Goal: Task Accomplishment & Management: Complete application form

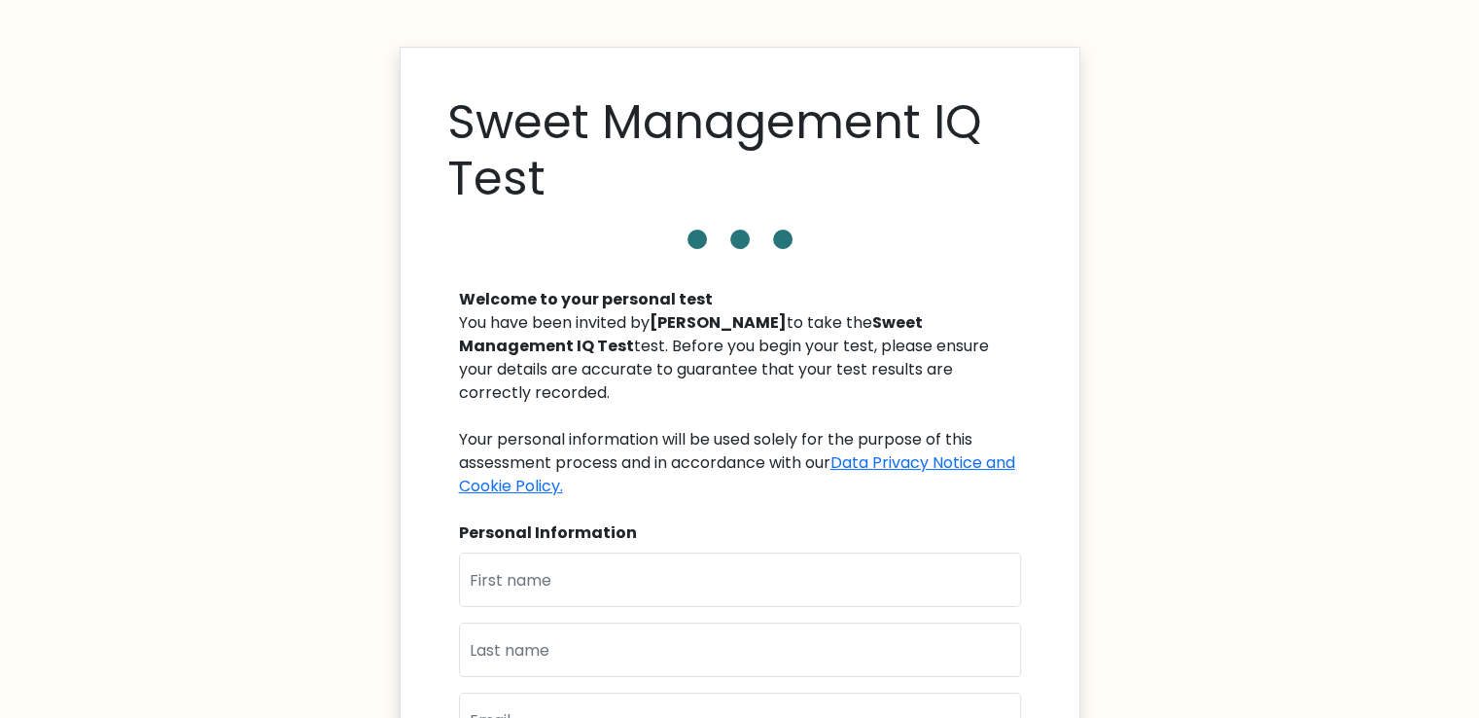
click at [590, 522] on div "Welcome to your personal test You have been invited by Jason Graber to take the…" at bounding box center [739, 611] width 585 height 694
click at [582, 552] on input "text" at bounding box center [740, 579] width 562 height 54
type input "[PERSON_NAME]"
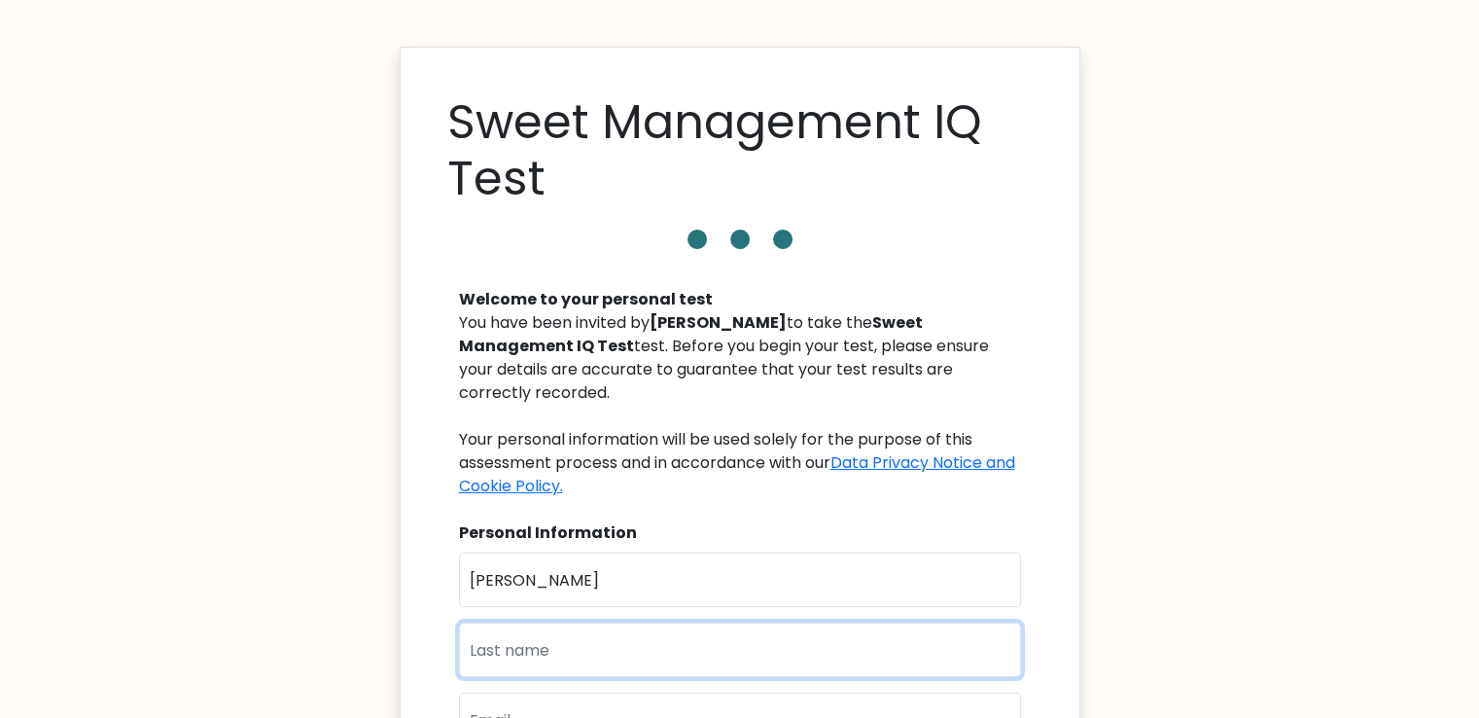
click at [621, 622] on input "text" at bounding box center [740, 649] width 562 height 54
type input "Tan"
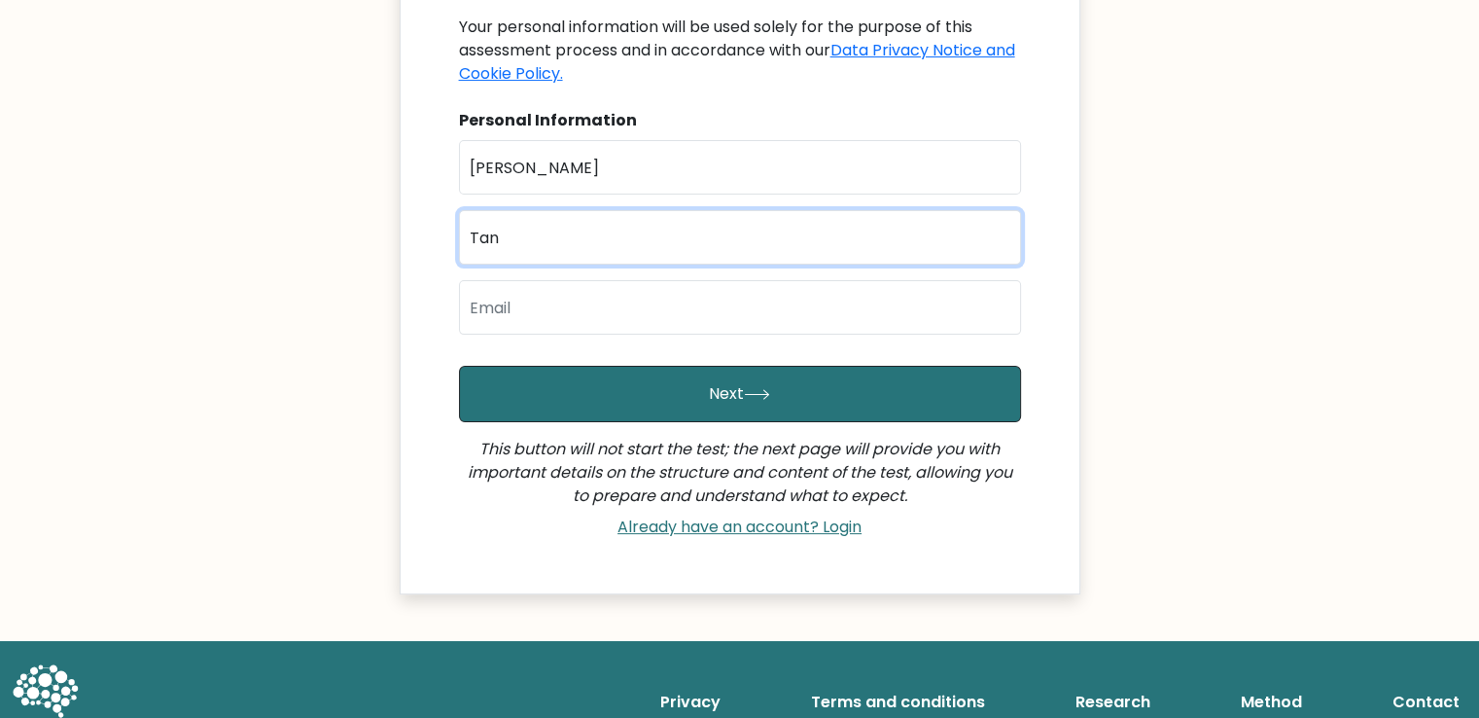
scroll to position [431, 0]
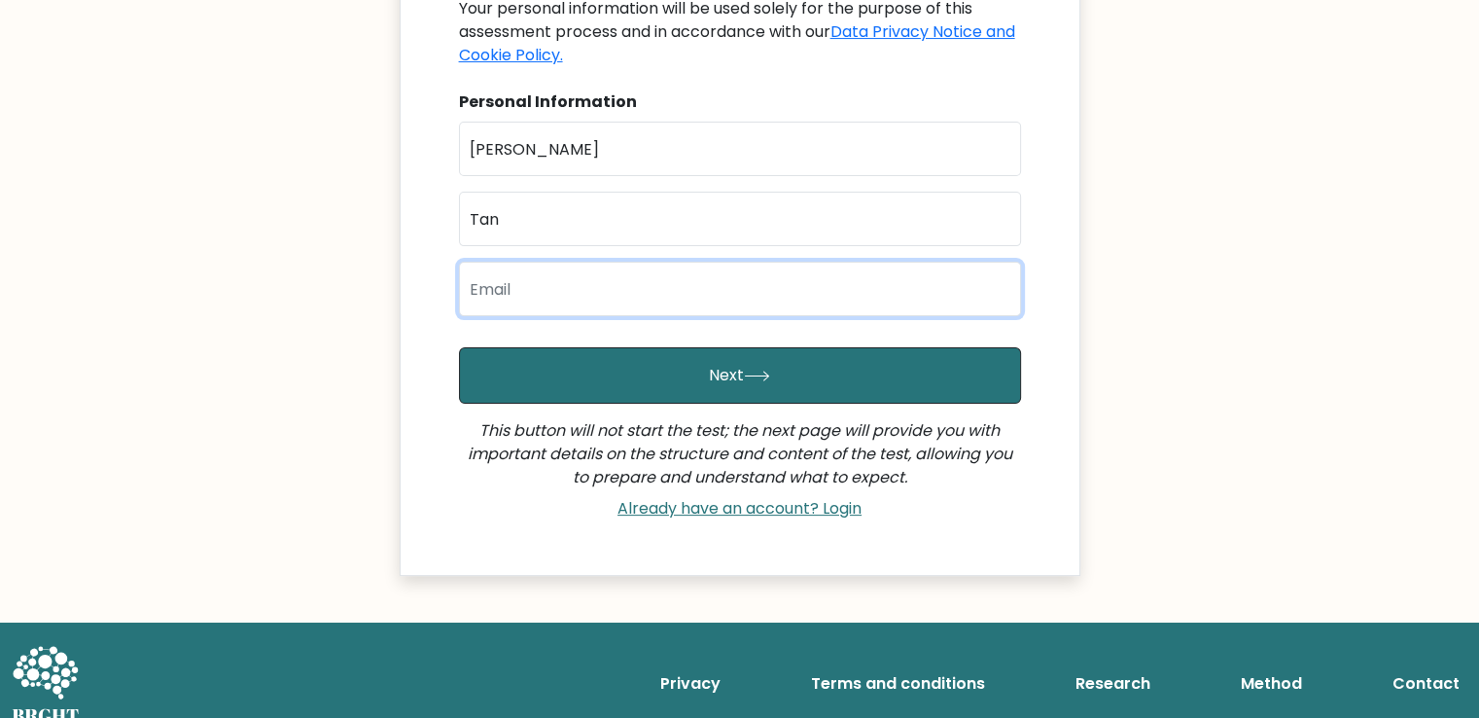
click at [950, 262] on input "email" at bounding box center [740, 289] width 562 height 54
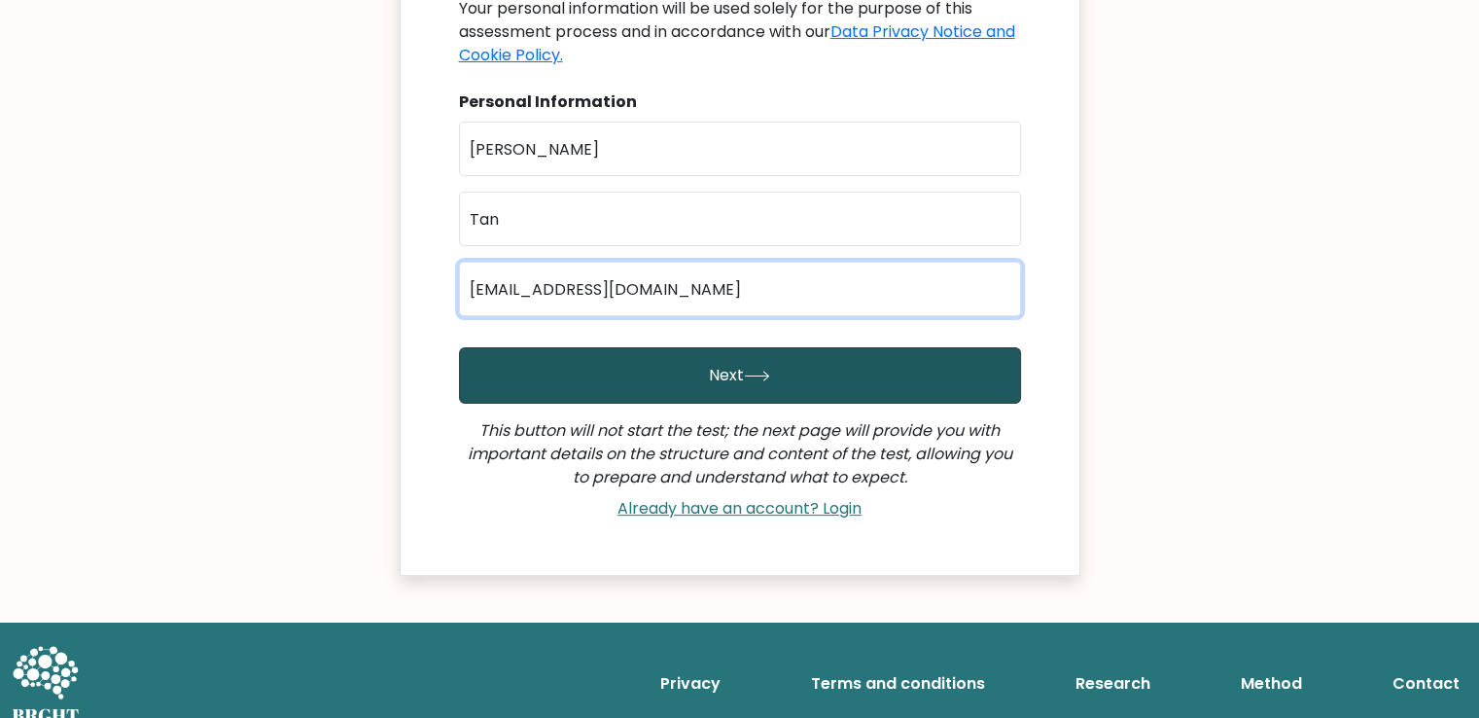
type input "tanryen19@gmail.com"
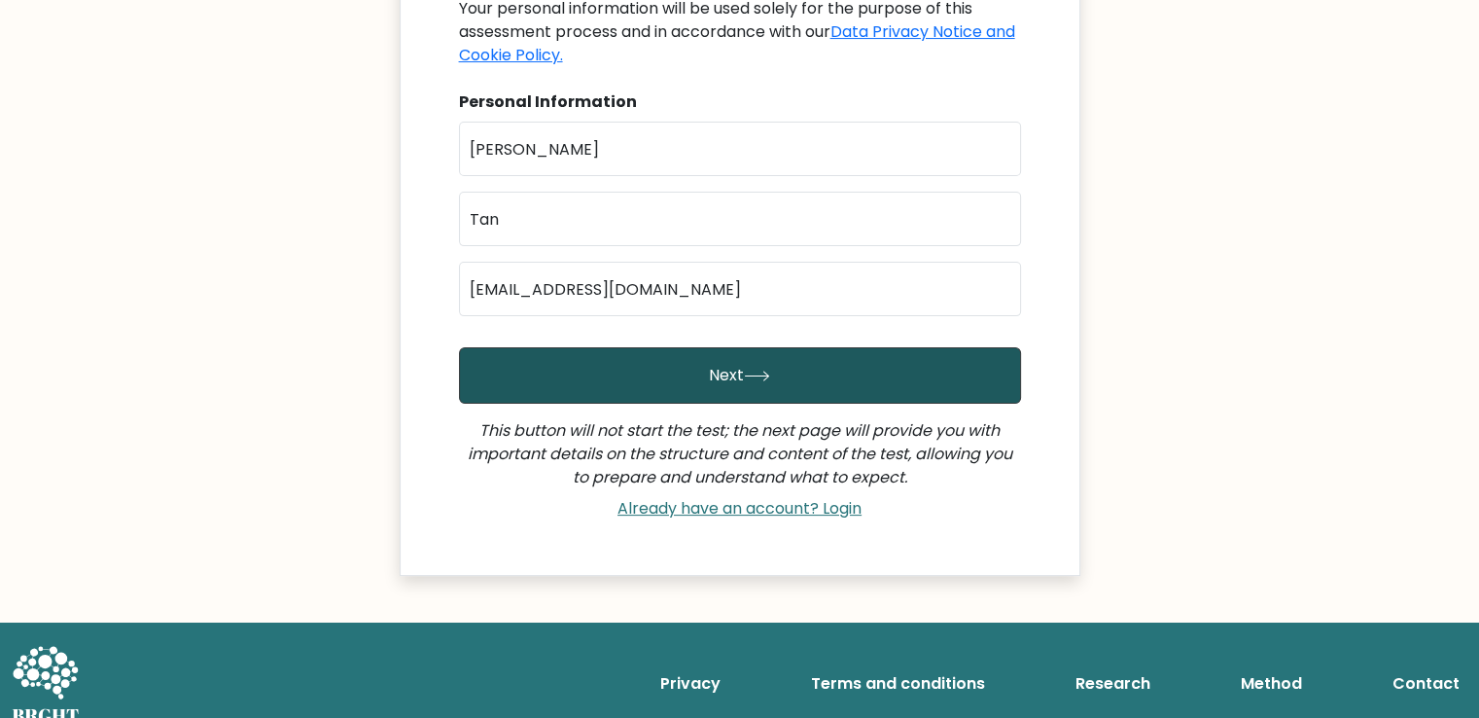
click at [731, 347] on button "Next" at bounding box center [740, 375] width 562 height 56
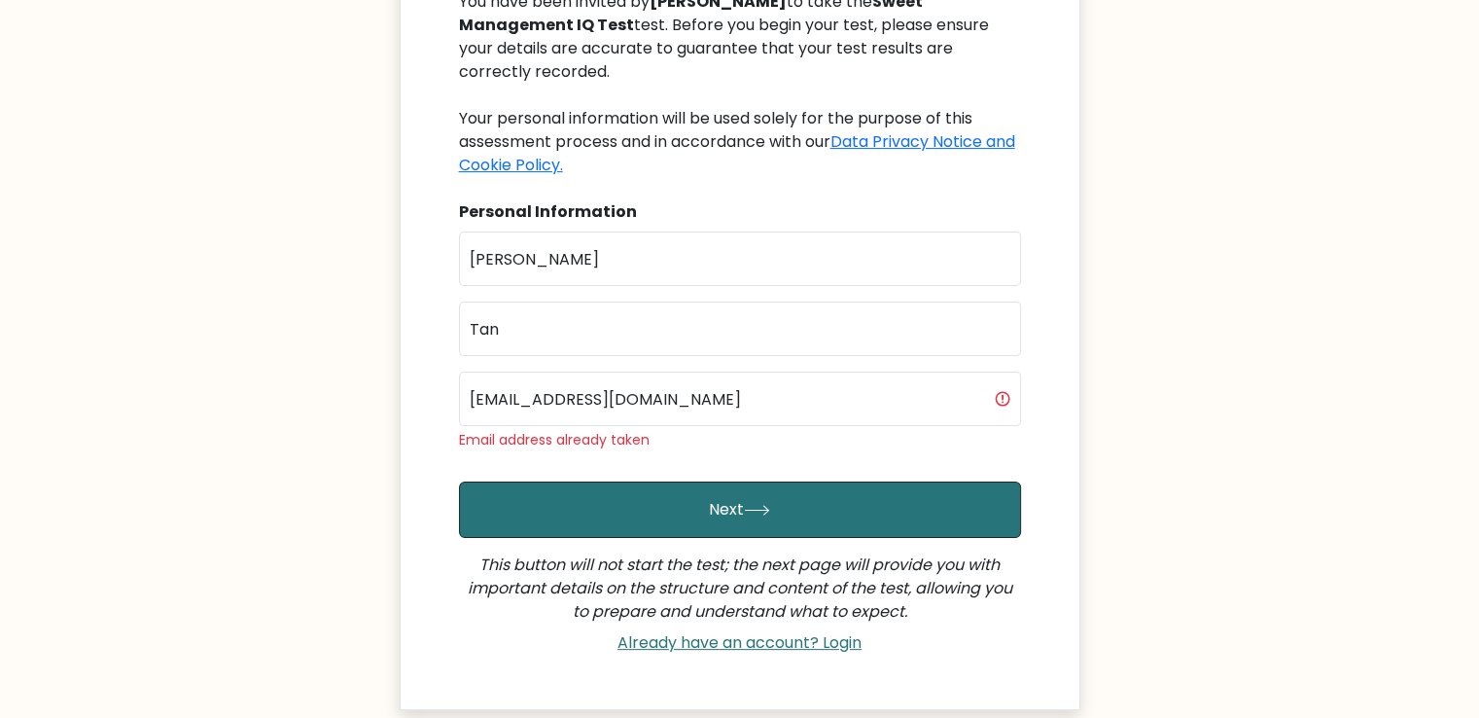
scroll to position [322, 0]
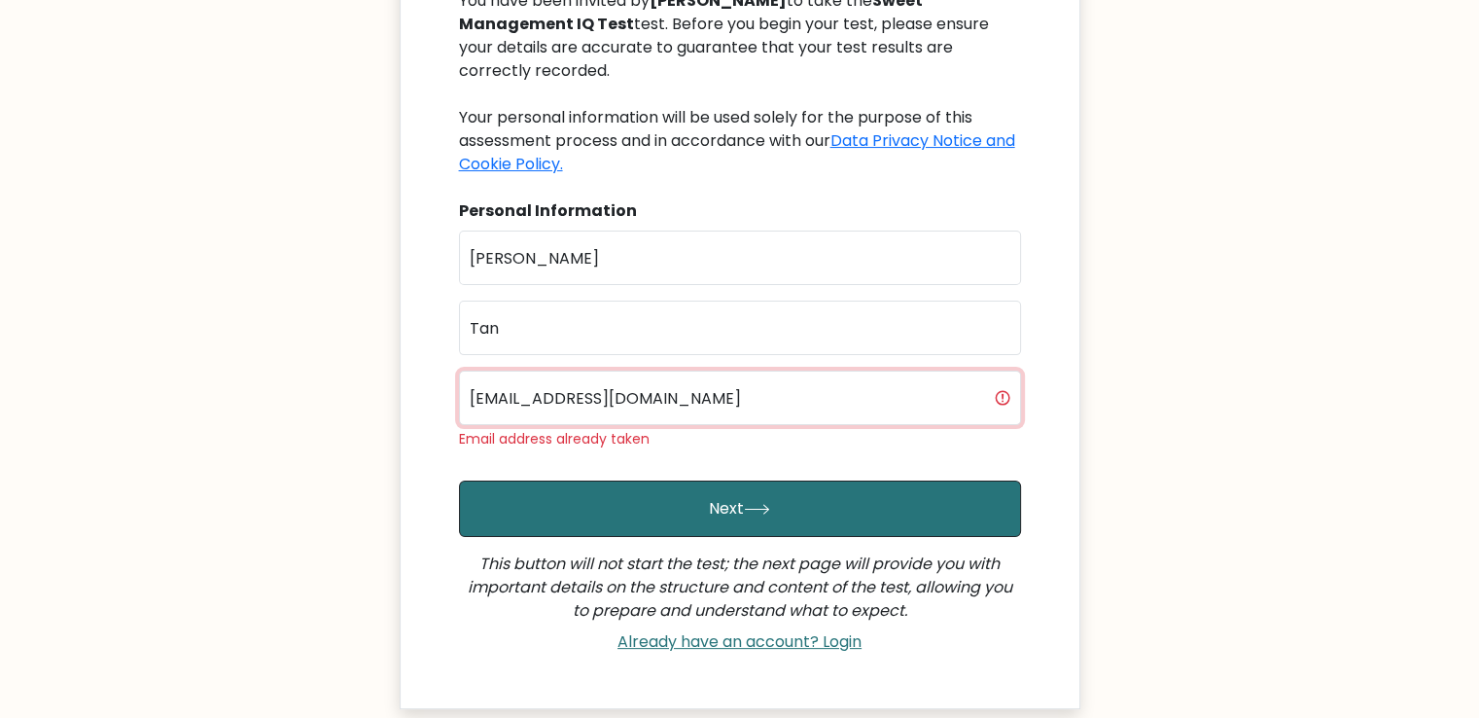
click at [845, 370] on input "tanryen19@gmail.com" at bounding box center [740, 397] width 562 height 54
click at [524, 375] on input "tanryen19@gmail.com" at bounding box center [740, 397] width 562 height 54
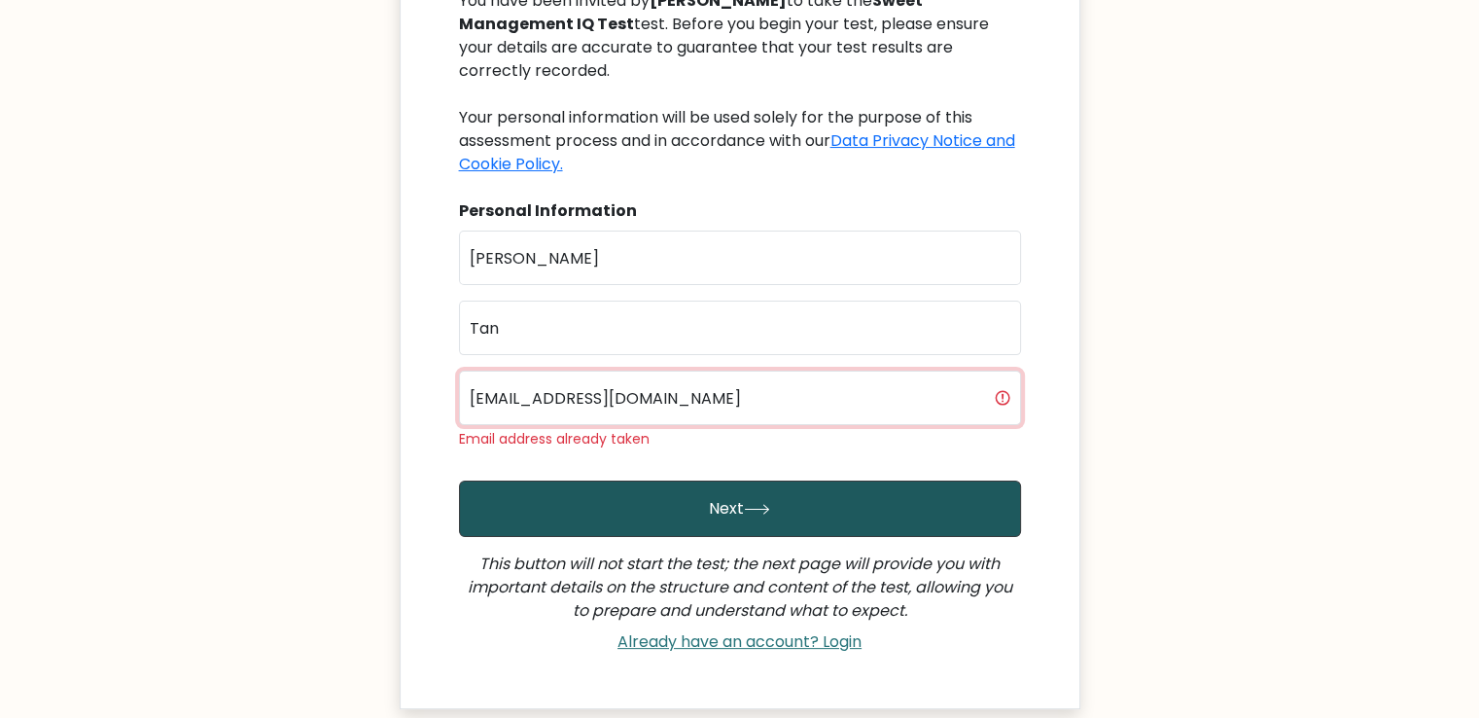
type input "ryenkyrstin@gmail.com"
click at [658, 480] on button "Next" at bounding box center [740, 508] width 562 height 56
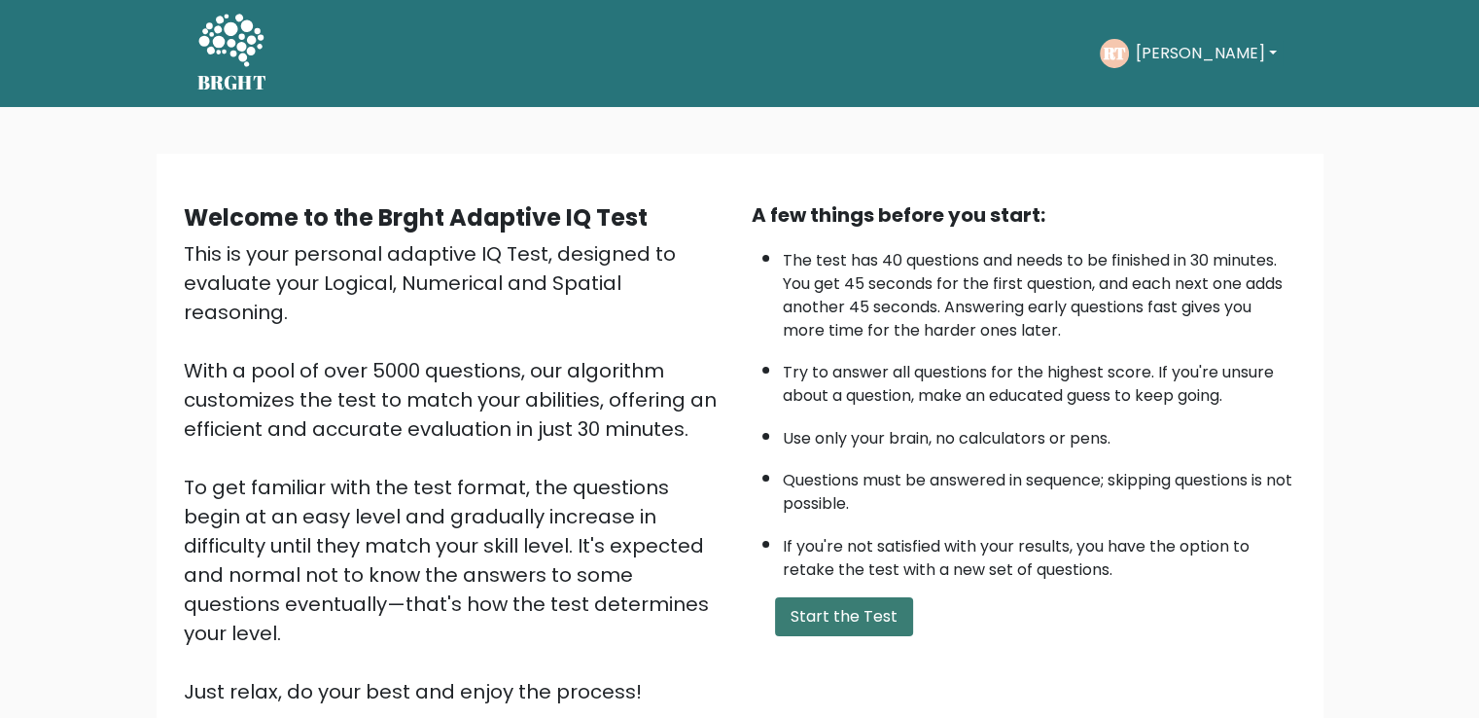
click at [860, 619] on button "Start the Test" at bounding box center [844, 616] width 138 height 39
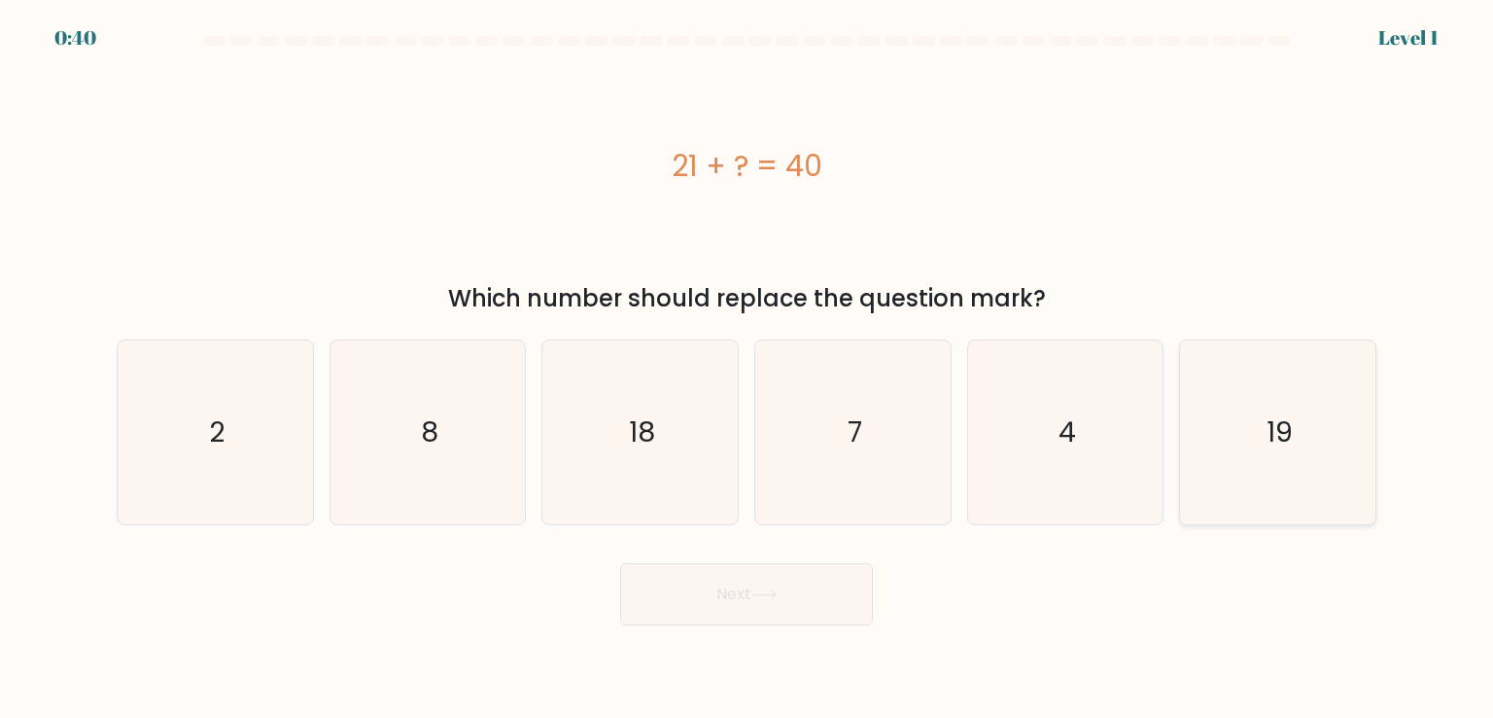
click at [1343, 404] on icon "19" at bounding box center [1277, 431] width 183 height 183
click at [748, 368] on input "f. 19" at bounding box center [747, 364] width 1 height 10
radio input "true"
click at [775, 604] on button "Next" at bounding box center [746, 594] width 253 height 62
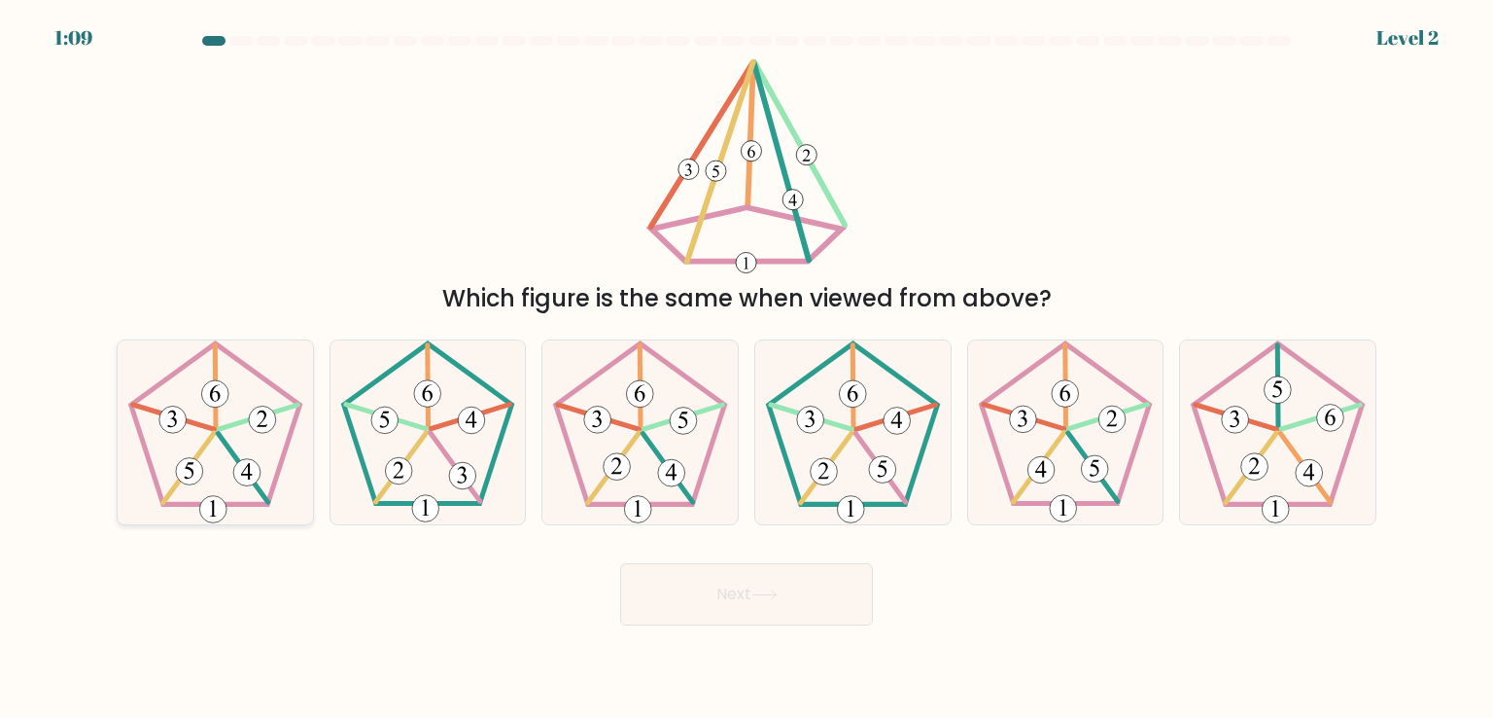
click at [173, 445] on icon at bounding box center [214, 431] width 183 height 183
click at [747, 368] on input "a." at bounding box center [747, 364] width 1 height 10
radio input "true"
click at [791, 627] on body "1:07 Level 2" at bounding box center [746, 359] width 1493 height 718
click at [790, 616] on button "Next" at bounding box center [746, 594] width 253 height 62
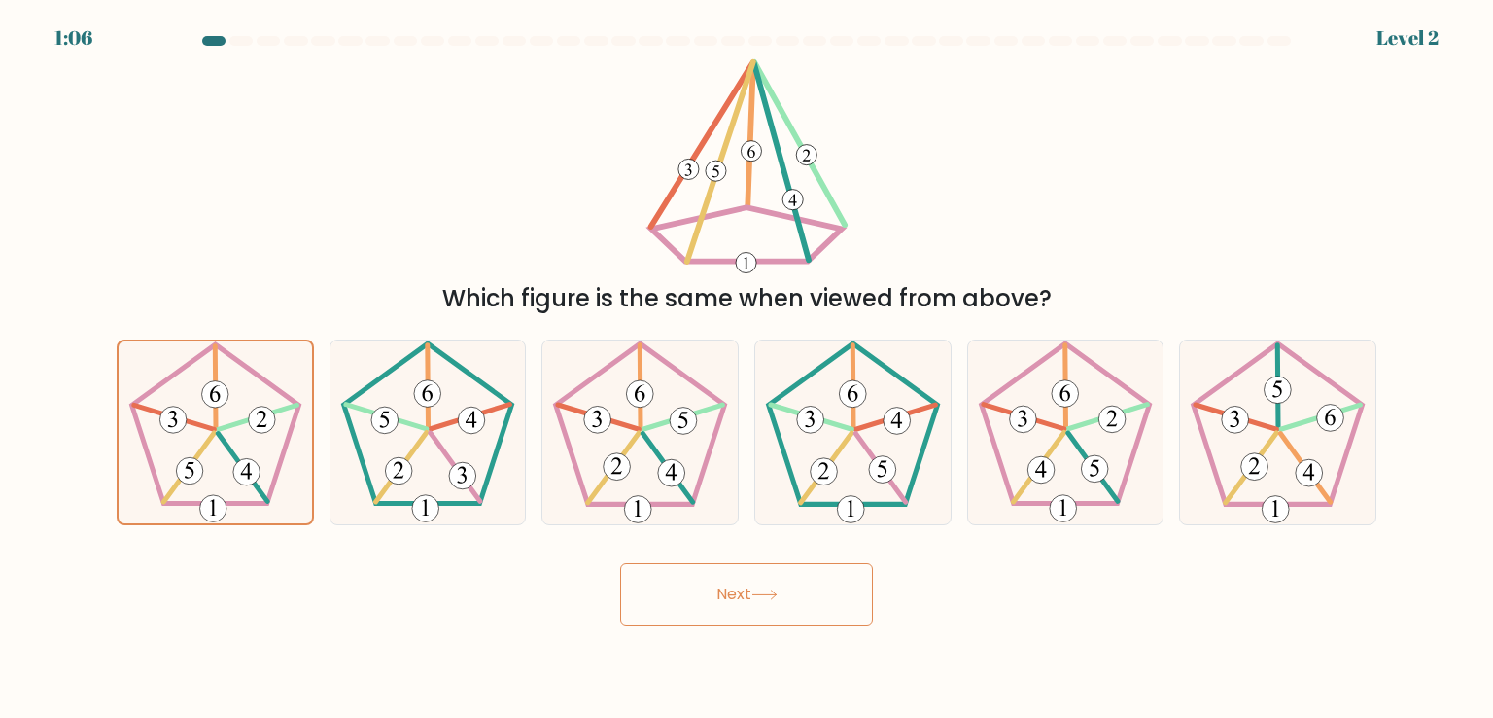
click at [790, 616] on button "Next" at bounding box center [746, 594] width 253 height 62
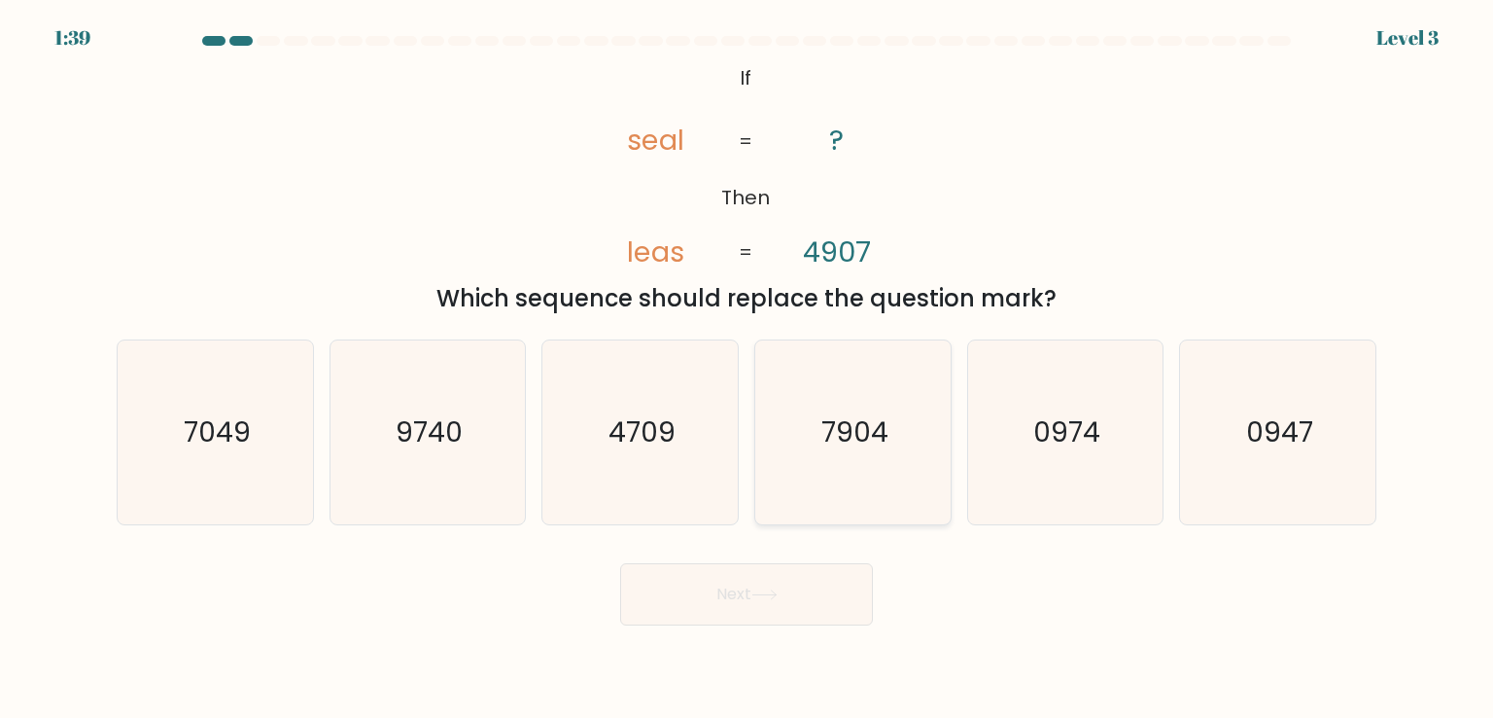
click at [872, 433] on text "7904" at bounding box center [855, 431] width 67 height 39
click at [748, 368] on input "d. 7904" at bounding box center [747, 364] width 1 height 10
radio input "true"
click at [791, 585] on button "Next" at bounding box center [746, 594] width 253 height 62
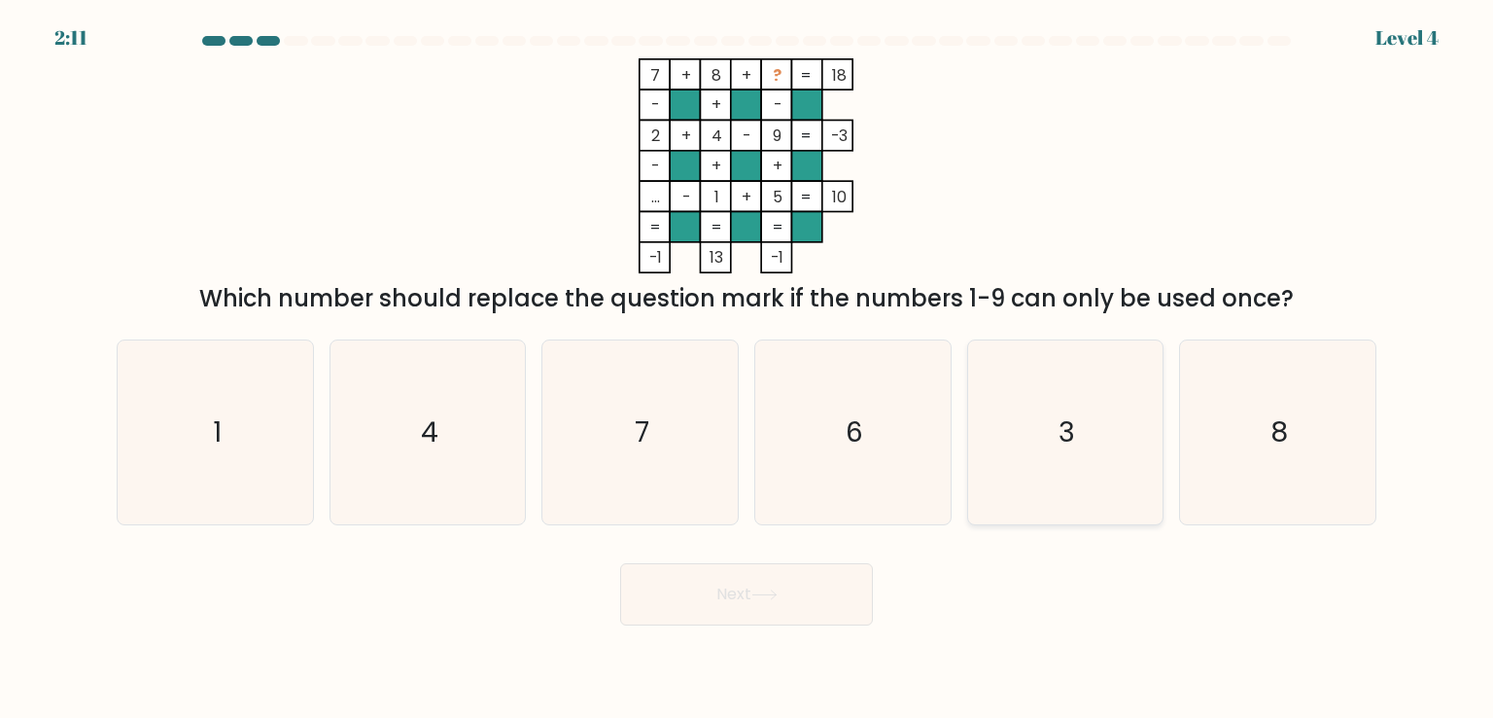
click at [1086, 410] on icon "3" at bounding box center [1065, 431] width 183 height 183
click at [748, 368] on input "e. 3" at bounding box center [747, 364] width 1 height 10
radio input "true"
click at [751, 592] on button "Next" at bounding box center [746, 594] width 253 height 62
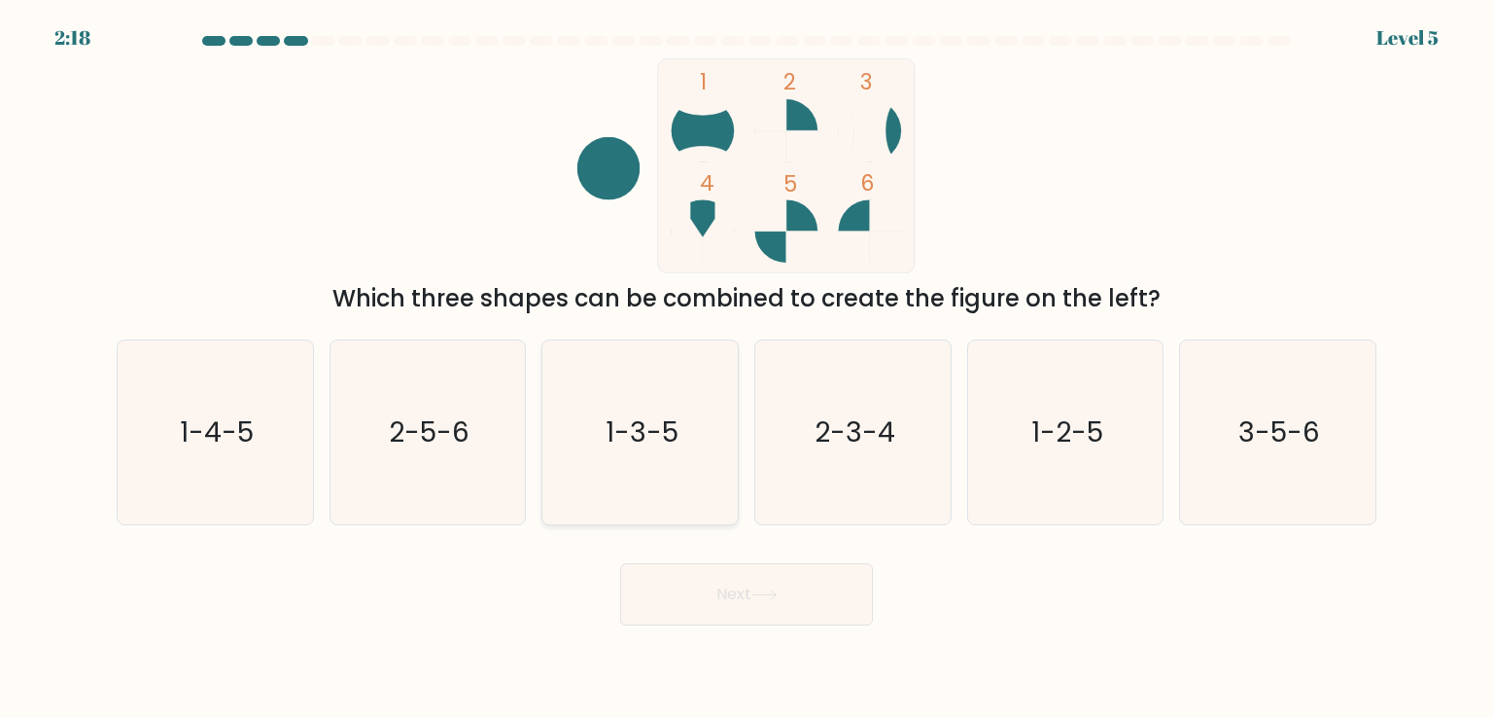
click at [688, 468] on icon "1-3-5" at bounding box center [639, 431] width 183 height 183
click at [747, 368] on input "c. 1-3-5" at bounding box center [747, 364] width 1 height 10
radio input "true"
click at [735, 597] on button "Next" at bounding box center [746, 594] width 253 height 62
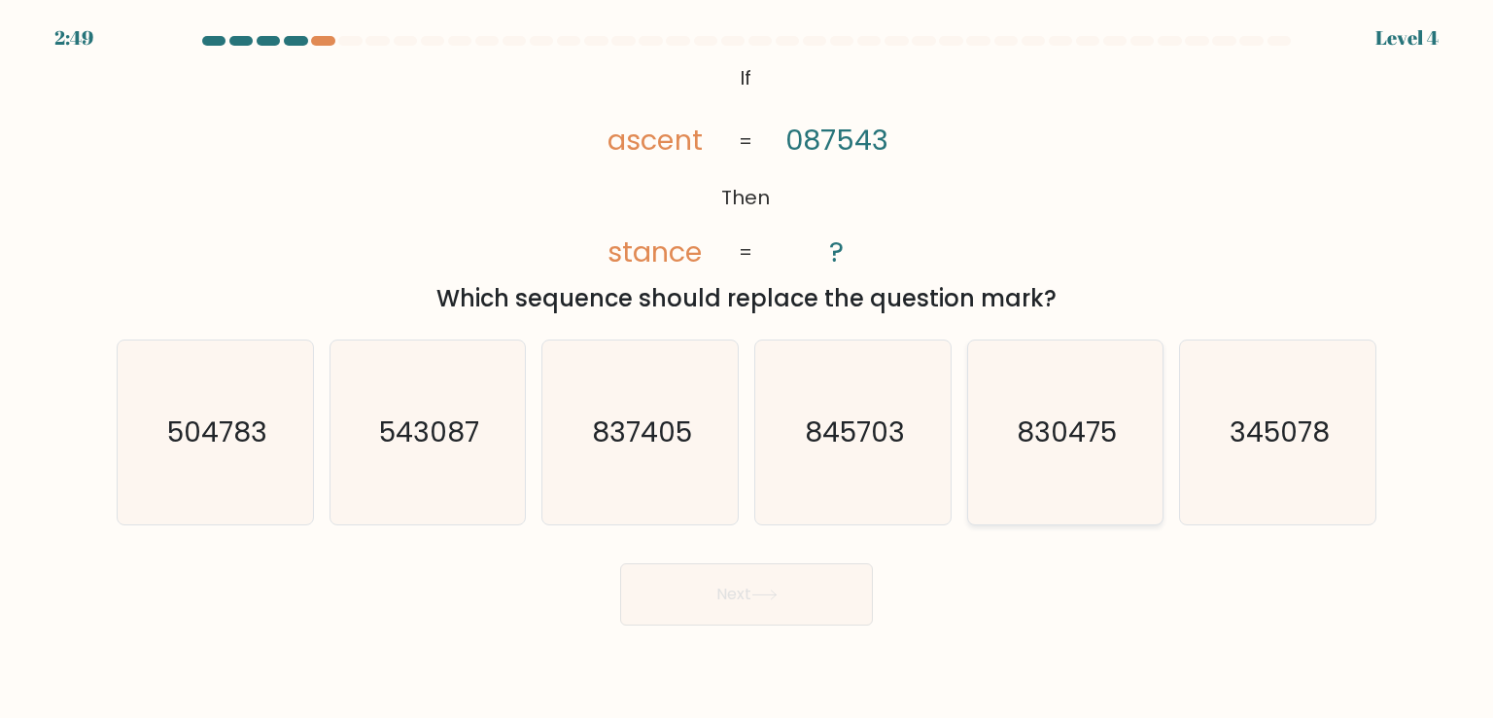
click at [1143, 479] on icon "830475" at bounding box center [1065, 431] width 183 height 183
click at [748, 368] on input "e. 830475" at bounding box center [747, 364] width 1 height 10
radio input "true"
click at [786, 609] on button "Next" at bounding box center [746, 594] width 253 height 62
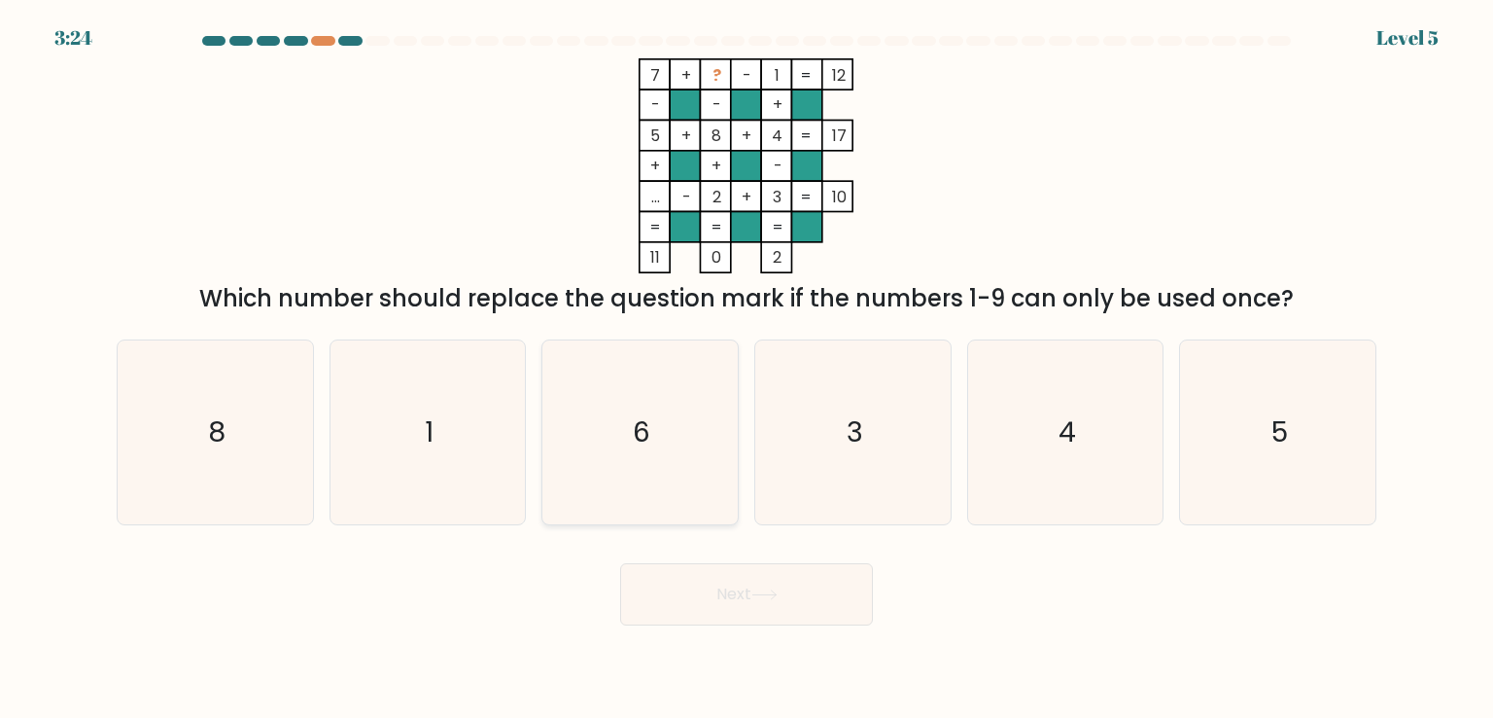
click at [643, 442] on text "6" at bounding box center [643, 431] width 18 height 39
click at [747, 368] on input "c. 6" at bounding box center [747, 364] width 1 height 10
radio input "true"
click at [740, 592] on button "Next" at bounding box center [746, 594] width 253 height 62
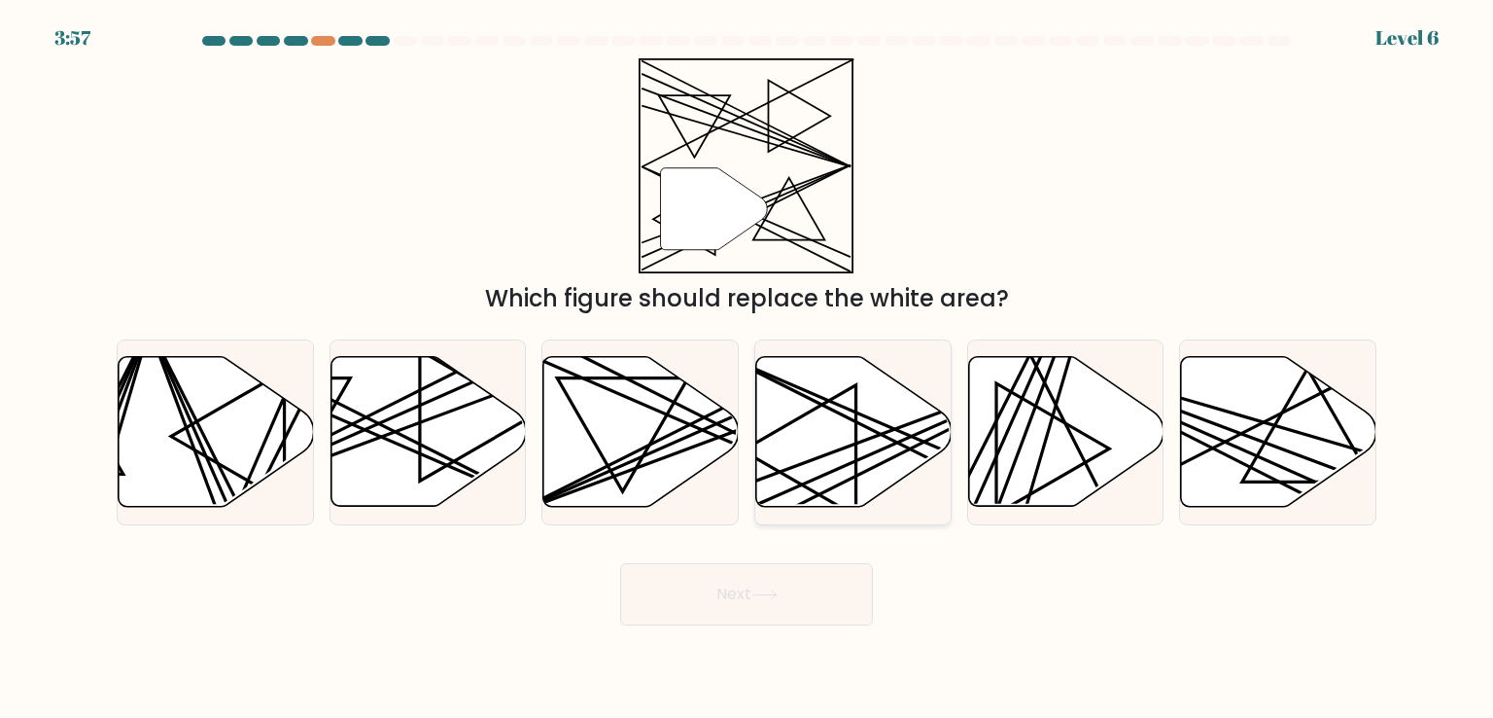
click at [880, 474] on icon at bounding box center [853, 432] width 195 height 150
click at [748, 368] on input "d." at bounding box center [747, 364] width 1 height 10
radio input "true"
click at [776, 592] on icon at bounding box center [764, 594] width 23 height 9
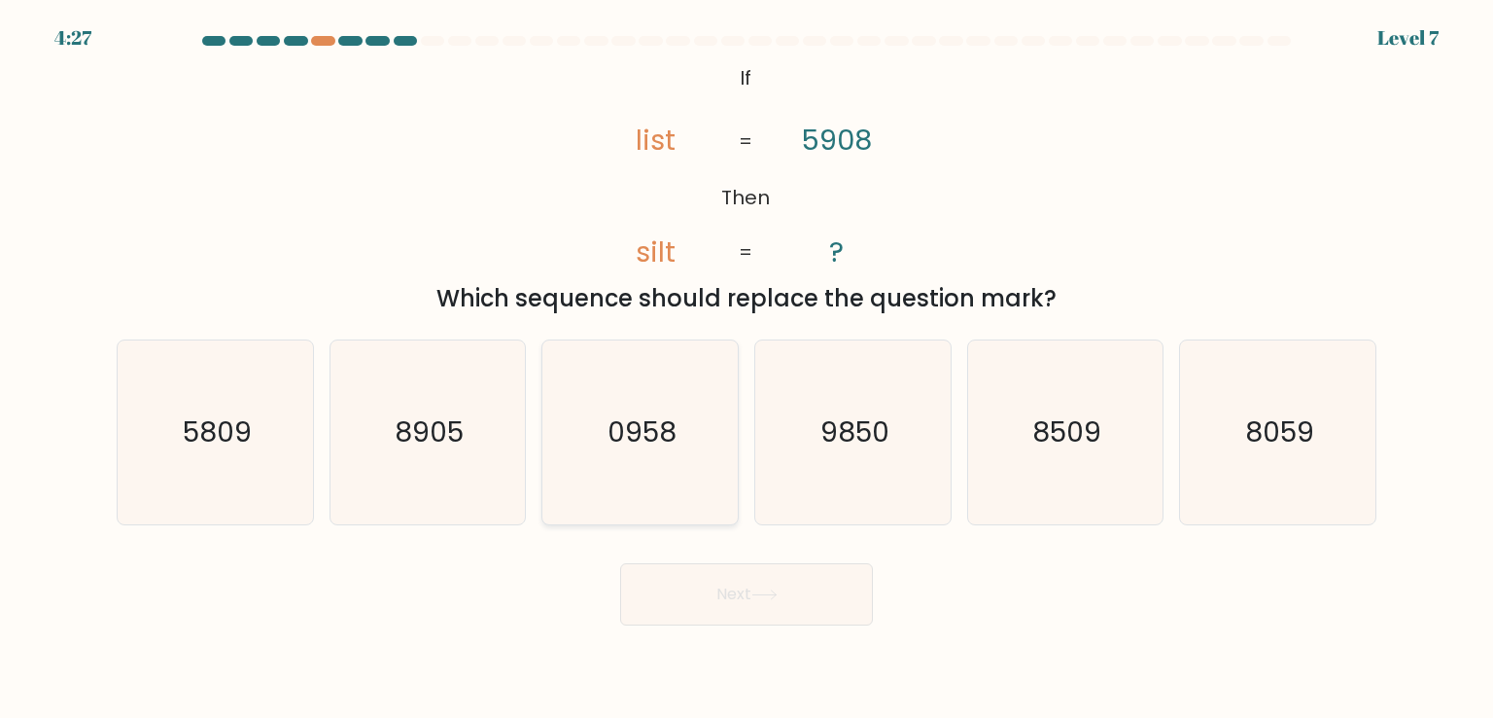
click at [684, 457] on icon "0958" at bounding box center [639, 431] width 183 height 183
click at [747, 368] on input "c. 0958" at bounding box center [747, 364] width 1 height 10
radio input "true"
click at [778, 596] on icon at bounding box center [765, 594] width 26 height 11
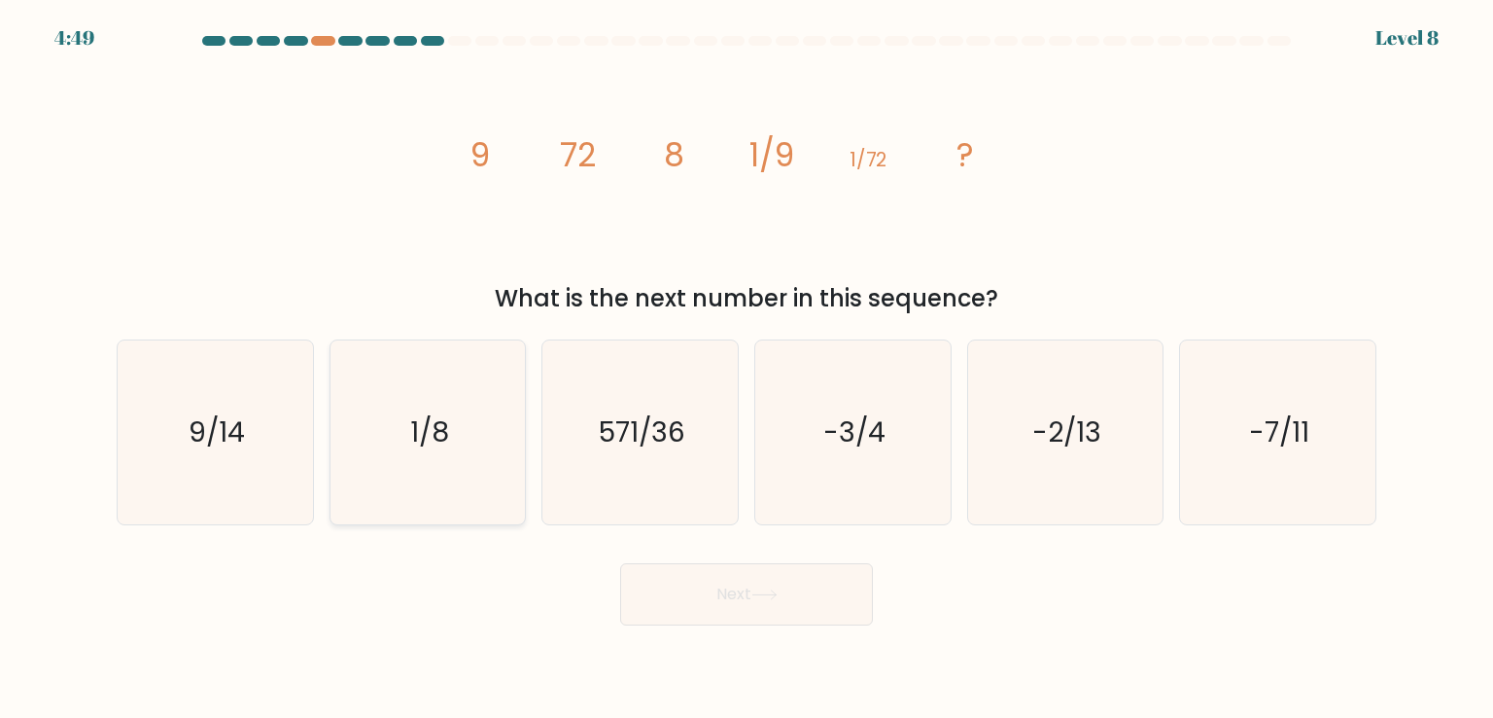
click at [420, 481] on icon "1/8" at bounding box center [427, 431] width 183 height 183
click at [747, 368] on input "b. 1/8" at bounding box center [747, 364] width 1 height 10
radio input "true"
click at [783, 643] on body "4:48 Level 8" at bounding box center [746, 359] width 1493 height 718
click at [780, 613] on button "Next" at bounding box center [746, 594] width 253 height 62
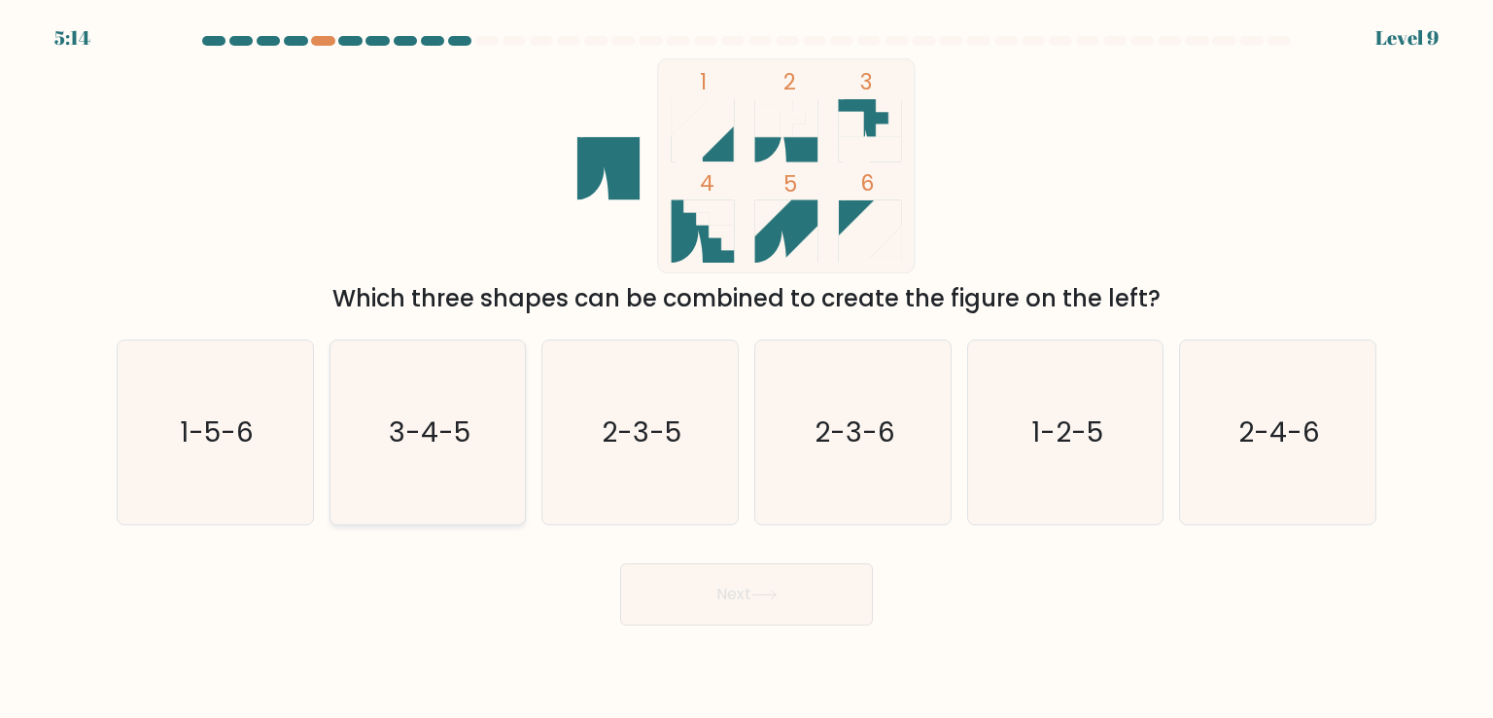
click at [449, 486] on icon "3-4-5" at bounding box center [427, 431] width 183 height 183
click at [747, 368] on input "b. 3-4-5" at bounding box center [747, 364] width 1 height 10
radio input "true"
click at [725, 608] on button "Next" at bounding box center [746, 594] width 253 height 62
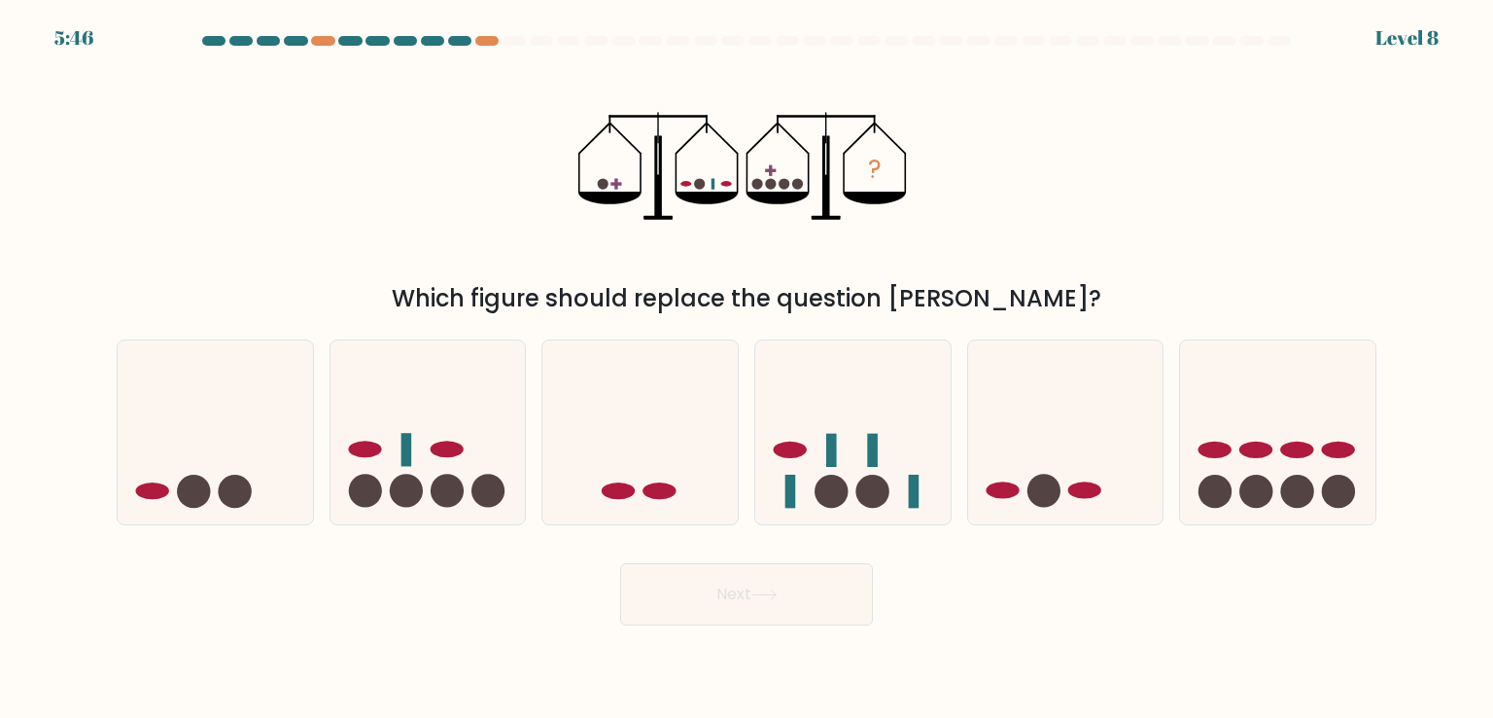
drag, startPoint x: 877, startPoint y: 475, endPoint x: 762, endPoint y: 583, distance: 157.5
click at [762, 583] on form at bounding box center [746, 330] width 1493 height 589
click at [845, 499] on circle at bounding box center [831, 490] width 33 height 33
click at [748, 368] on input "d." at bounding box center [747, 364] width 1 height 10
radio input "true"
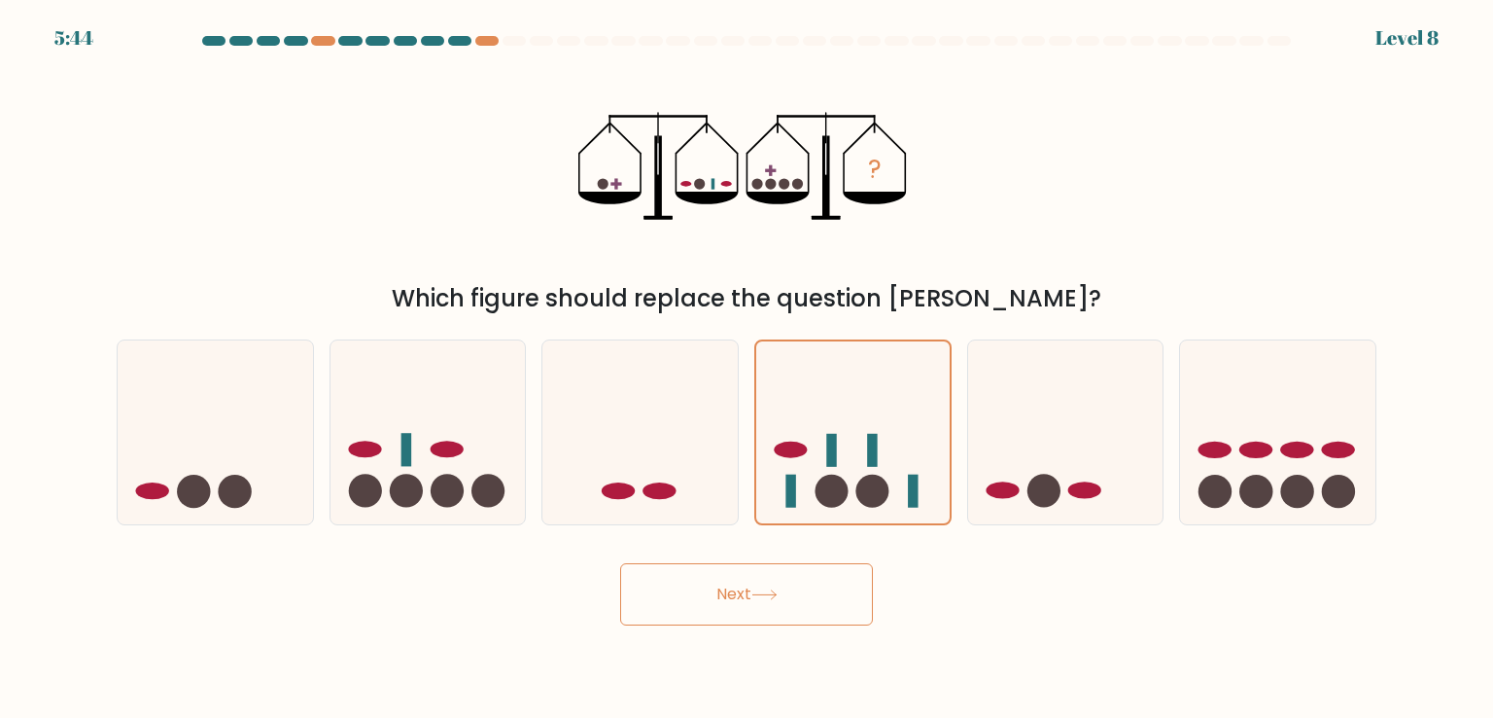
click at [817, 589] on button "Next" at bounding box center [746, 594] width 253 height 62
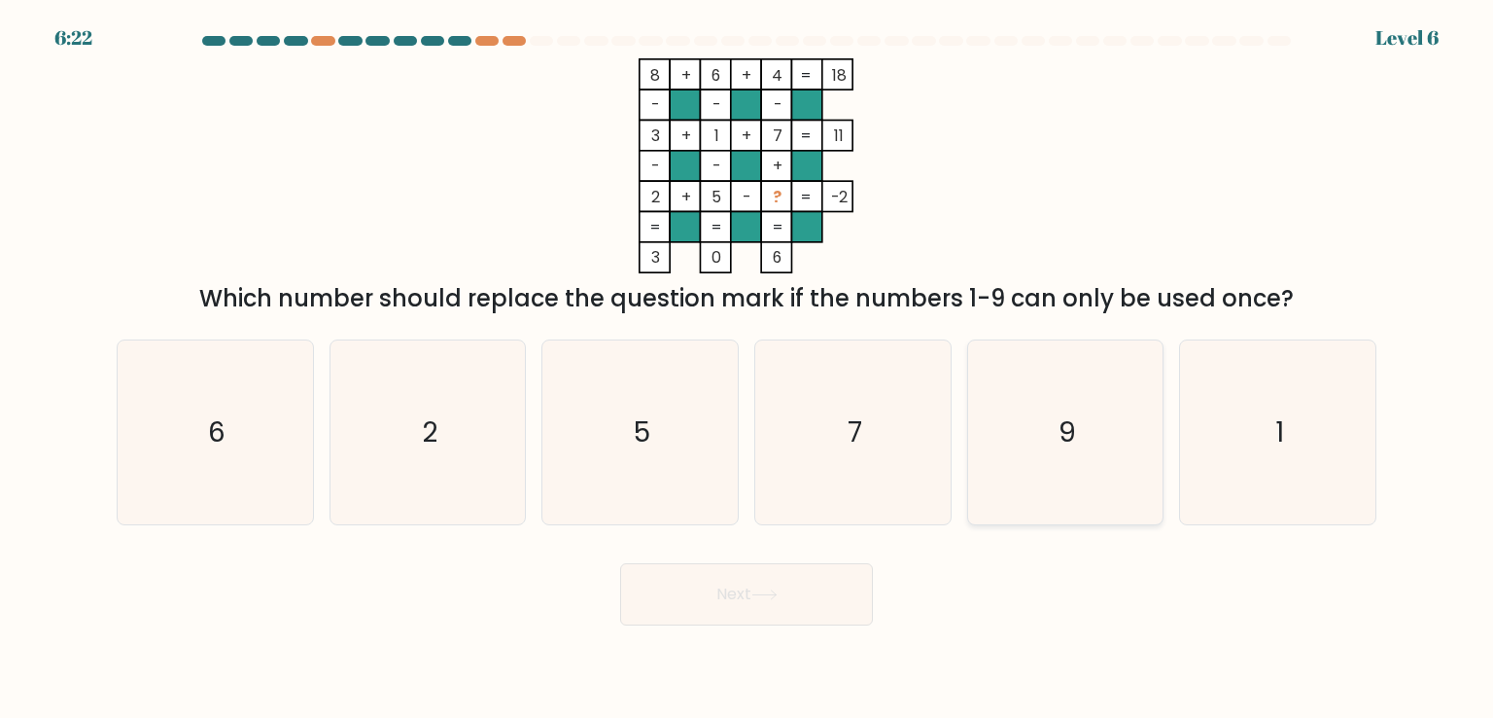
click at [1021, 450] on icon "9" at bounding box center [1065, 431] width 183 height 183
click at [748, 368] on input "e. 9" at bounding box center [747, 364] width 1 height 10
radio input "true"
click at [708, 631] on body "6:22 Level 6" at bounding box center [746, 359] width 1493 height 718
click at [719, 608] on button "Next" at bounding box center [746, 594] width 253 height 62
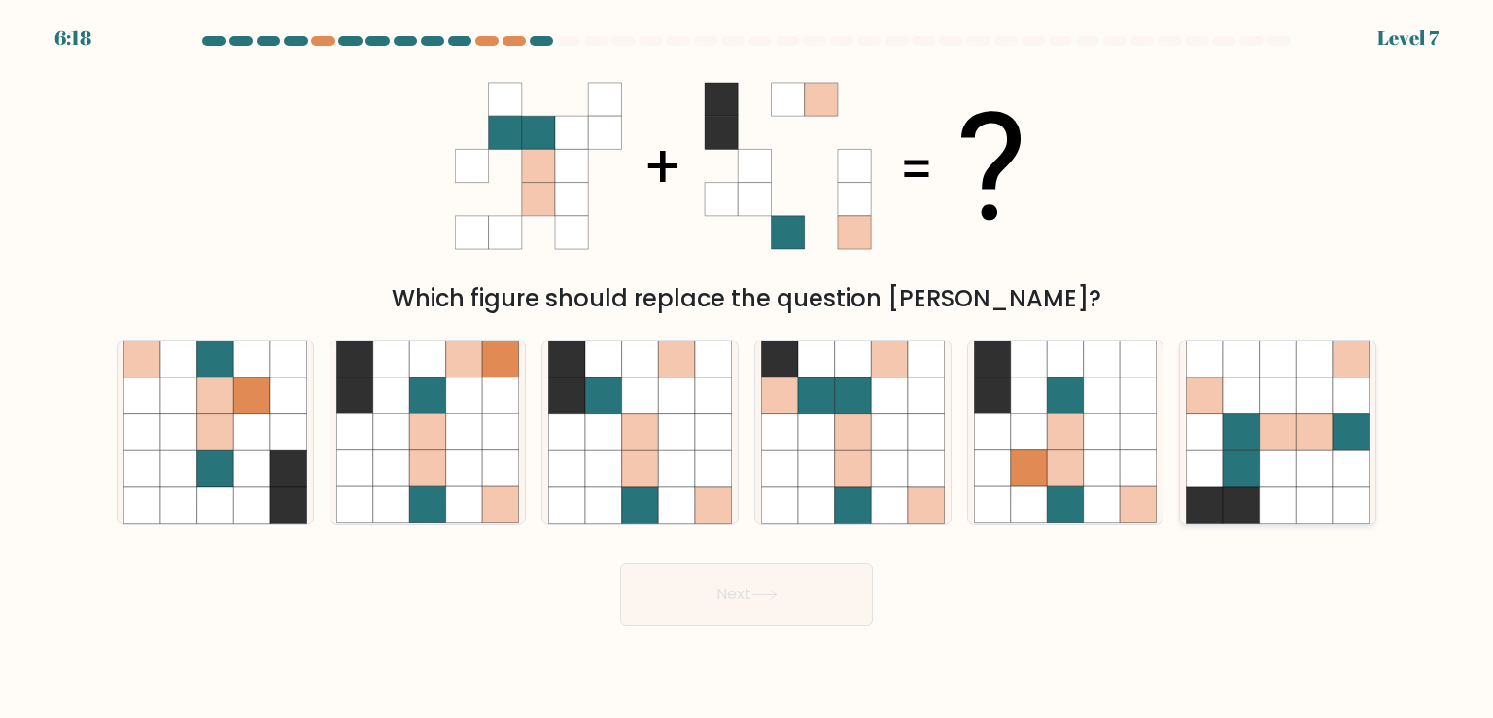
click at [1283, 447] on icon at bounding box center [1278, 432] width 37 height 37
click at [748, 368] on input "f." at bounding box center [747, 364] width 1 height 10
radio input "true"
click at [813, 584] on button "Next" at bounding box center [746, 594] width 253 height 62
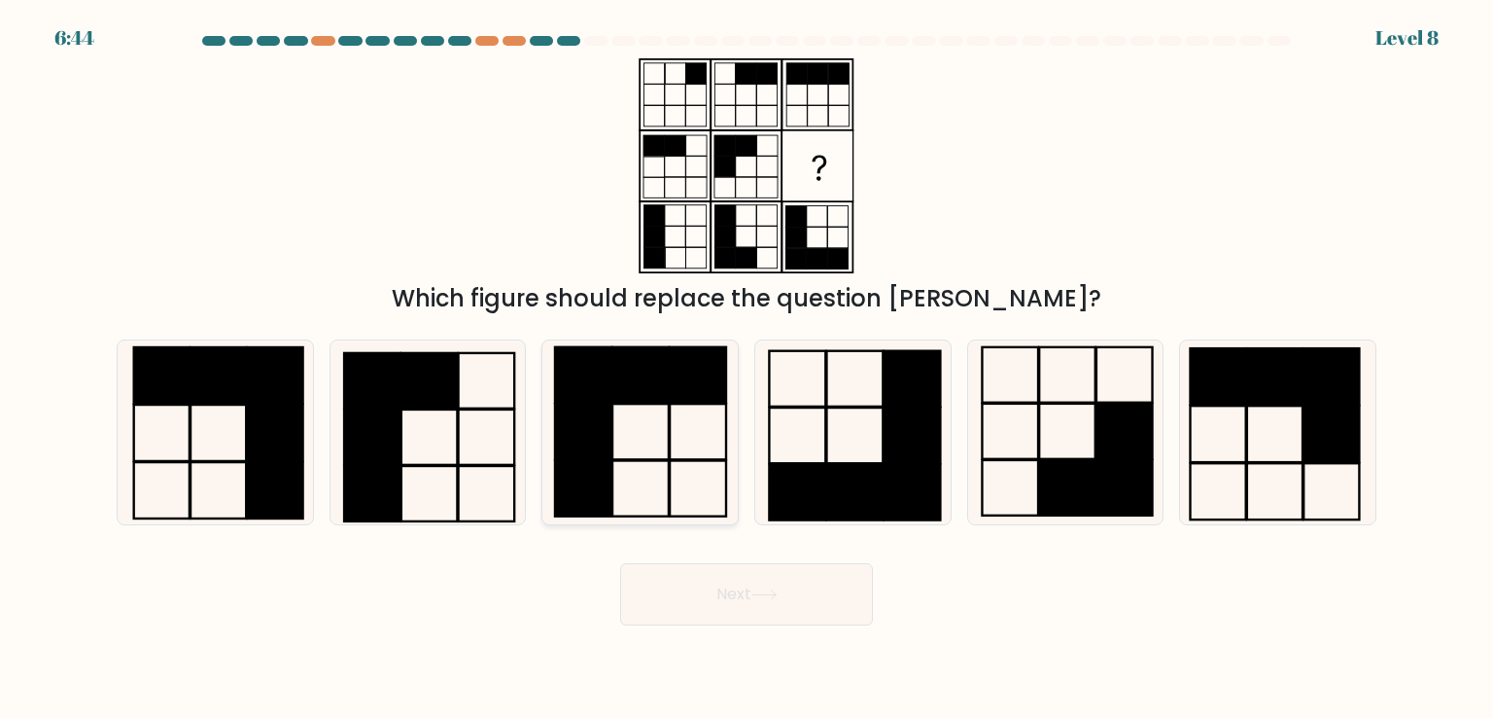
click at [599, 418] on rect at bounding box center [583, 431] width 56 height 55
click at [747, 368] on input "c." at bounding box center [747, 364] width 1 height 10
radio input "true"
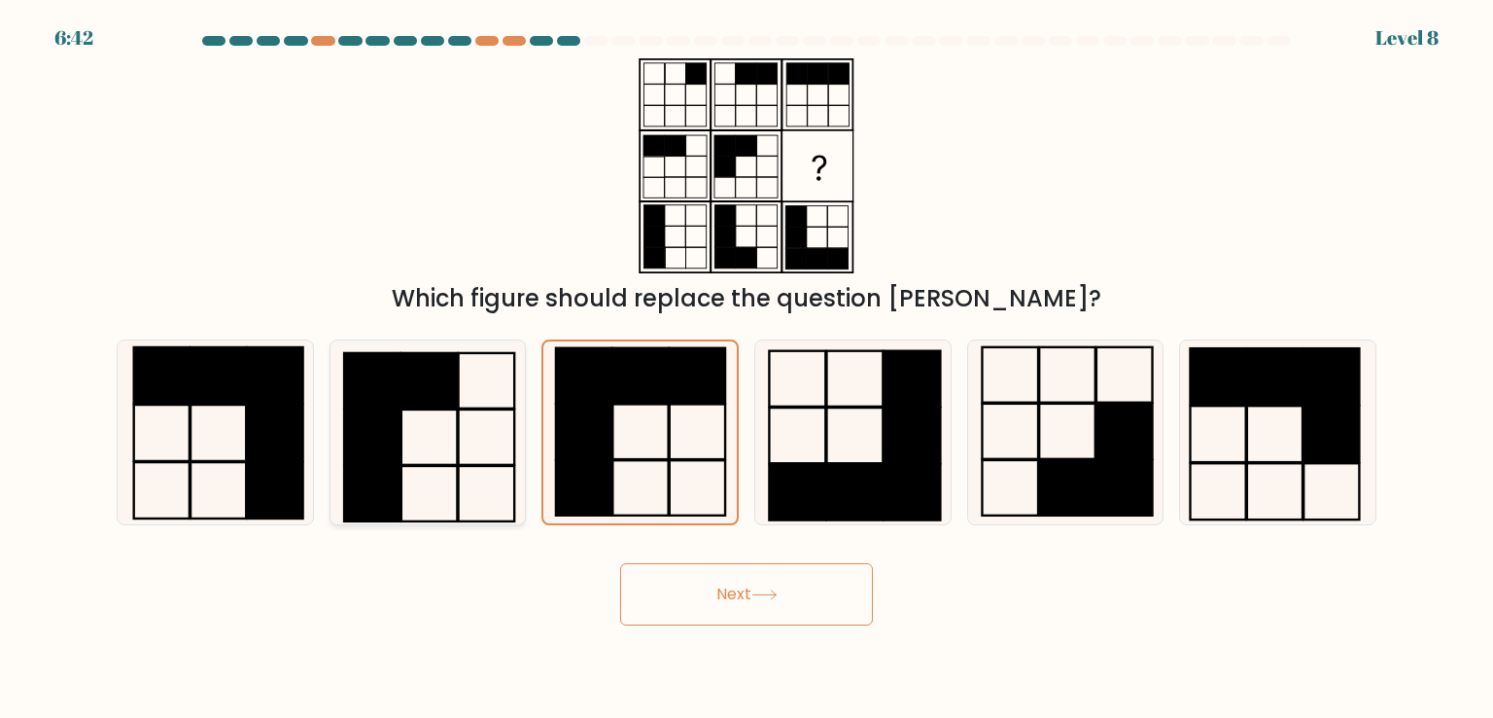
click at [471, 444] on icon at bounding box center [427, 431] width 183 height 183
click at [747, 368] on input "b." at bounding box center [747, 364] width 1 height 10
radio input "true"
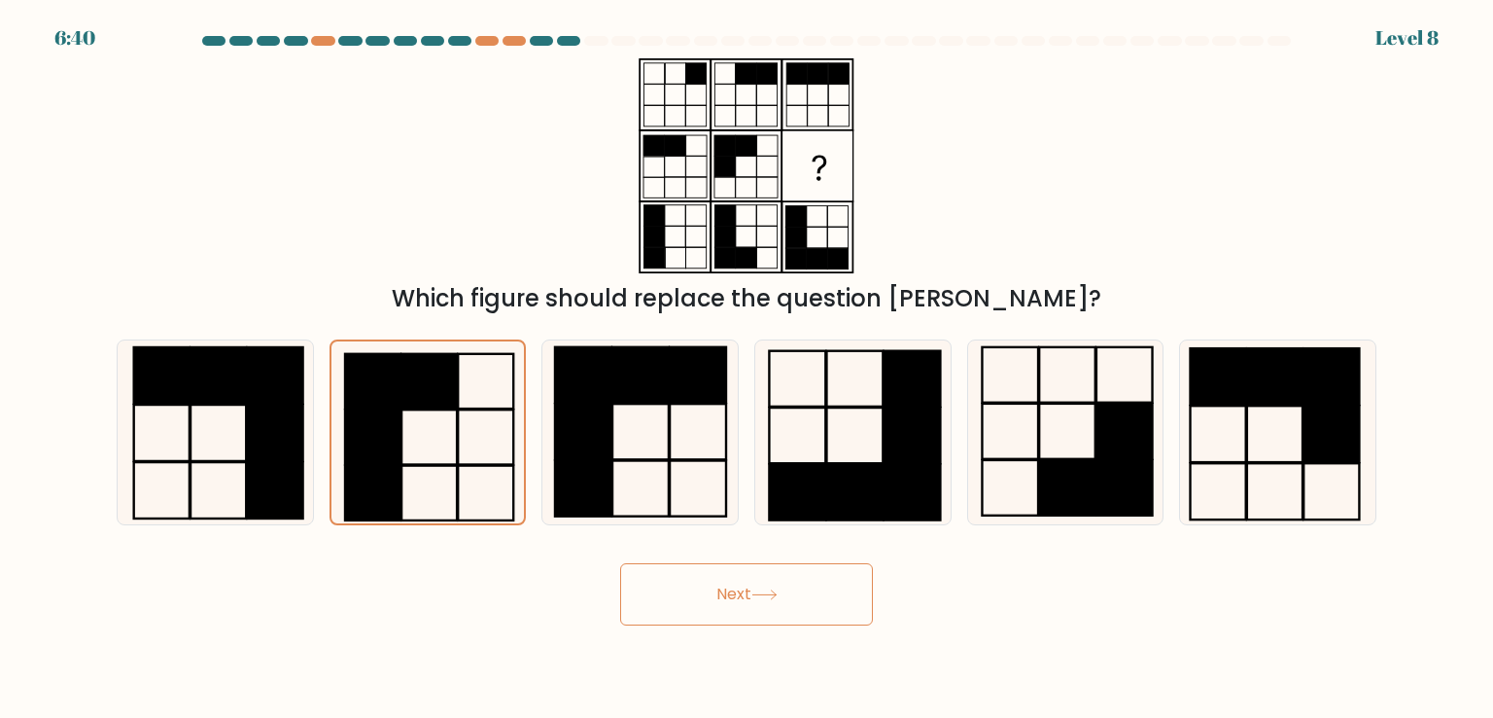
click at [707, 624] on body "6:40 Level 8" at bounding box center [746, 359] width 1493 height 718
click at [725, 610] on button "Next" at bounding box center [746, 594] width 253 height 62
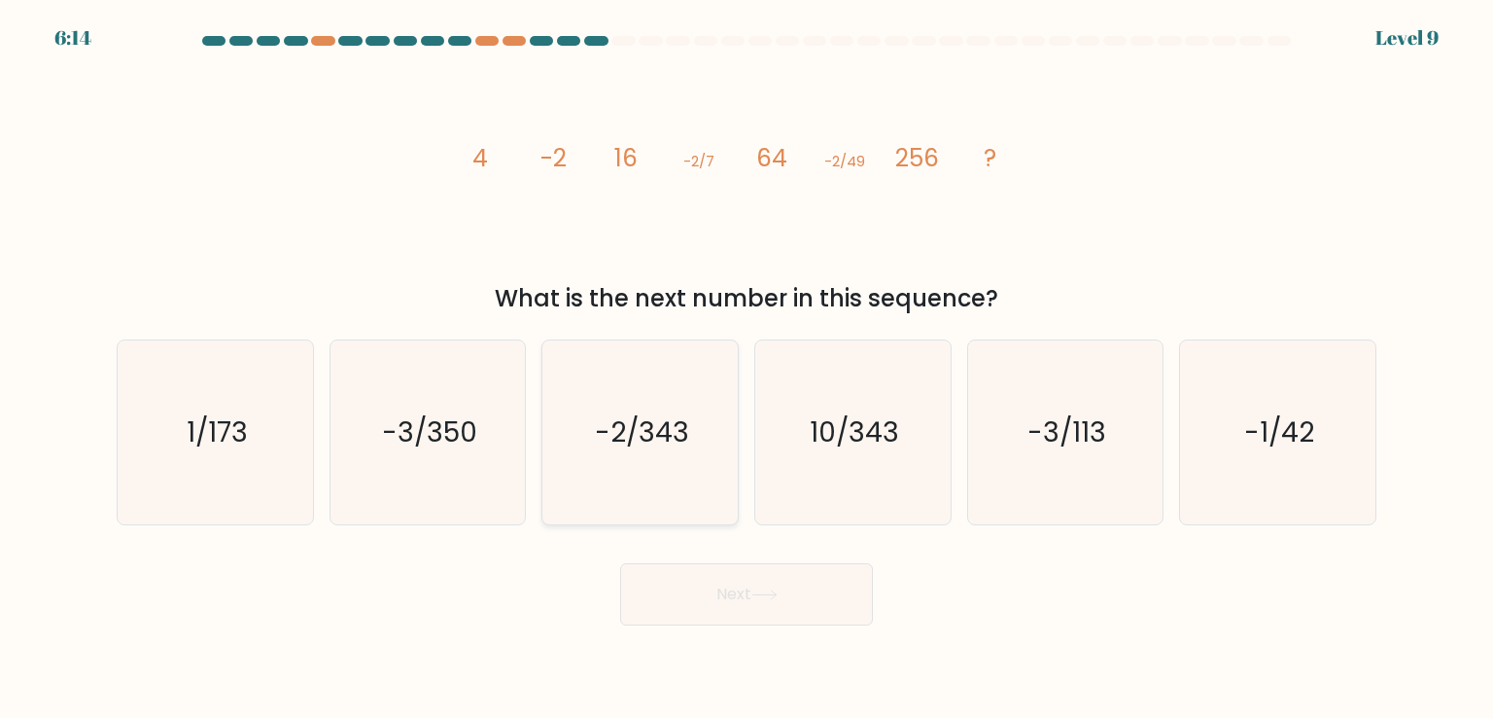
click at [655, 436] on text "-2/343" at bounding box center [642, 431] width 94 height 39
click at [747, 368] on input "c. -2/343" at bounding box center [747, 364] width 1 height 10
radio input "true"
click at [731, 593] on button "Next" at bounding box center [746, 594] width 253 height 62
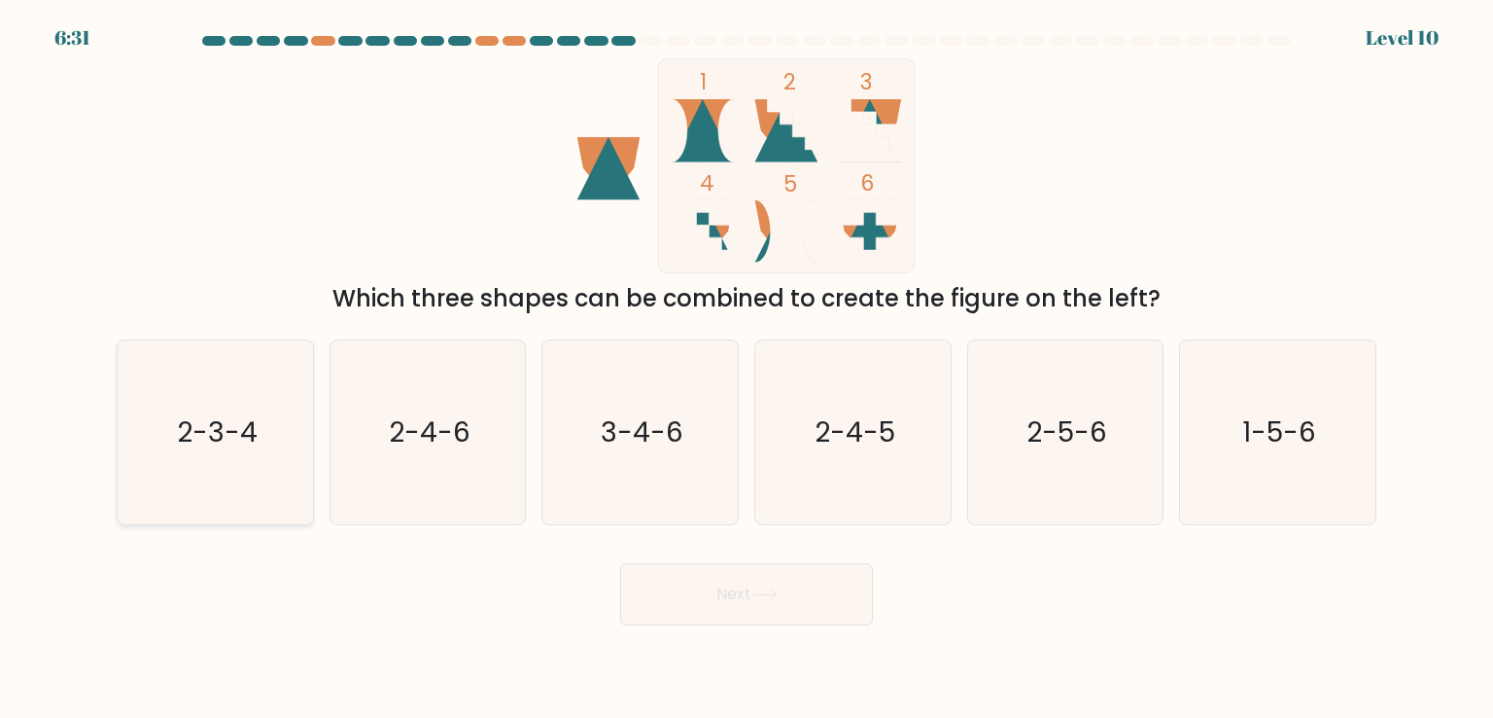
click at [243, 480] on icon "2-3-4" at bounding box center [214, 431] width 183 height 183
click at [747, 368] on input "a. 2-3-4" at bounding box center [747, 364] width 1 height 10
radio input "true"
click at [772, 620] on button "Next" at bounding box center [746, 594] width 253 height 62
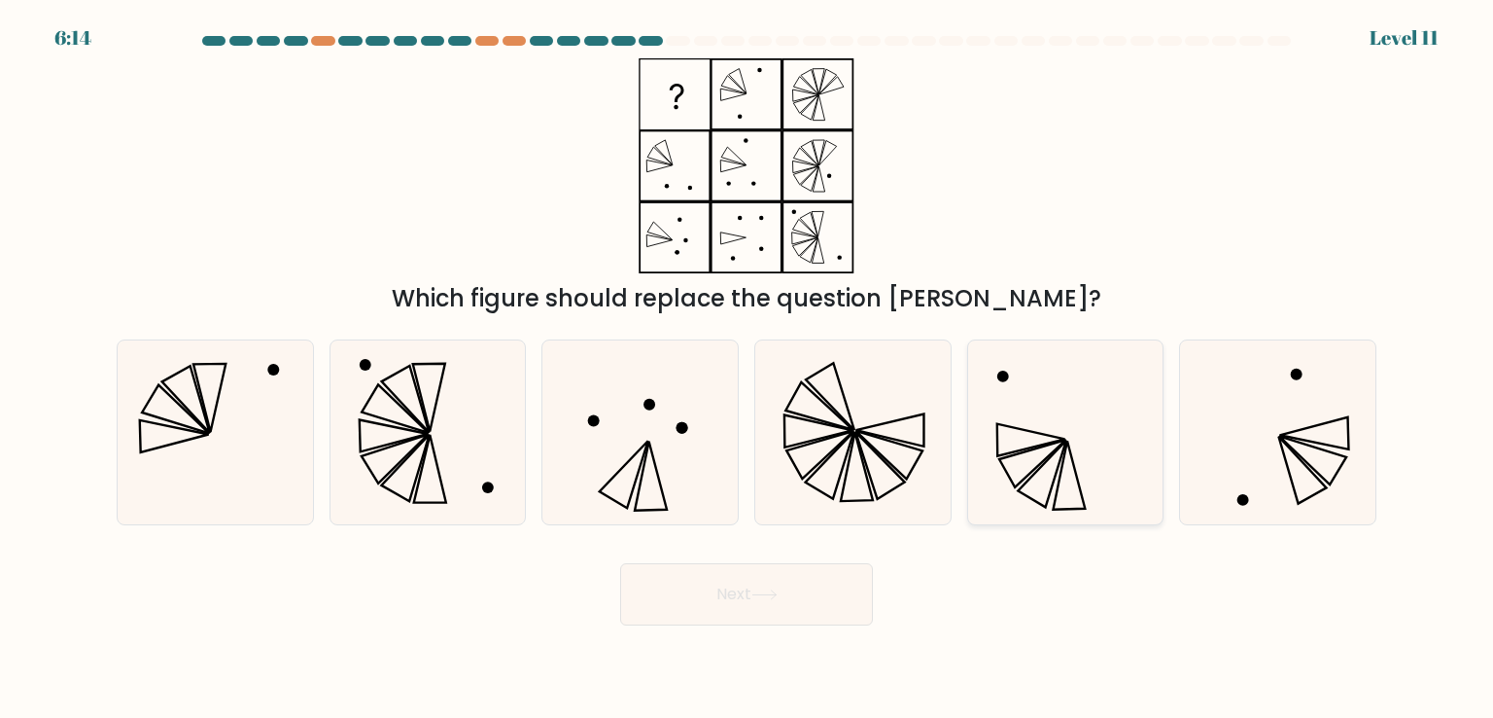
click at [1048, 467] on icon at bounding box center [1065, 431] width 183 height 183
click at [748, 368] on input "e." at bounding box center [747, 364] width 1 height 10
radio input "true"
click at [796, 590] on button "Next" at bounding box center [746, 594] width 253 height 62
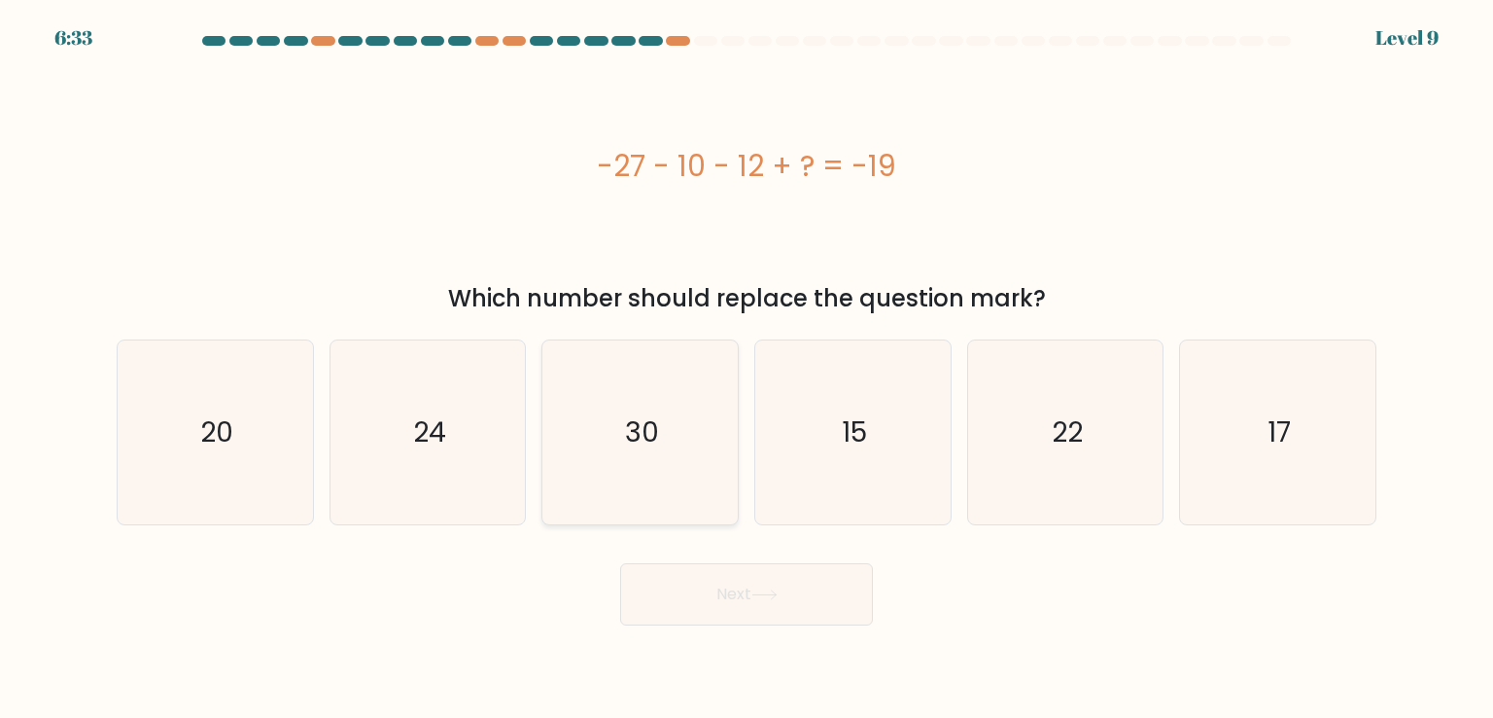
click at [679, 435] on icon "30" at bounding box center [639, 431] width 183 height 183
click at [747, 368] on input "c. 30" at bounding box center [747, 364] width 1 height 10
radio input "true"
click at [744, 591] on button "Next" at bounding box center [746, 594] width 253 height 62
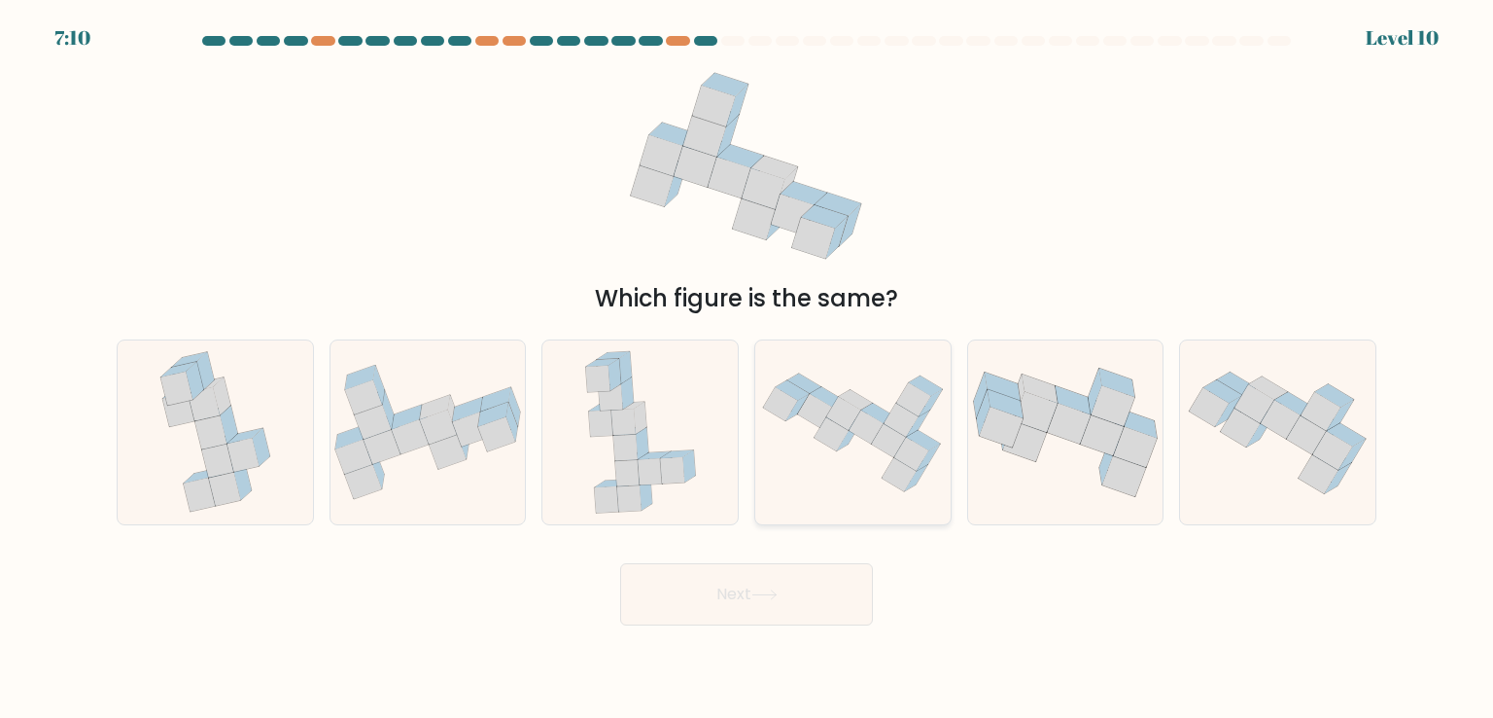
click at [870, 479] on icon at bounding box center [852, 432] width 195 height 139
click at [748, 368] on input "d." at bounding box center [747, 364] width 1 height 10
radio input "true"
click at [765, 582] on button "Next" at bounding box center [746, 594] width 253 height 62
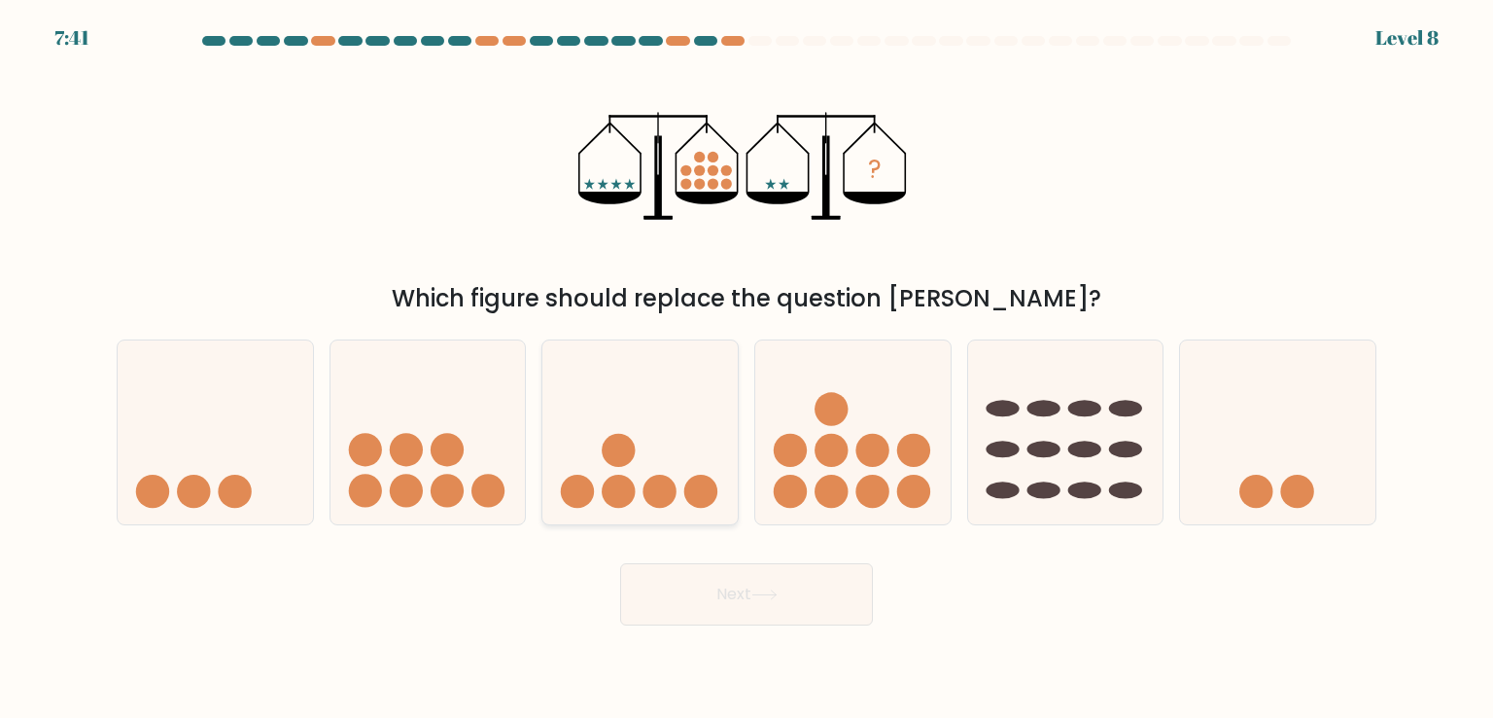
click at [711, 475] on icon at bounding box center [640, 431] width 195 height 161
click at [747, 368] on input "c." at bounding box center [747, 364] width 1 height 10
radio input "true"
click at [761, 583] on button "Next" at bounding box center [746, 594] width 253 height 62
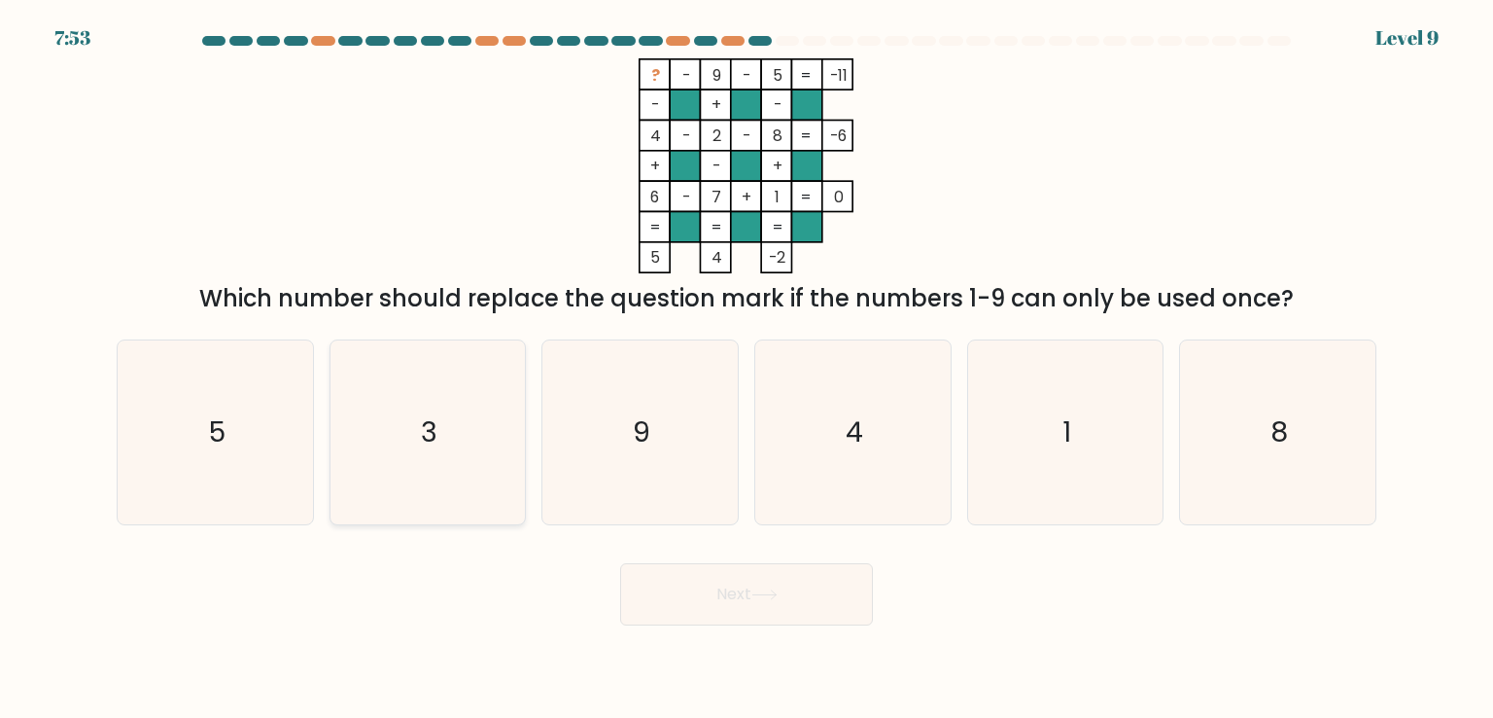
click at [393, 461] on icon "3" at bounding box center [427, 431] width 183 height 183
click at [747, 368] on input "b. 3" at bounding box center [747, 364] width 1 height 10
radio input "true"
click at [712, 604] on button "Next" at bounding box center [746, 594] width 253 height 62
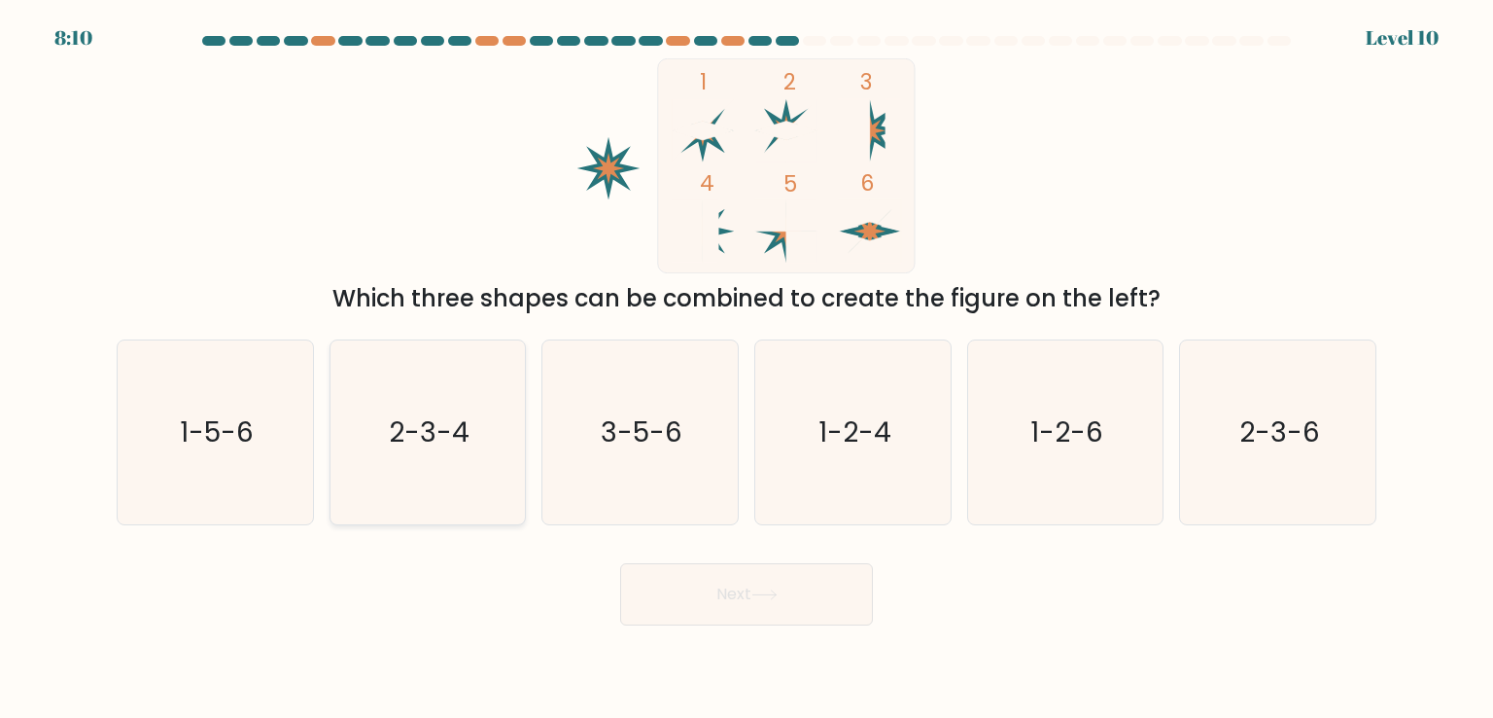
click at [487, 474] on icon "2-3-4" at bounding box center [427, 431] width 183 height 183
click at [747, 368] on input "b. 2-3-4" at bounding box center [747, 364] width 1 height 10
radio input "true"
click at [730, 584] on button "Next" at bounding box center [746, 594] width 253 height 62
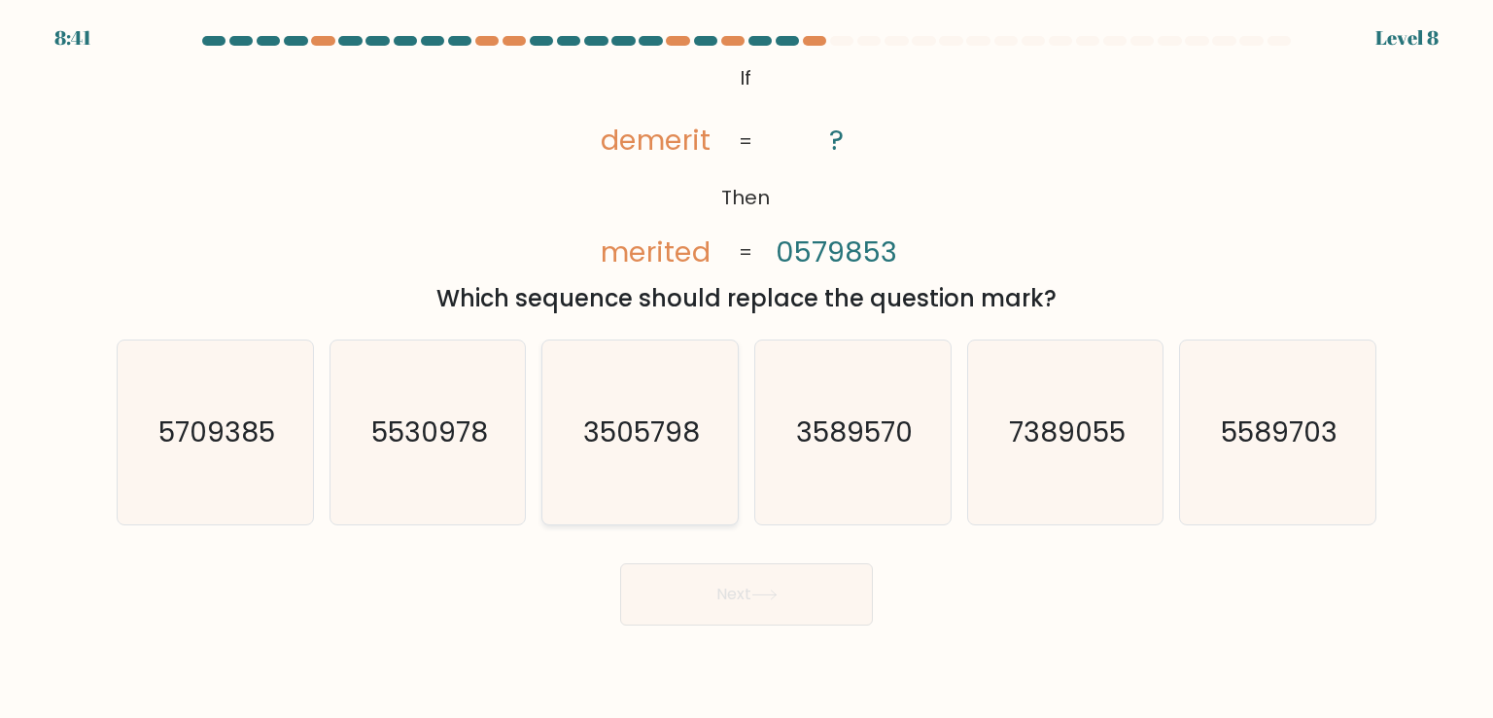
click at [704, 399] on icon "3505798" at bounding box center [639, 431] width 183 height 183
click at [747, 368] on input "c. 3505798" at bounding box center [747, 364] width 1 height 10
radio input "true"
click at [744, 580] on button "Next" at bounding box center [746, 594] width 253 height 62
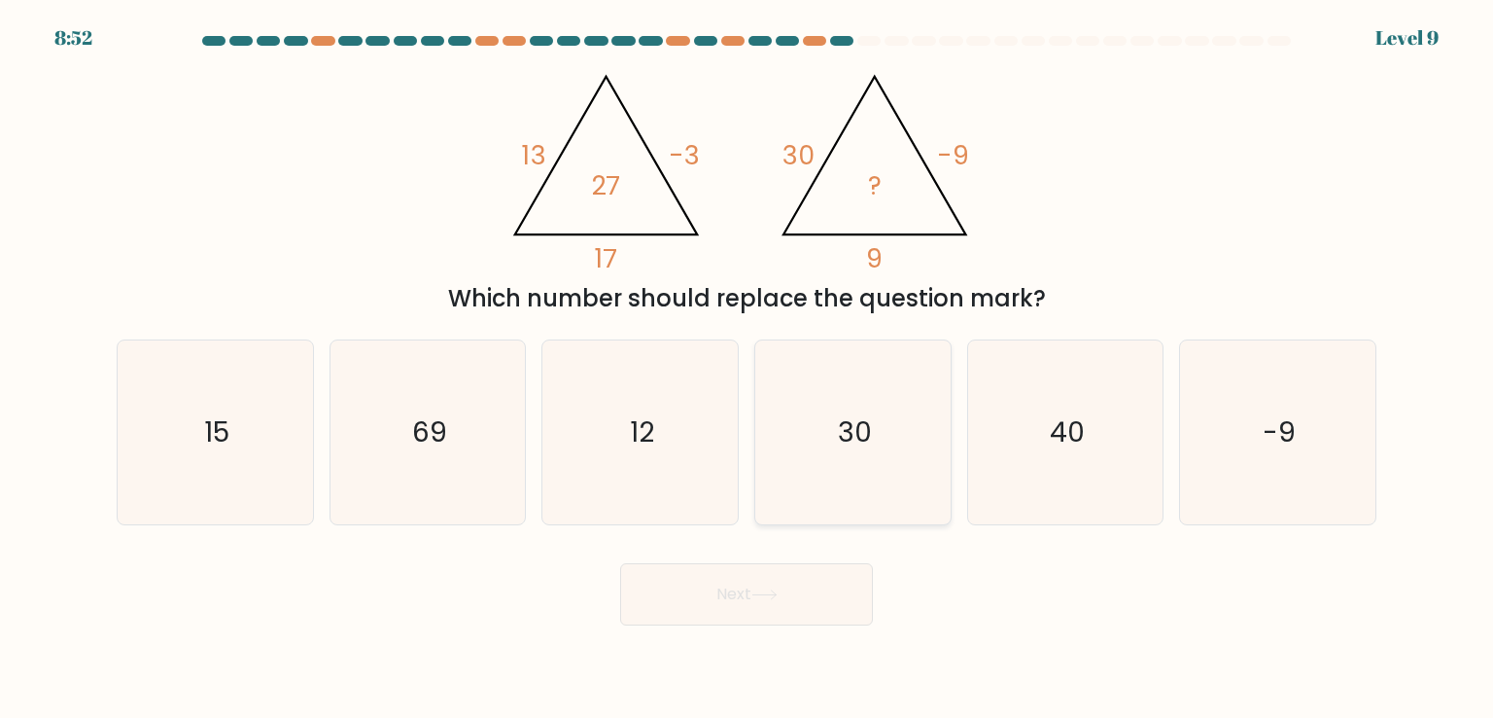
click at [850, 436] on text "30" at bounding box center [855, 431] width 34 height 39
click at [748, 368] on input "d. 30" at bounding box center [747, 364] width 1 height 10
radio input "true"
click at [739, 605] on button "Next" at bounding box center [746, 594] width 253 height 62
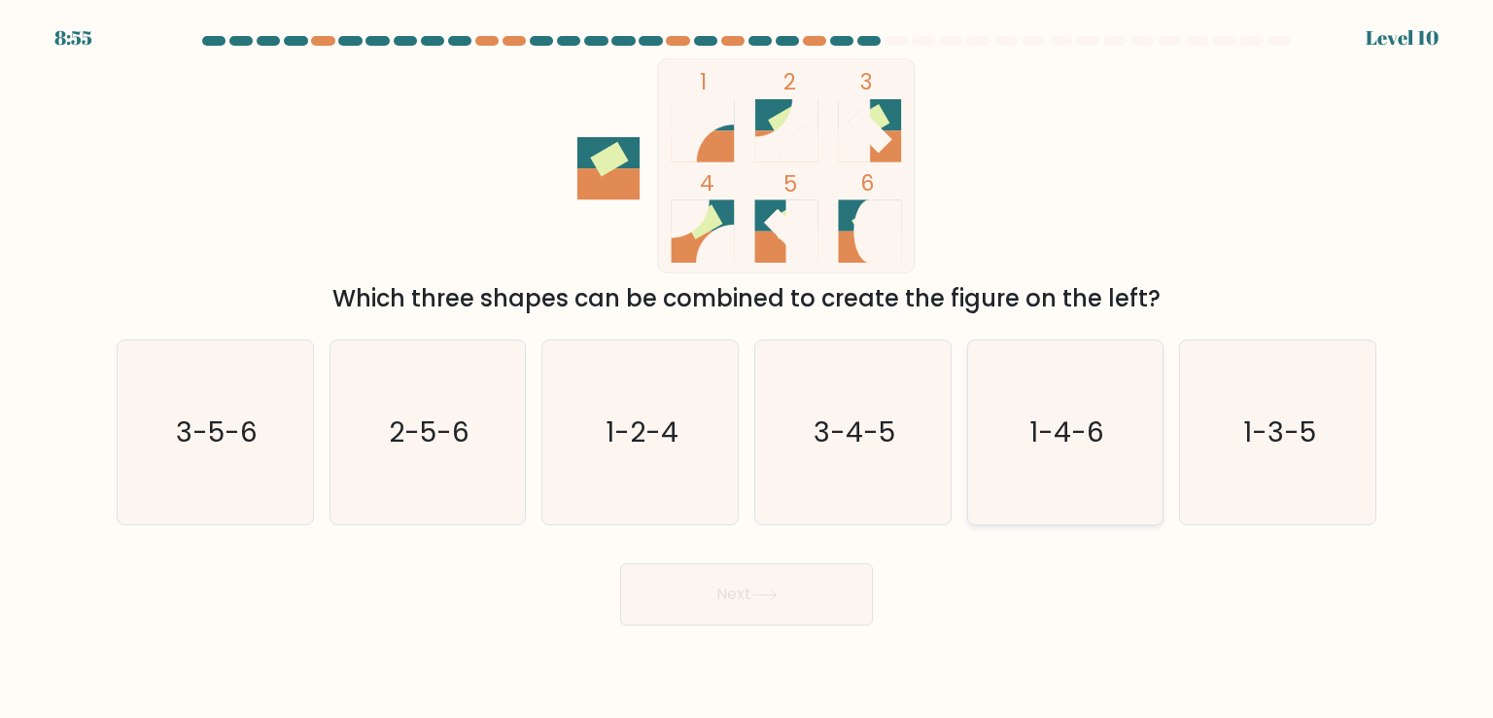
click at [1043, 433] on text "1-4-6" at bounding box center [1067, 431] width 75 height 39
click at [748, 368] on input "e. 1-4-6" at bounding box center [747, 364] width 1 height 10
radio input "true"
click at [726, 609] on button "Next" at bounding box center [746, 594] width 253 height 62
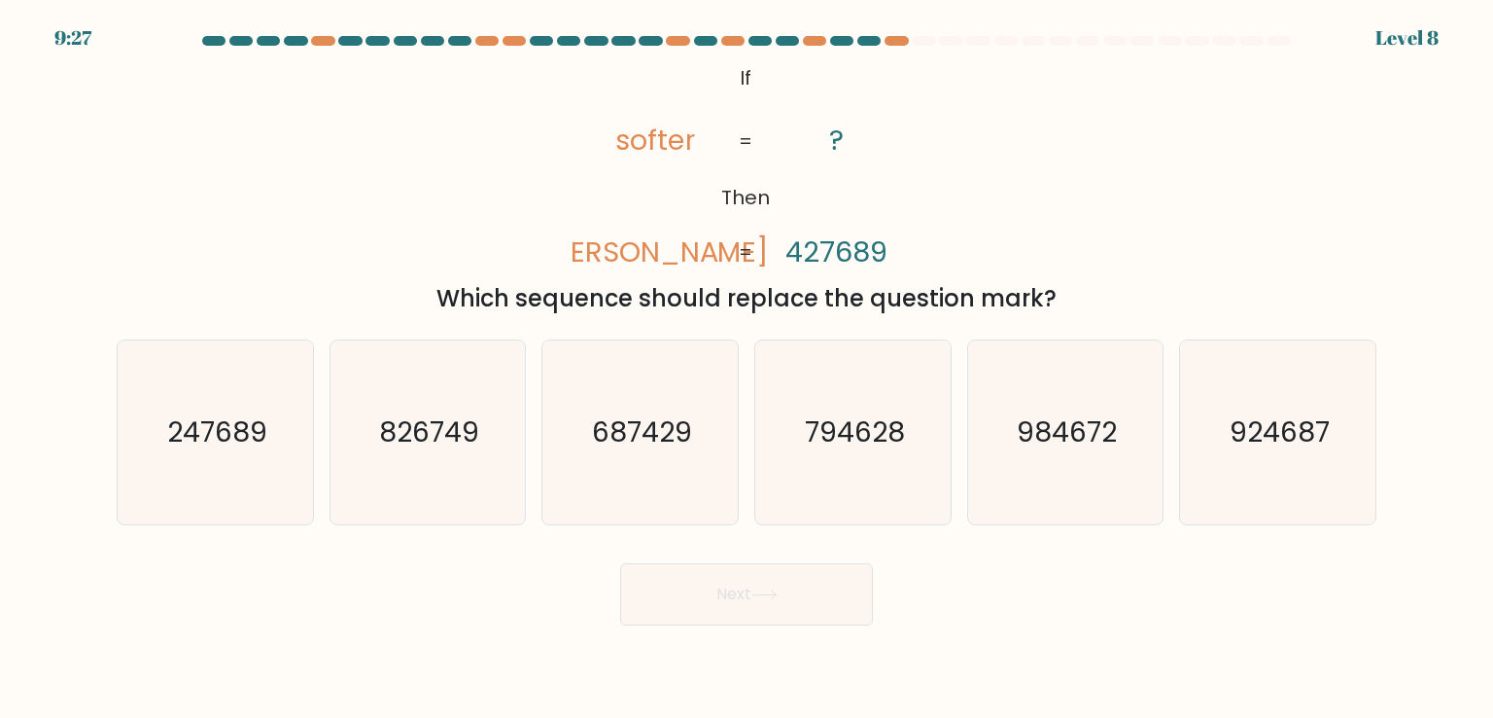
click at [1383, 392] on div "f. 924687" at bounding box center [1278, 431] width 213 height 185
click at [1312, 429] on text "924687" at bounding box center [1280, 431] width 100 height 39
click at [748, 368] on input "f. 924687" at bounding box center [747, 364] width 1 height 10
radio input "true"
click at [813, 605] on button "Next" at bounding box center [746, 594] width 253 height 62
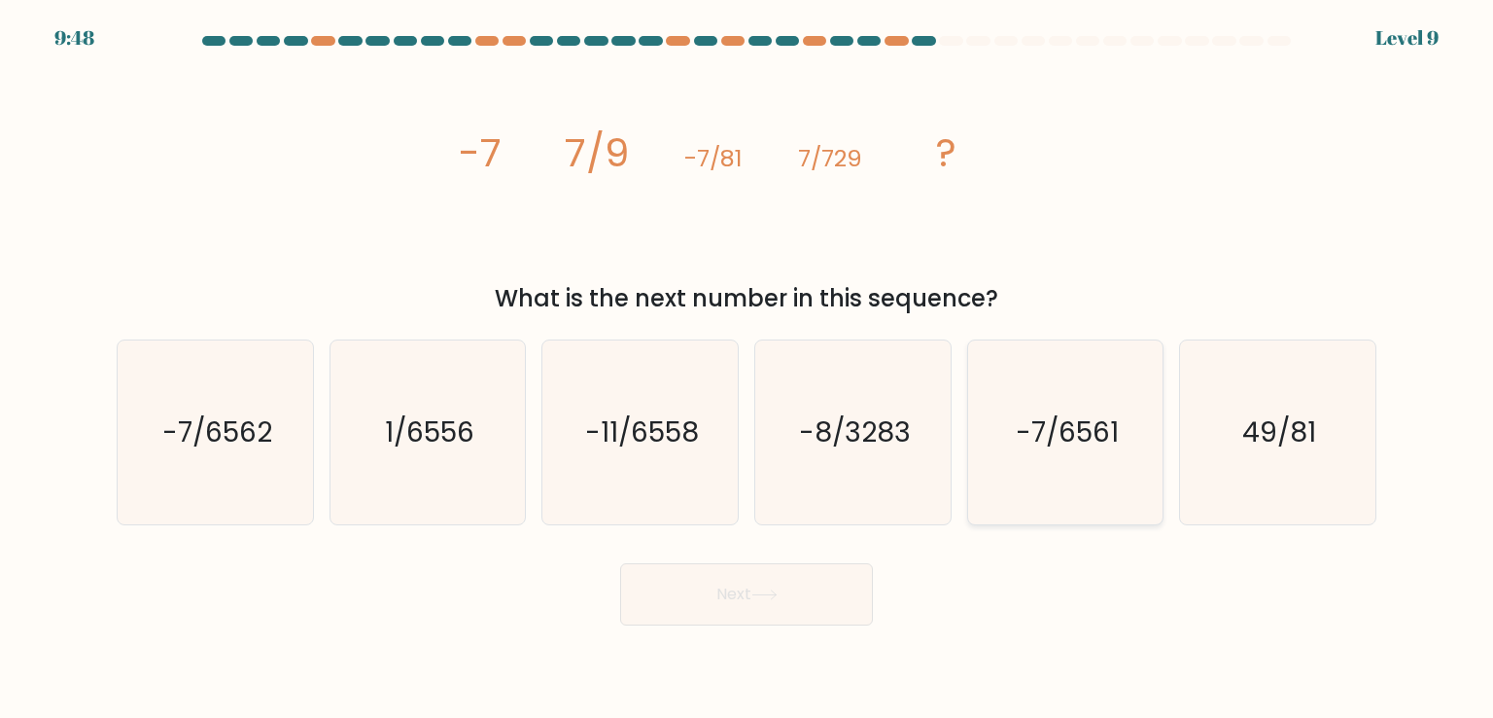
click at [999, 418] on icon "-7/6561" at bounding box center [1065, 431] width 183 height 183
click at [748, 368] on input "e. -7/6561" at bounding box center [747, 364] width 1 height 10
radio input "true"
click at [752, 614] on button "Next" at bounding box center [746, 594] width 253 height 62
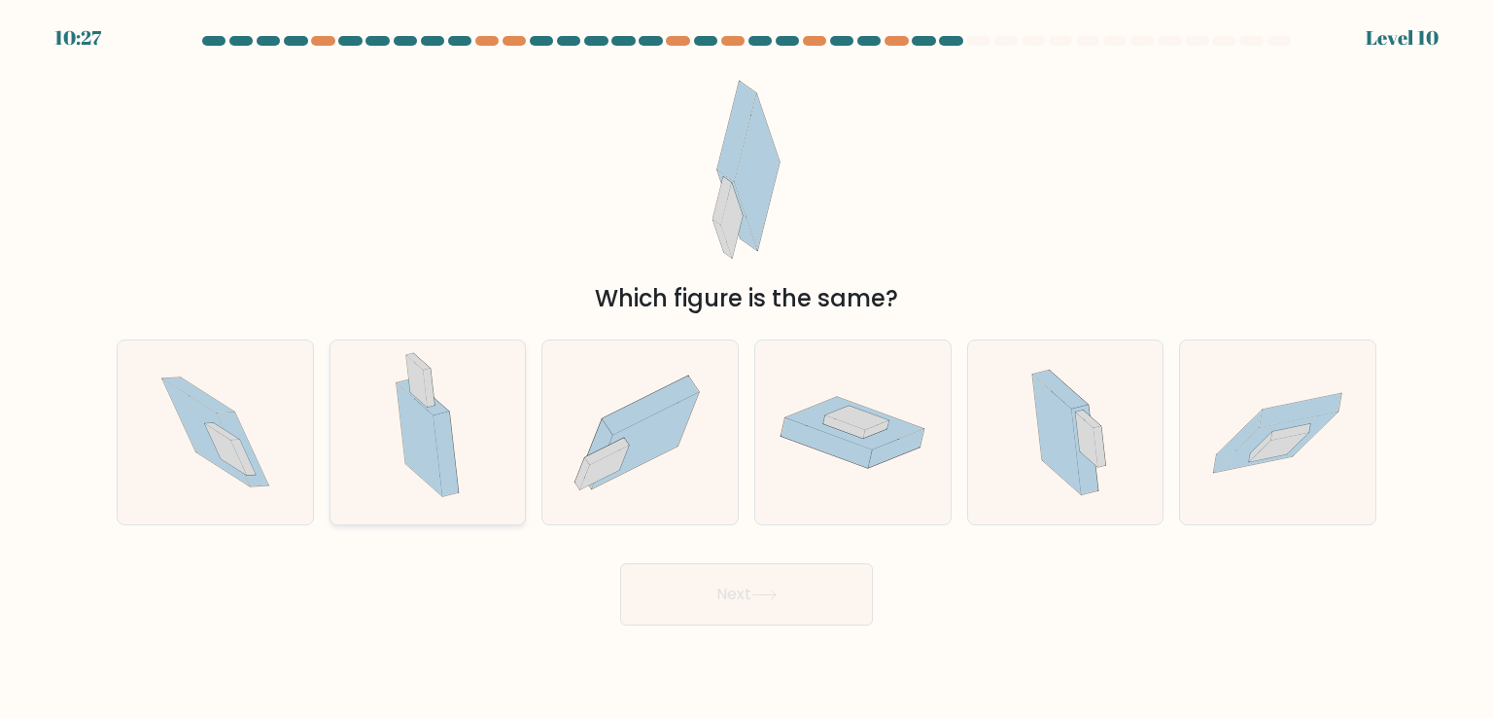
click at [436, 440] on icon at bounding box center [420, 440] width 46 height 114
click at [747, 368] on input "b." at bounding box center [747, 364] width 1 height 10
radio input "true"
click at [760, 603] on button "Next" at bounding box center [746, 594] width 253 height 62
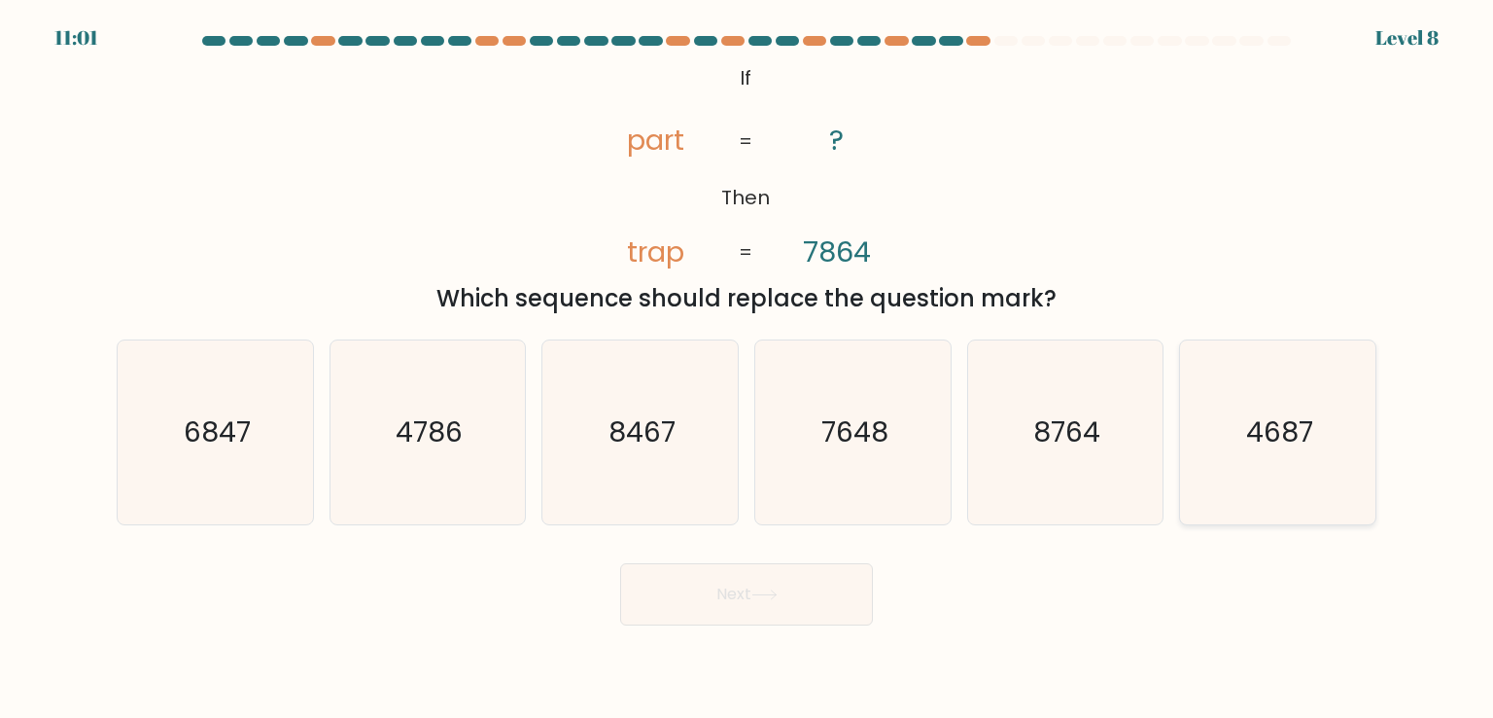
click at [1265, 464] on icon "4687" at bounding box center [1277, 431] width 183 height 183
click at [748, 368] on input "f. 4687" at bounding box center [747, 364] width 1 height 10
radio input "true"
click at [814, 587] on button "Next" at bounding box center [746, 594] width 253 height 62
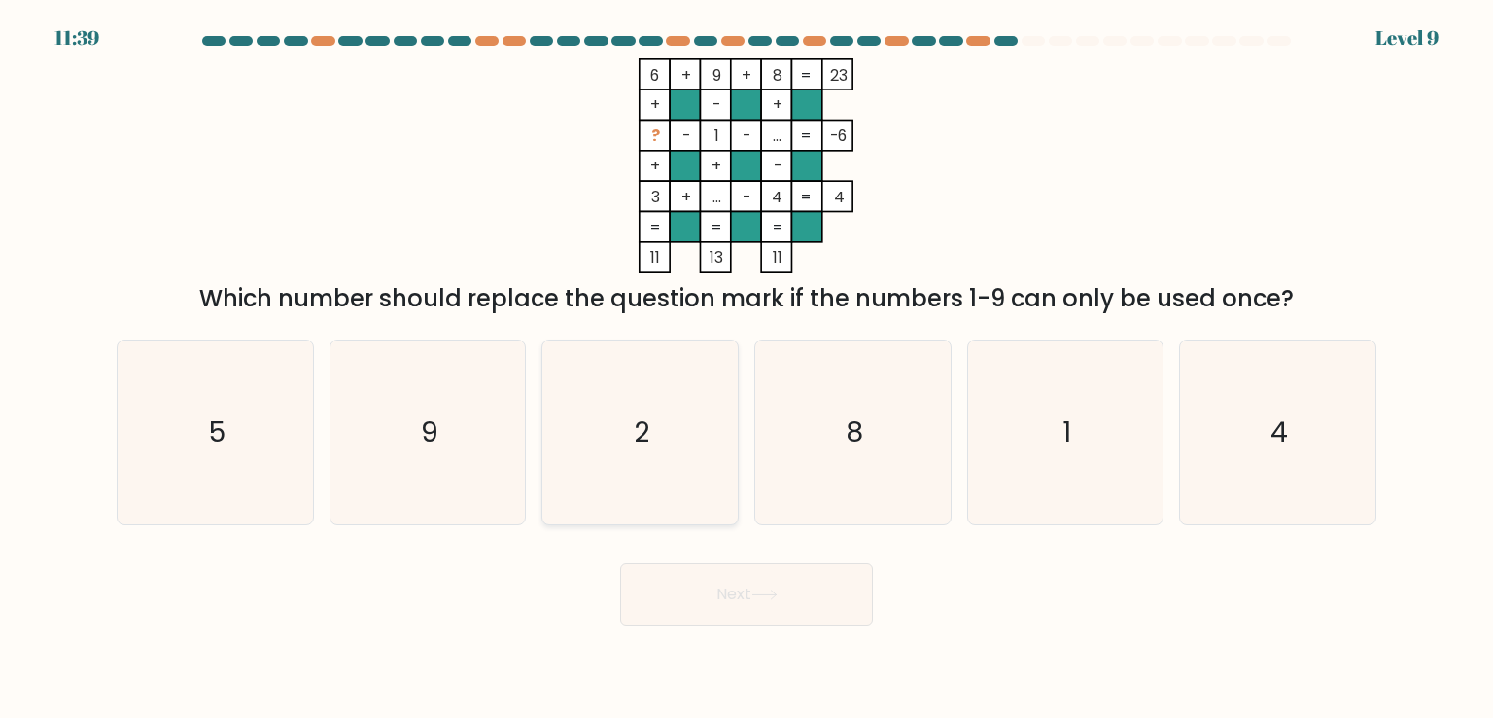
click at [611, 395] on icon "2" at bounding box center [639, 431] width 183 height 183
click at [747, 368] on input "c. 2" at bounding box center [747, 364] width 1 height 10
radio input "true"
click at [740, 603] on button "Next" at bounding box center [746, 594] width 253 height 62
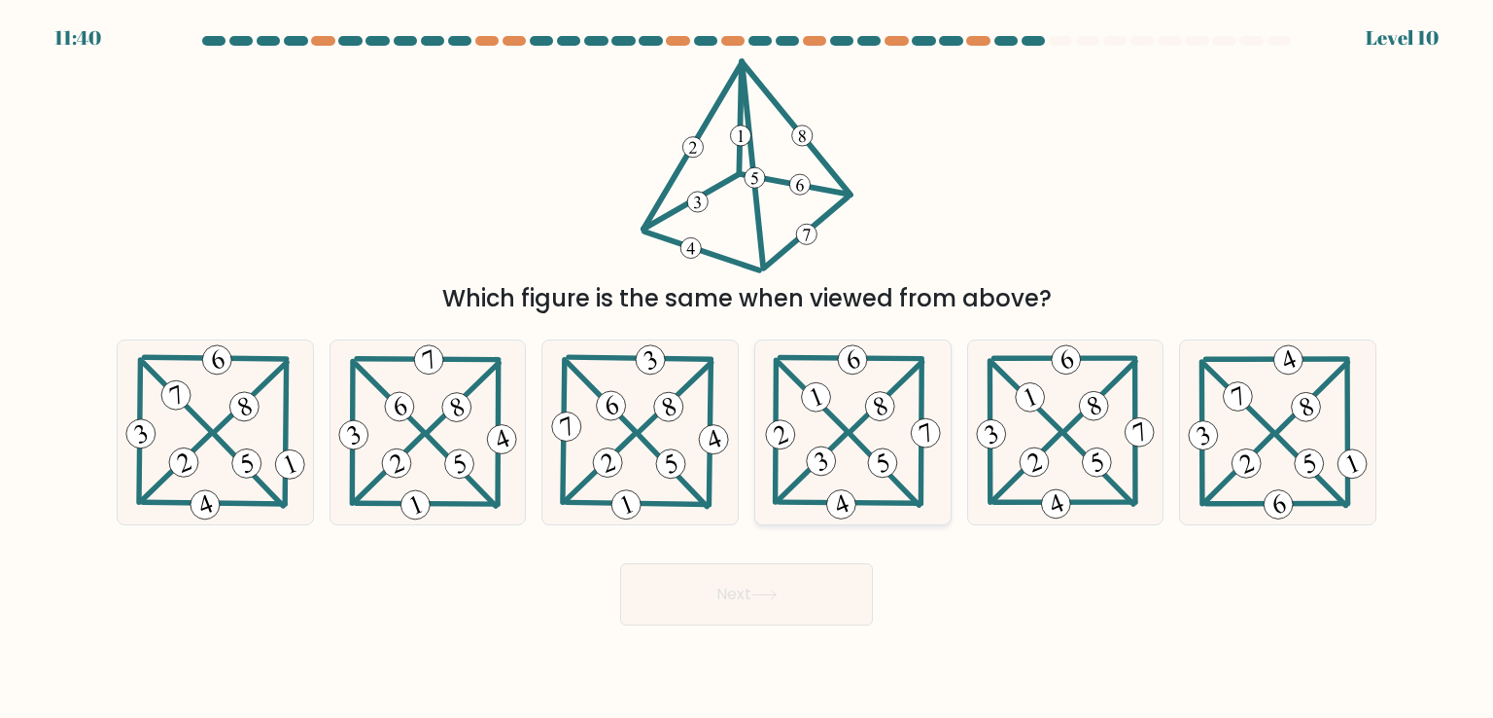
click at [853, 407] on icon at bounding box center [853, 431] width 184 height 183
click at [748, 368] on input "d." at bounding box center [747, 364] width 1 height 10
radio input "true"
click at [792, 607] on button "Next" at bounding box center [746, 594] width 253 height 62
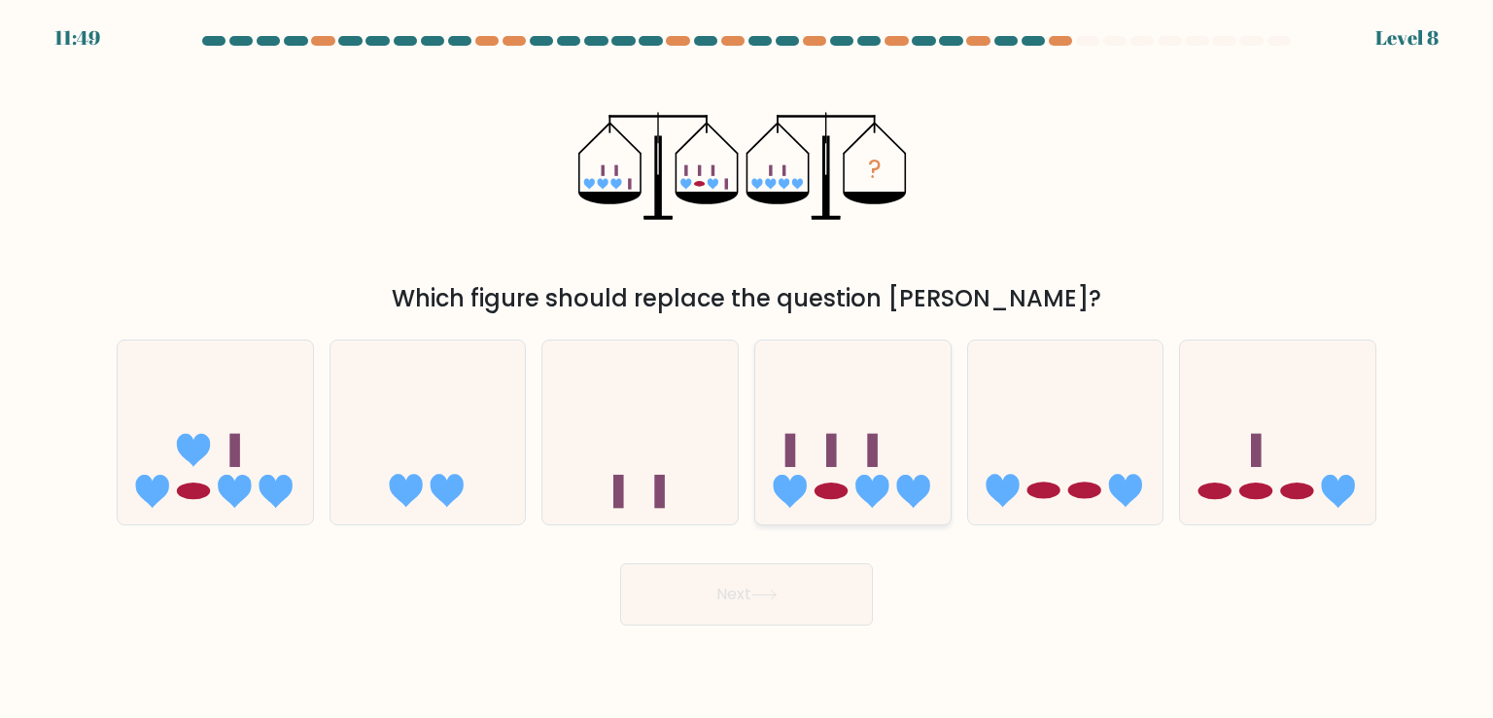
click at [947, 386] on icon at bounding box center [852, 431] width 195 height 161
click at [748, 368] on input "d." at bounding box center [747, 364] width 1 height 10
radio input "true"
click at [790, 589] on button "Next" at bounding box center [746, 594] width 253 height 62
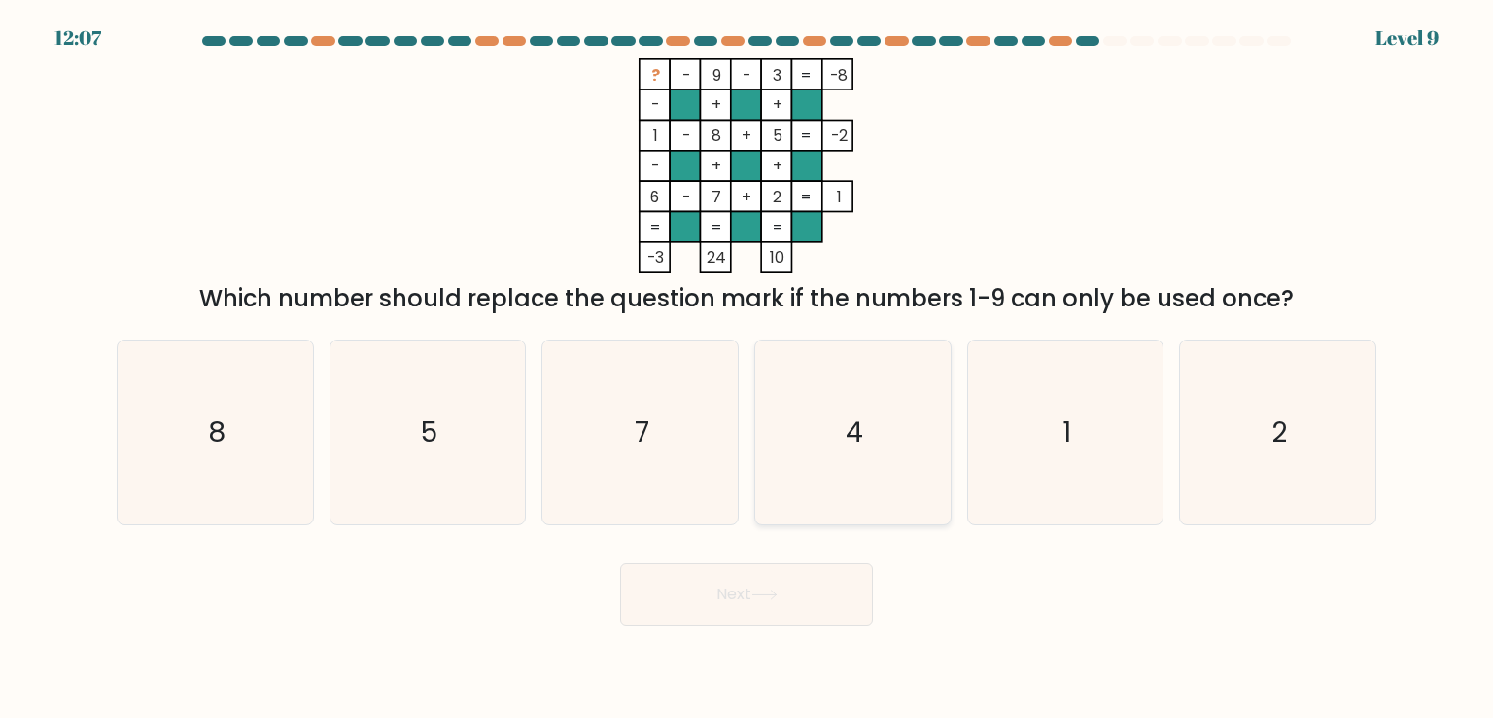
click at [929, 449] on icon "4" at bounding box center [852, 431] width 183 height 183
click at [748, 368] on input "d. 4" at bounding box center [747, 364] width 1 height 10
radio input "true"
click at [746, 623] on button "Next" at bounding box center [746, 594] width 253 height 62
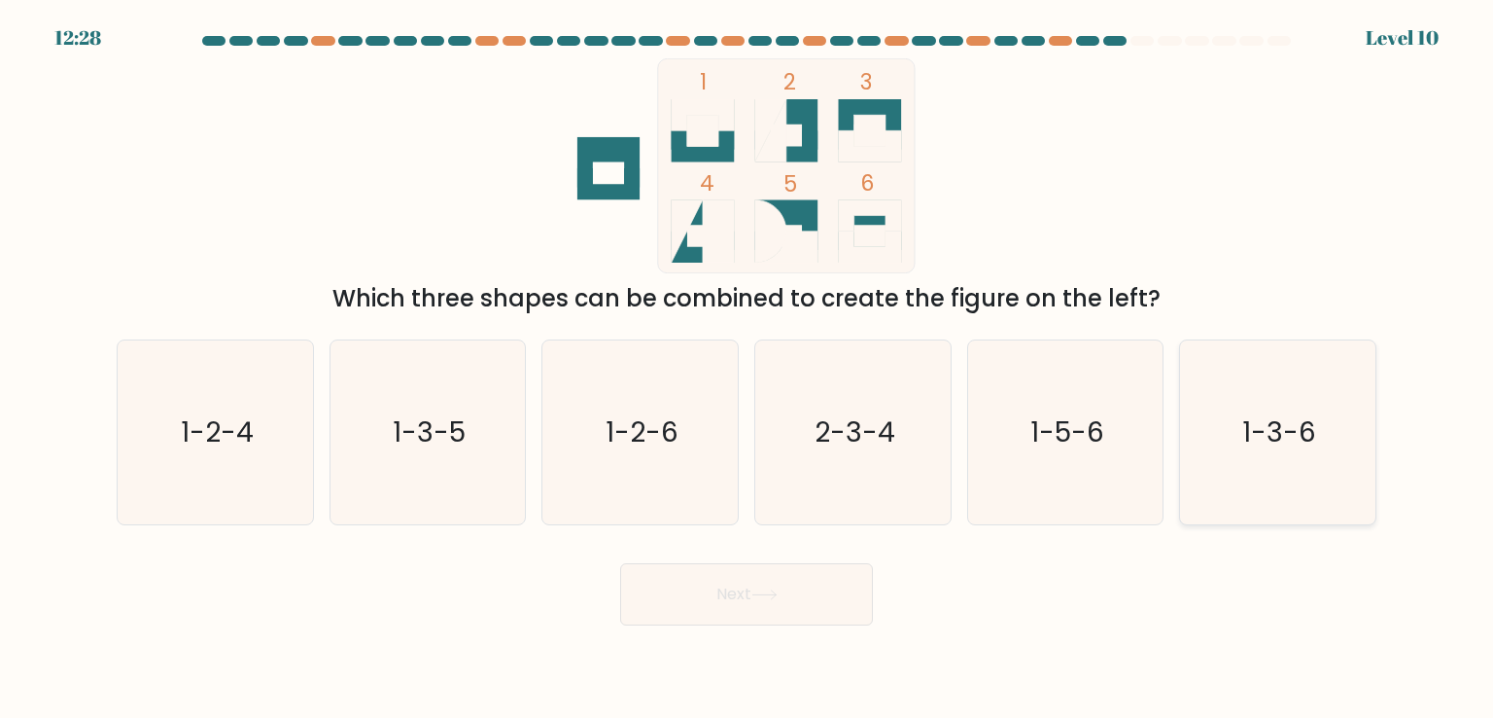
click at [1296, 464] on icon "1-3-6" at bounding box center [1277, 431] width 183 height 183
click at [748, 368] on input "f. 1-3-6" at bounding box center [747, 364] width 1 height 10
radio input "true"
drag, startPoint x: 683, startPoint y: 648, endPoint x: 712, endPoint y: 605, distance: 51.8
click at [712, 605] on body "12:27 Level 10" at bounding box center [746, 359] width 1493 height 718
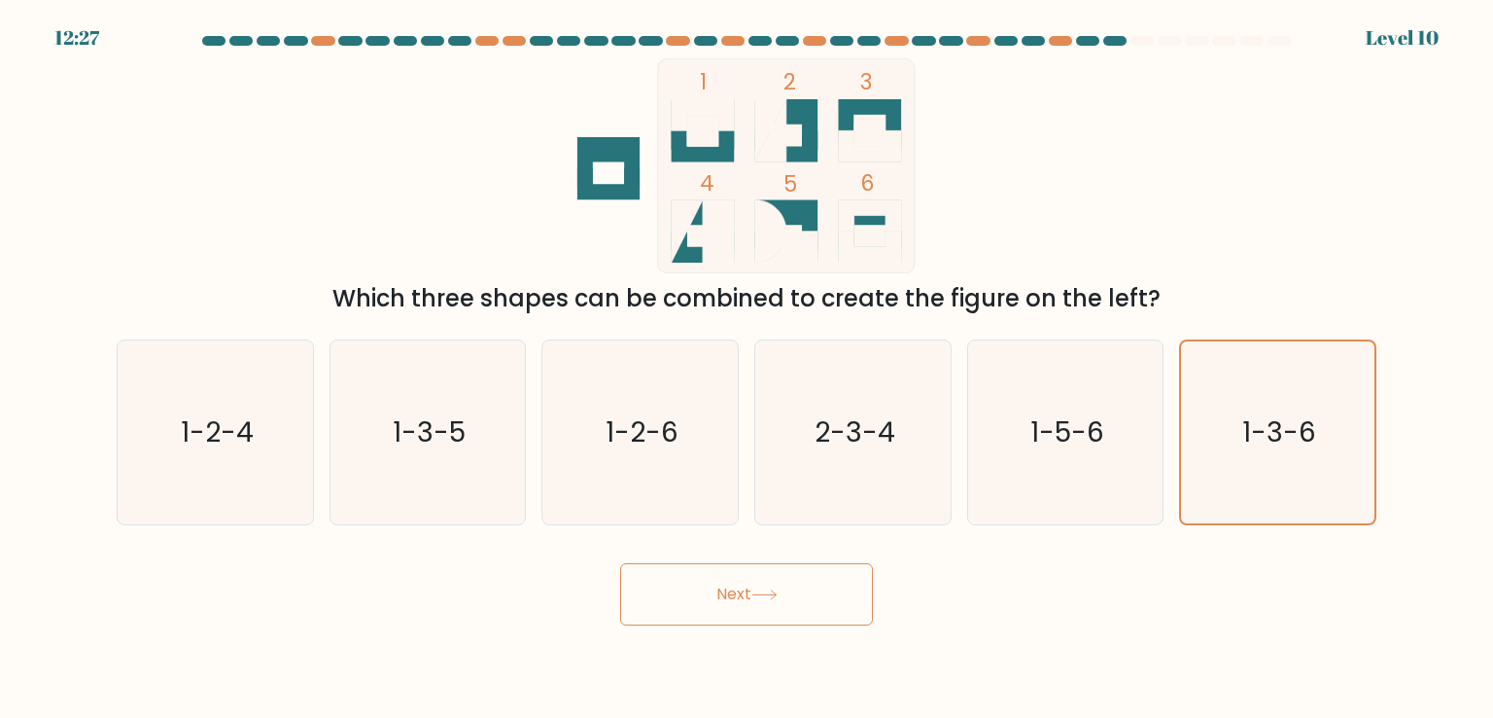
click at [712, 605] on button "Next" at bounding box center [746, 594] width 253 height 62
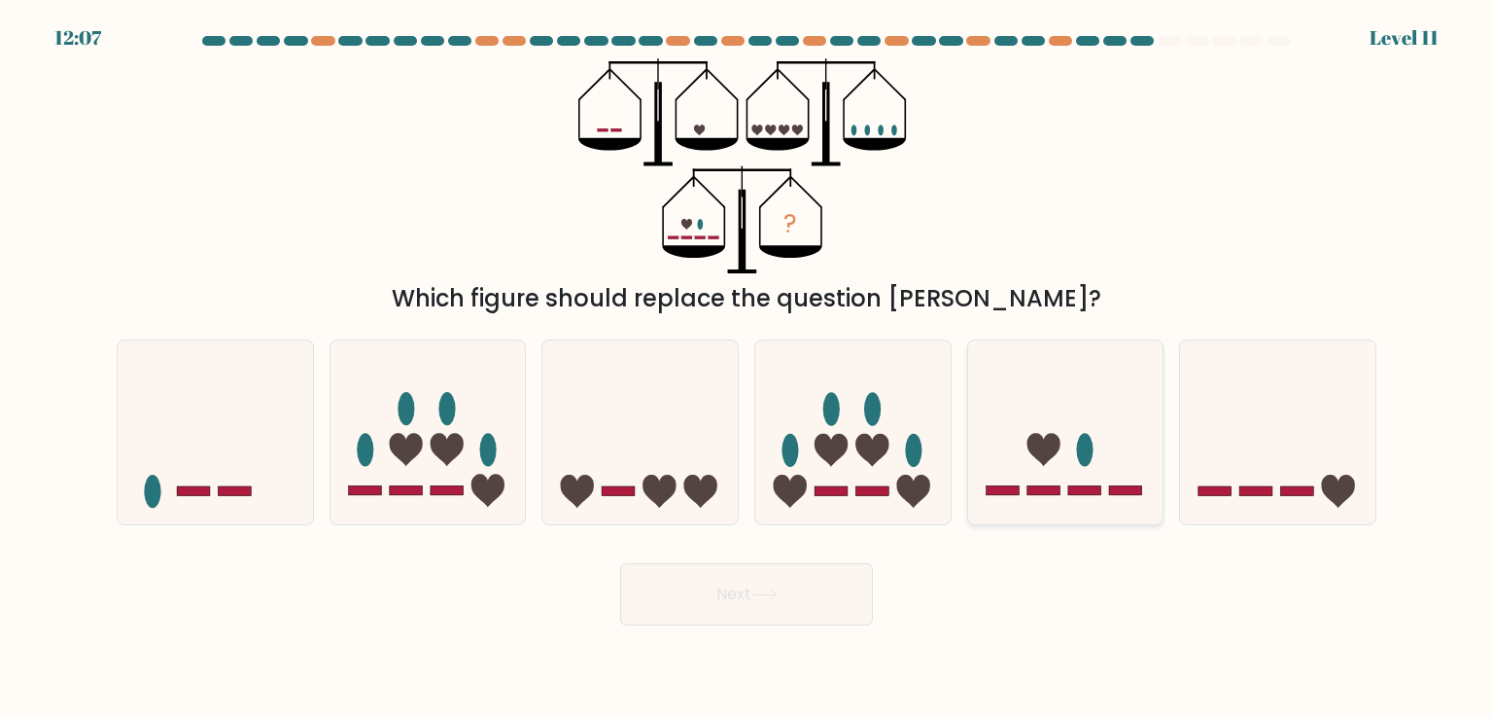
click at [1096, 483] on icon at bounding box center [1065, 431] width 195 height 161
click at [748, 368] on input "e." at bounding box center [747, 364] width 1 height 10
radio input "true"
click at [721, 580] on button "Next" at bounding box center [746, 594] width 253 height 62
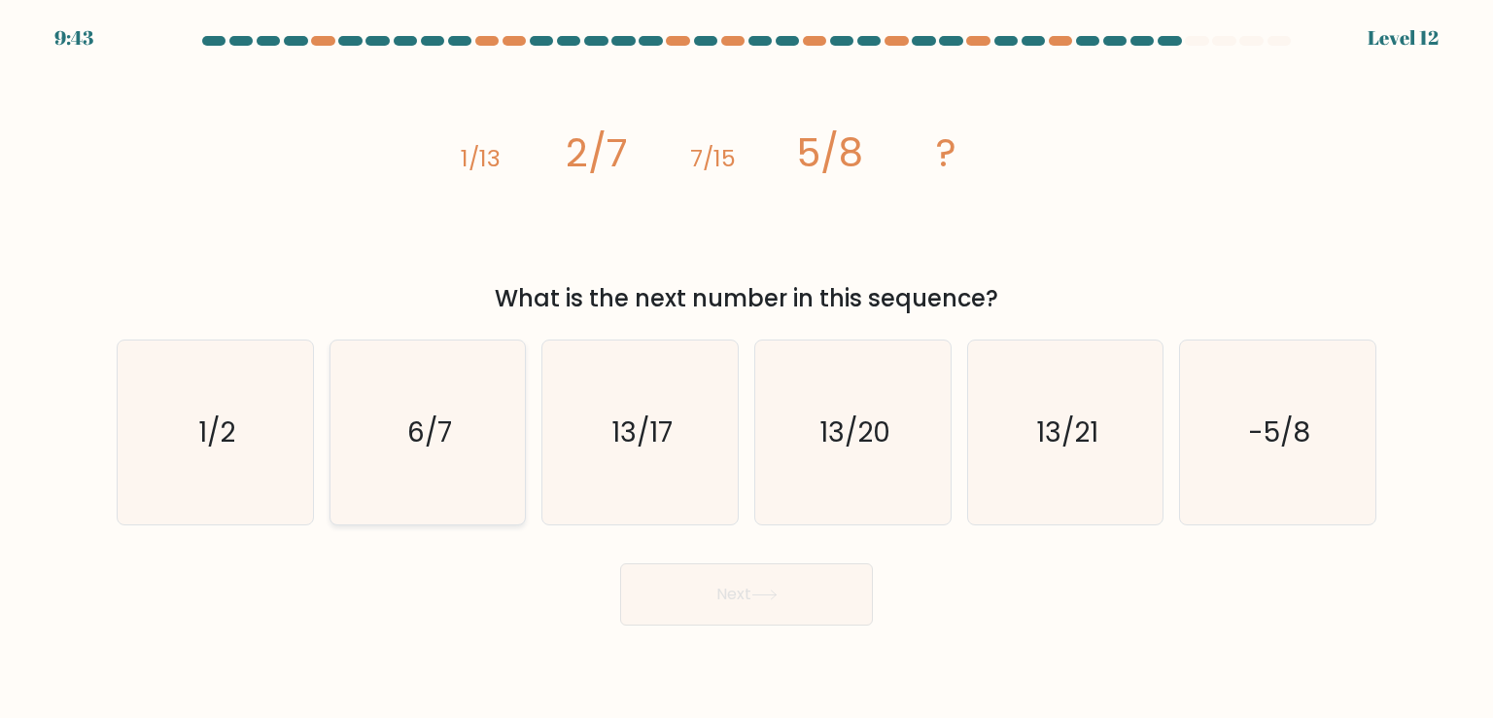
click at [338, 472] on icon "6/7" at bounding box center [427, 431] width 183 height 183
click at [747, 368] on input "b. 6/7" at bounding box center [747, 364] width 1 height 10
radio input "true"
click at [785, 611] on button "Next" at bounding box center [746, 594] width 253 height 62
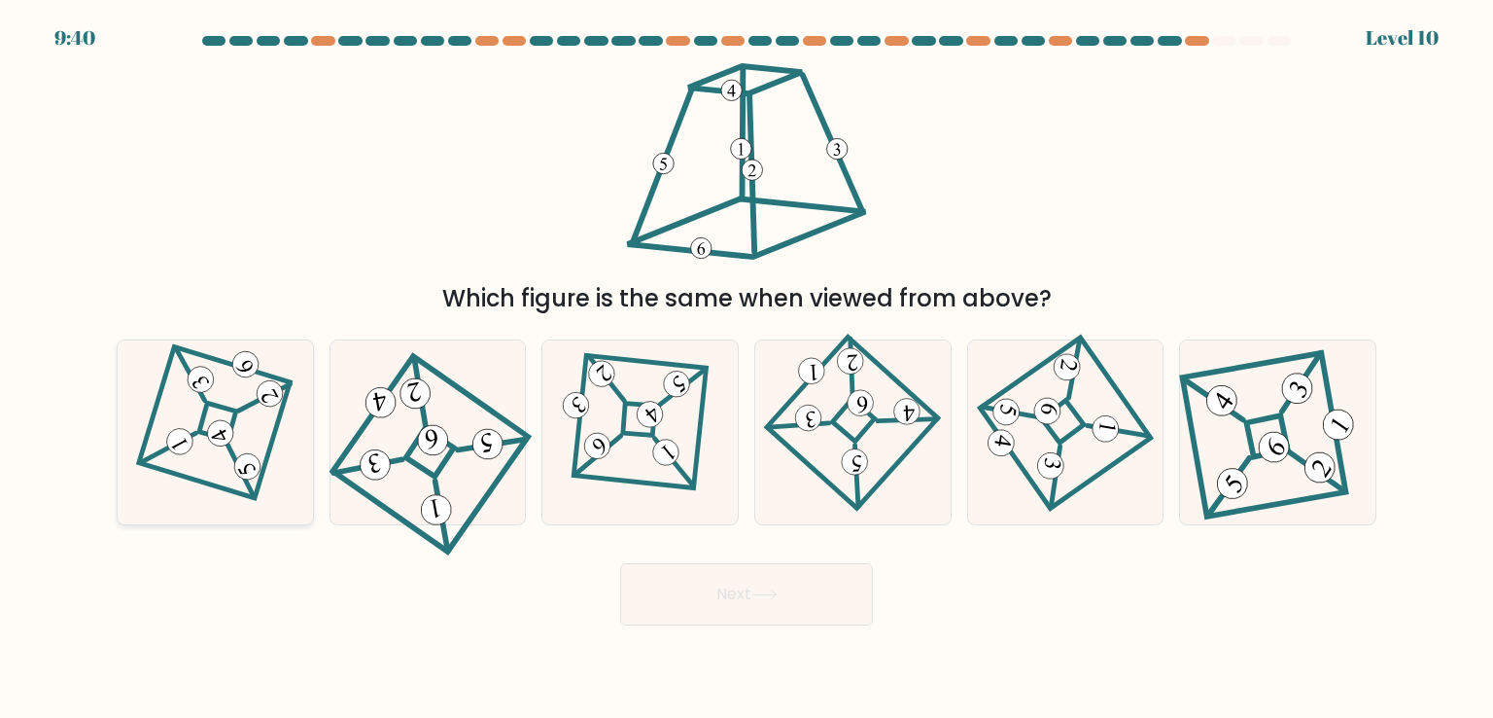
click at [192, 432] on icon at bounding box center [215, 432] width 126 height 147
click at [747, 368] on input "a." at bounding box center [747, 364] width 1 height 10
radio input "true"
click at [739, 597] on button "Next" at bounding box center [746, 594] width 253 height 62
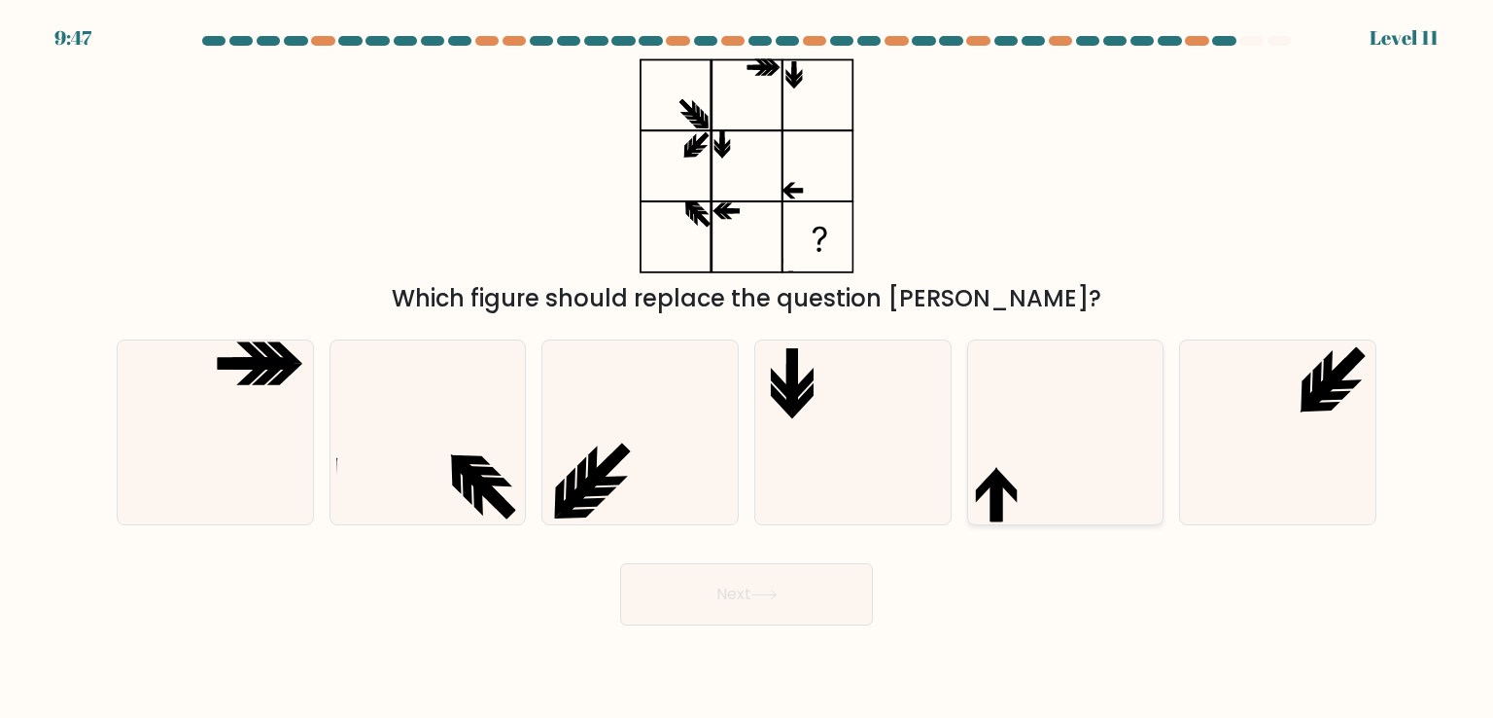
click at [1052, 433] on icon at bounding box center [1065, 431] width 183 height 183
click at [748, 368] on input "e." at bounding box center [747, 364] width 1 height 10
radio input "true"
click at [745, 601] on button "Next" at bounding box center [746, 594] width 253 height 62
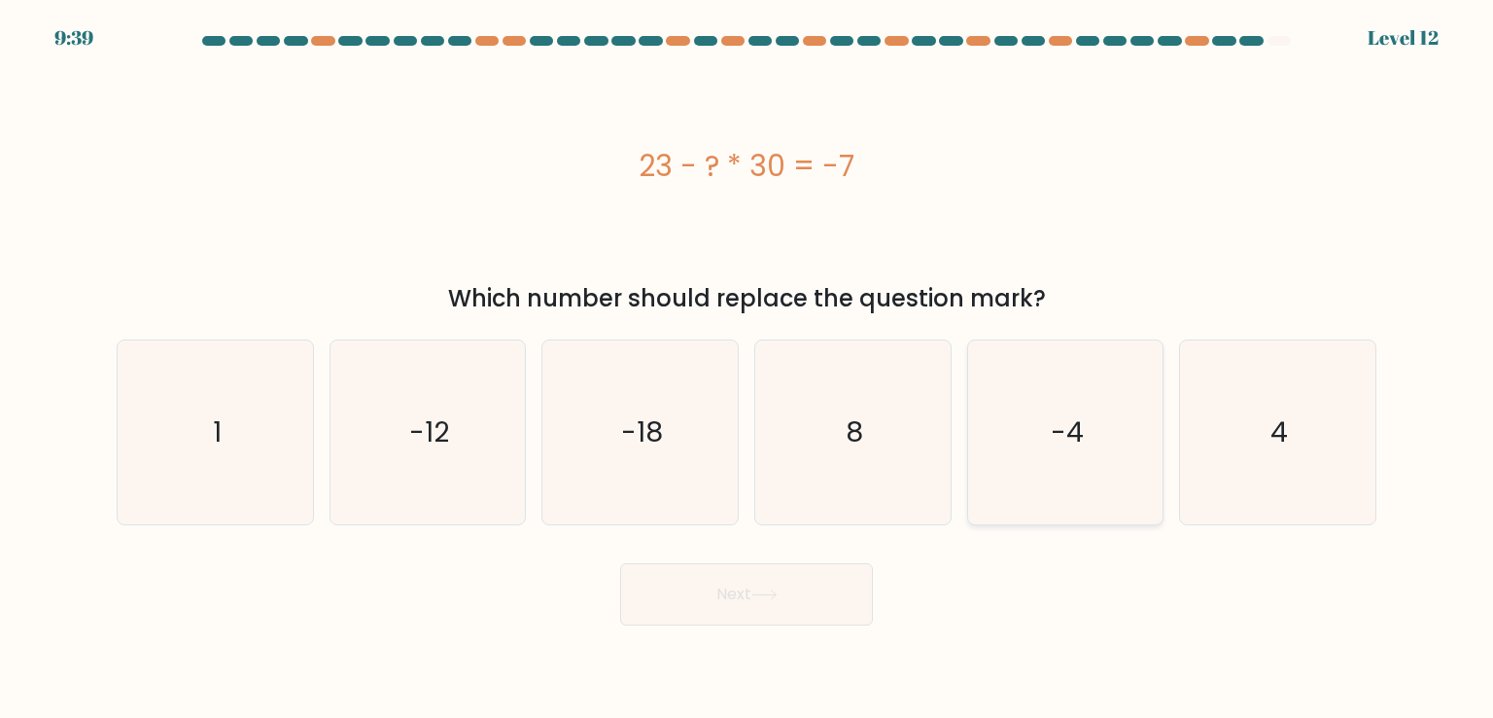
click at [1080, 437] on text "-4" at bounding box center [1067, 431] width 33 height 39
click at [748, 368] on input "e. -4" at bounding box center [747, 364] width 1 height 10
radio input "true"
click at [778, 587] on button "Next" at bounding box center [746, 594] width 253 height 62
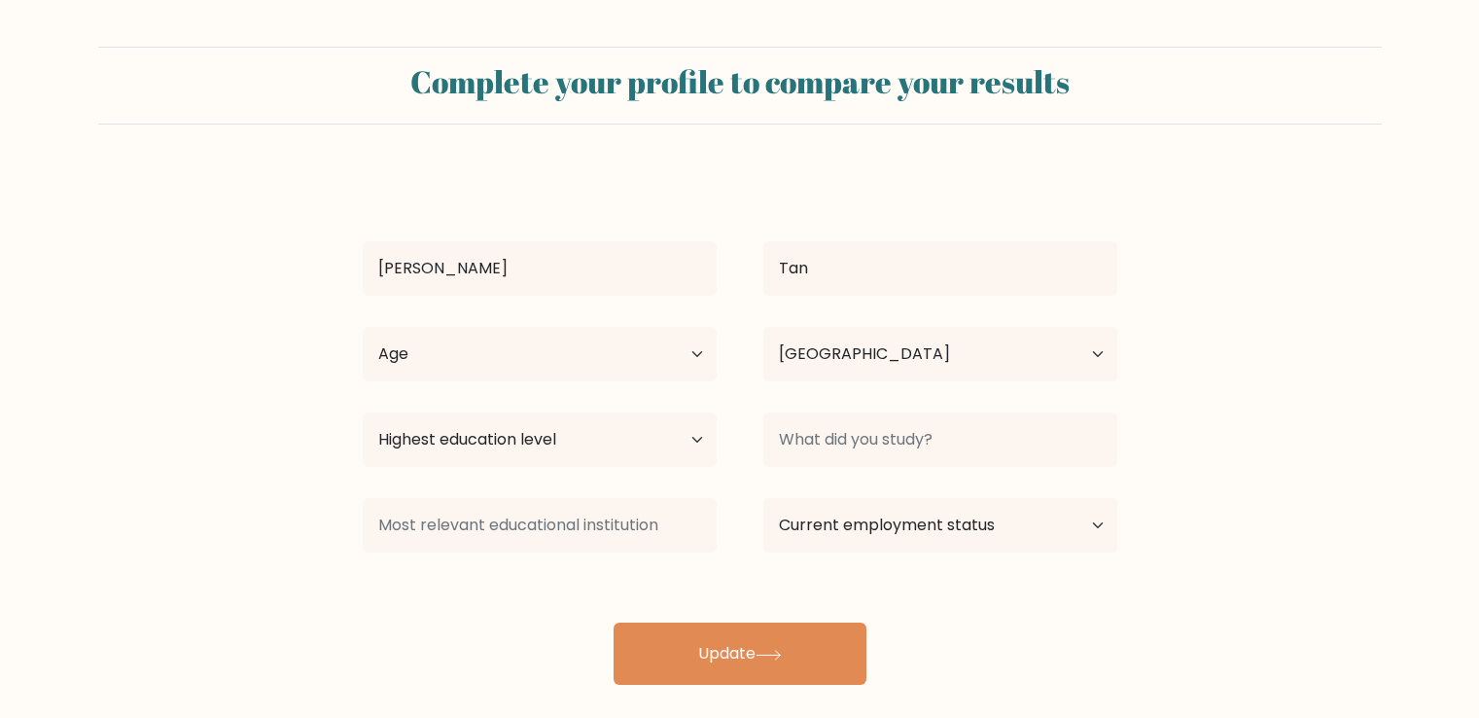
select select "PH"
click at [649, 439] on select "Highest education level No schooling Primary Lower Secondary Upper Secondary Oc…" at bounding box center [540, 439] width 354 height 54
select select "upper_secondary"
click at [363, 412] on select "Highest education level No schooling Primary Lower Secondary Upper Secondary Oc…" at bounding box center [540, 439] width 354 height 54
click at [434, 370] on select "Age Under 18 years old 18-24 years old 25-34 years old 35-44 years old 45-54 ye…" at bounding box center [540, 354] width 354 height 54
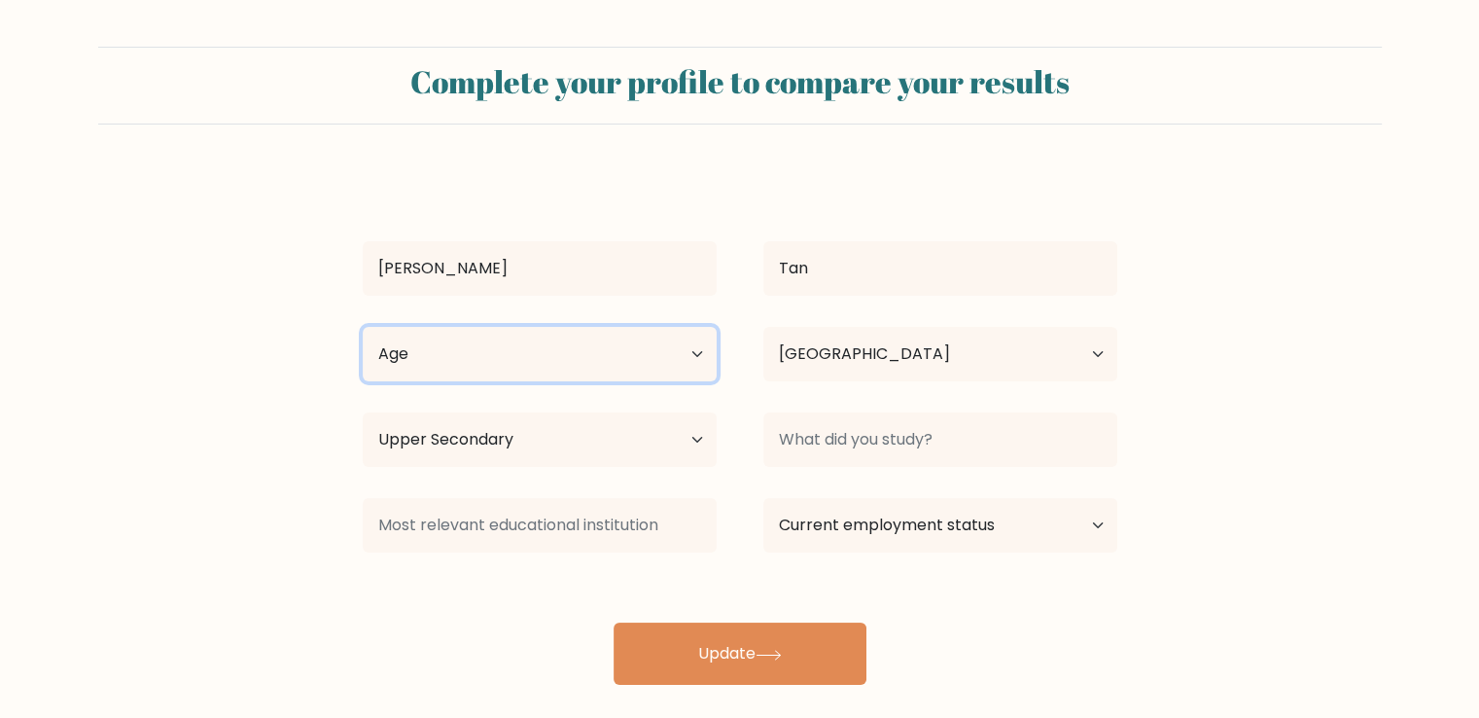
select select "18_24"
click at [363, 327] on select "Age Under 18 years old 18-24 years old 25-34 years old 35-44 years old 45-54 ye…" at bounding box center [540, 354] width 354 height 54
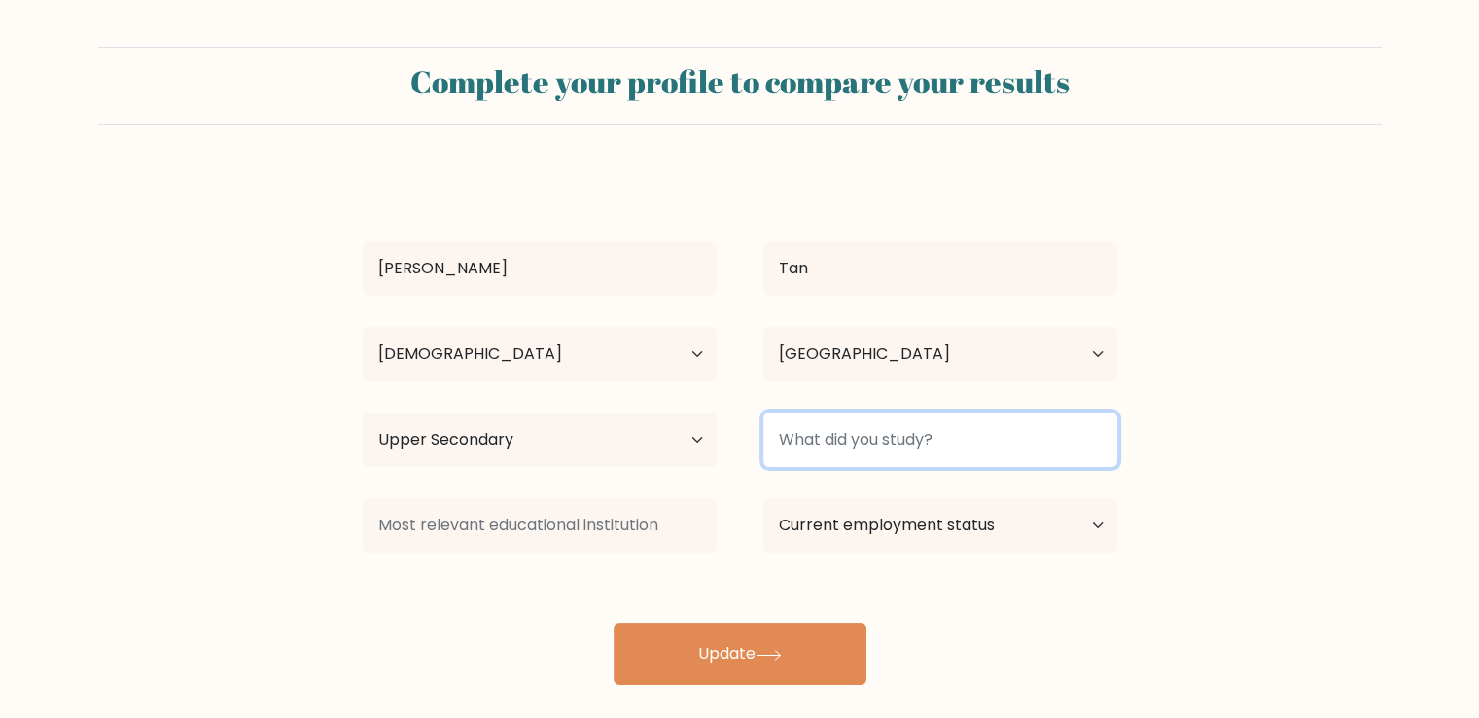
click at [813, 430] on input at bounding box center [940, 439] width 354 height 54
type input "Medtech"
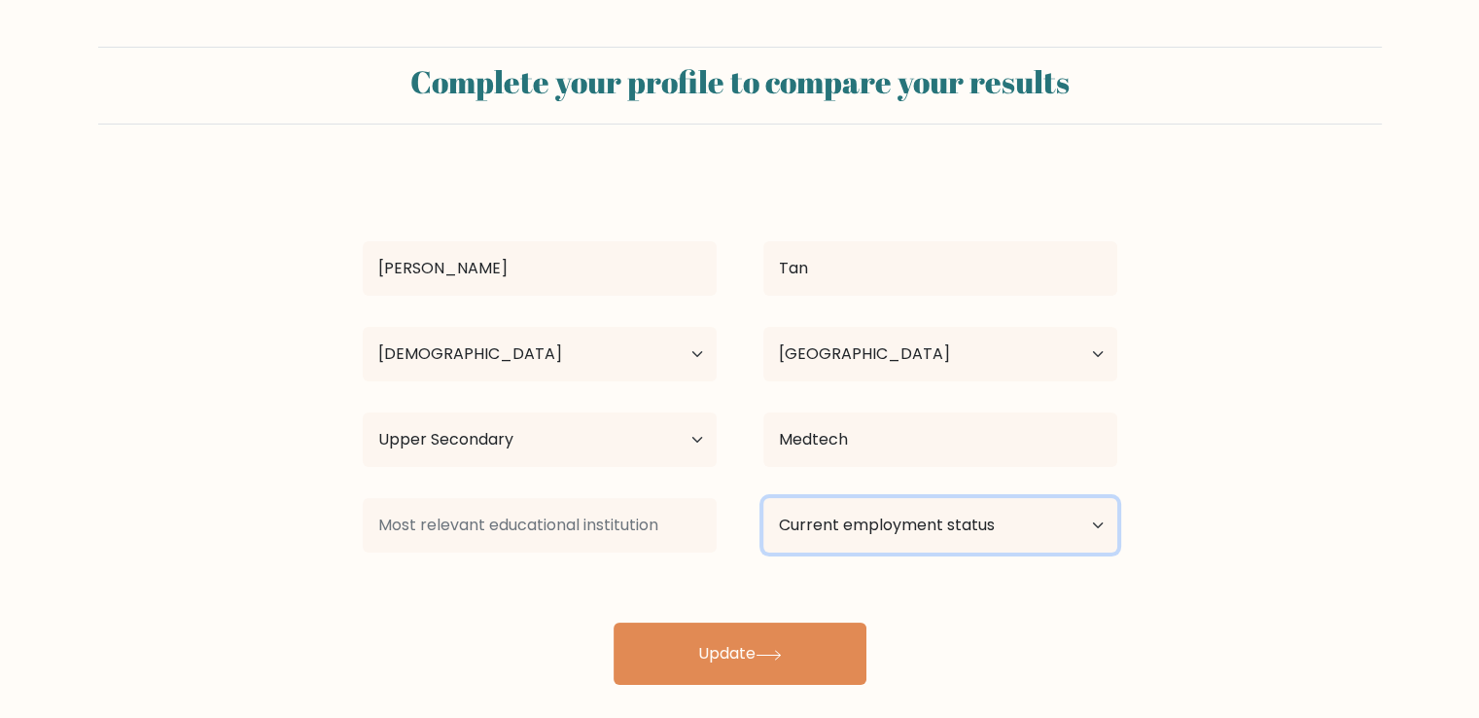
click at [871, 539] on select "Current employment status Employed Student Retired Other / prefer not to answer" at bounding box center [940, 525] width 354 height 54
select select "other"
click at [763, 498] on select "Current employment status Employed Student Retired Other / prefer not to answer" at bounding box center [940, 525] width 354 height 54
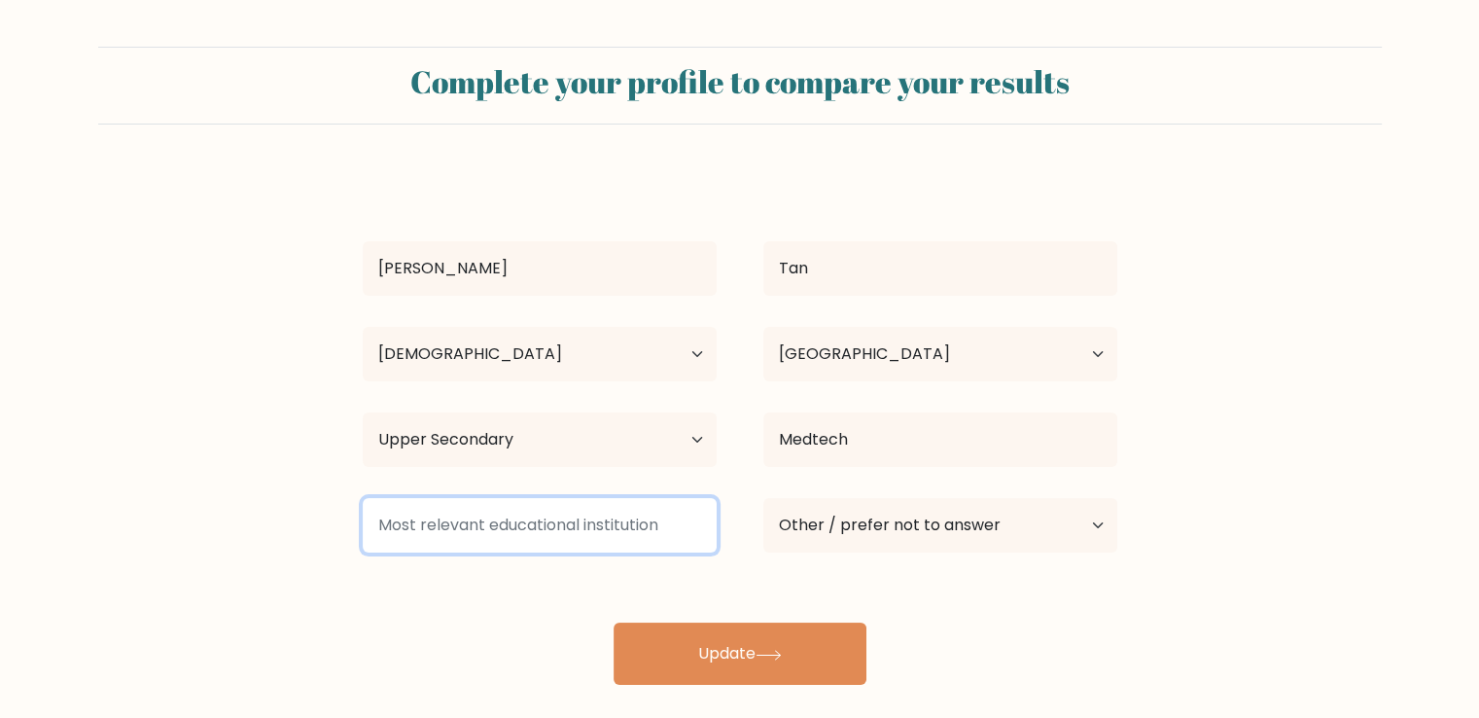
click at [620, 528] on input at bounding box center [540, 525] width 354 height 54
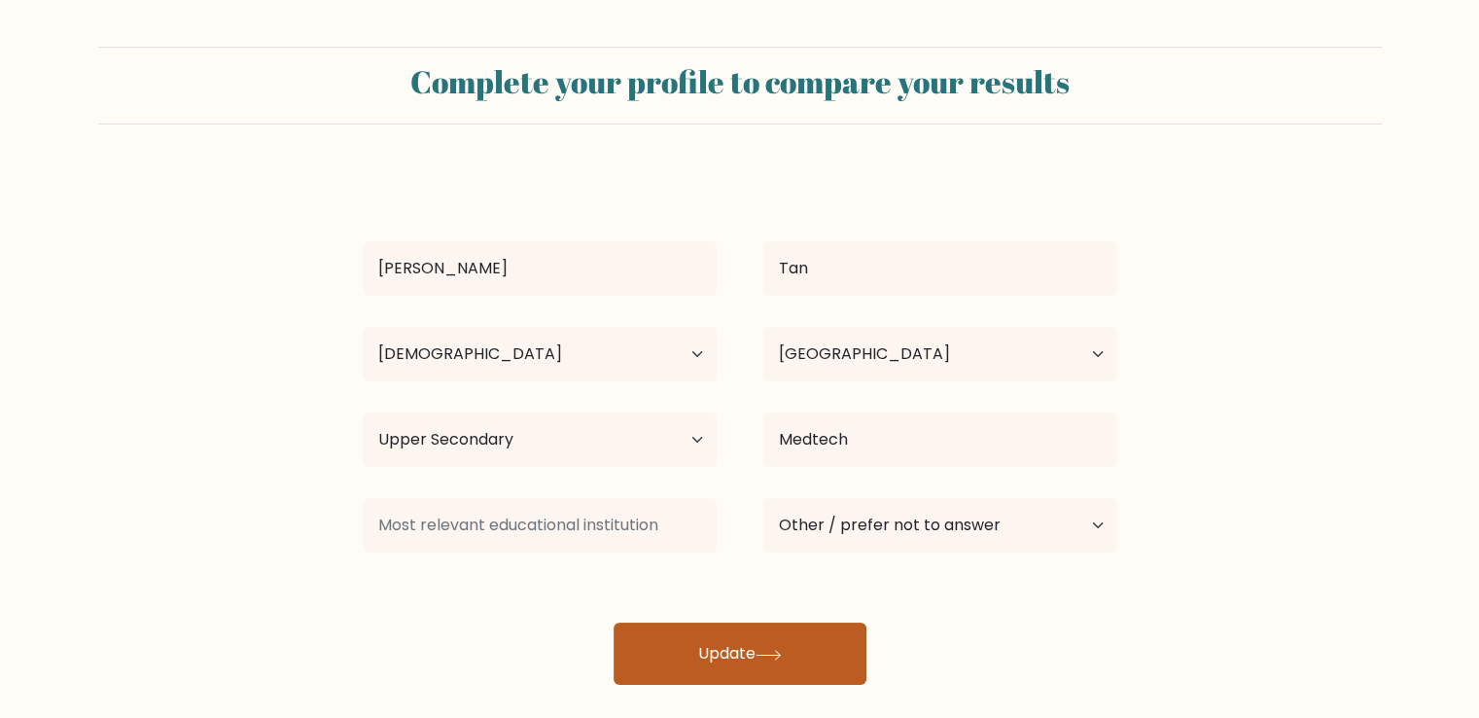
click at [759, 625] on div "Ryen Kyrstin Tan Age Under 18 years old 18-24 years old 25-34 years old 35-44 y…" at bounding box center [740, 427] width 778 height 513
click at [759, 625] on button "Update" at bounding box center [740, 653] width 253 height 62
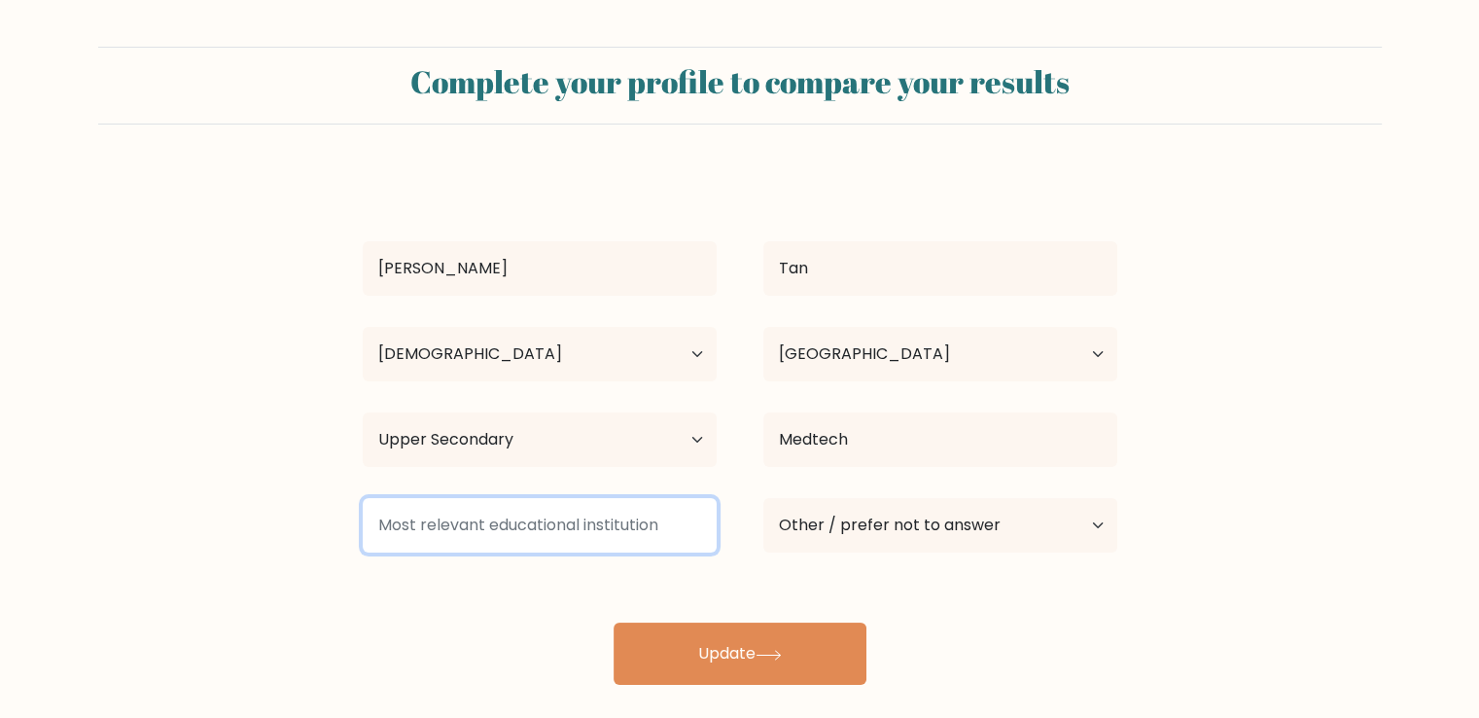
click at [613, 525] on input at bounding box center [540, 525] width 354 height 54
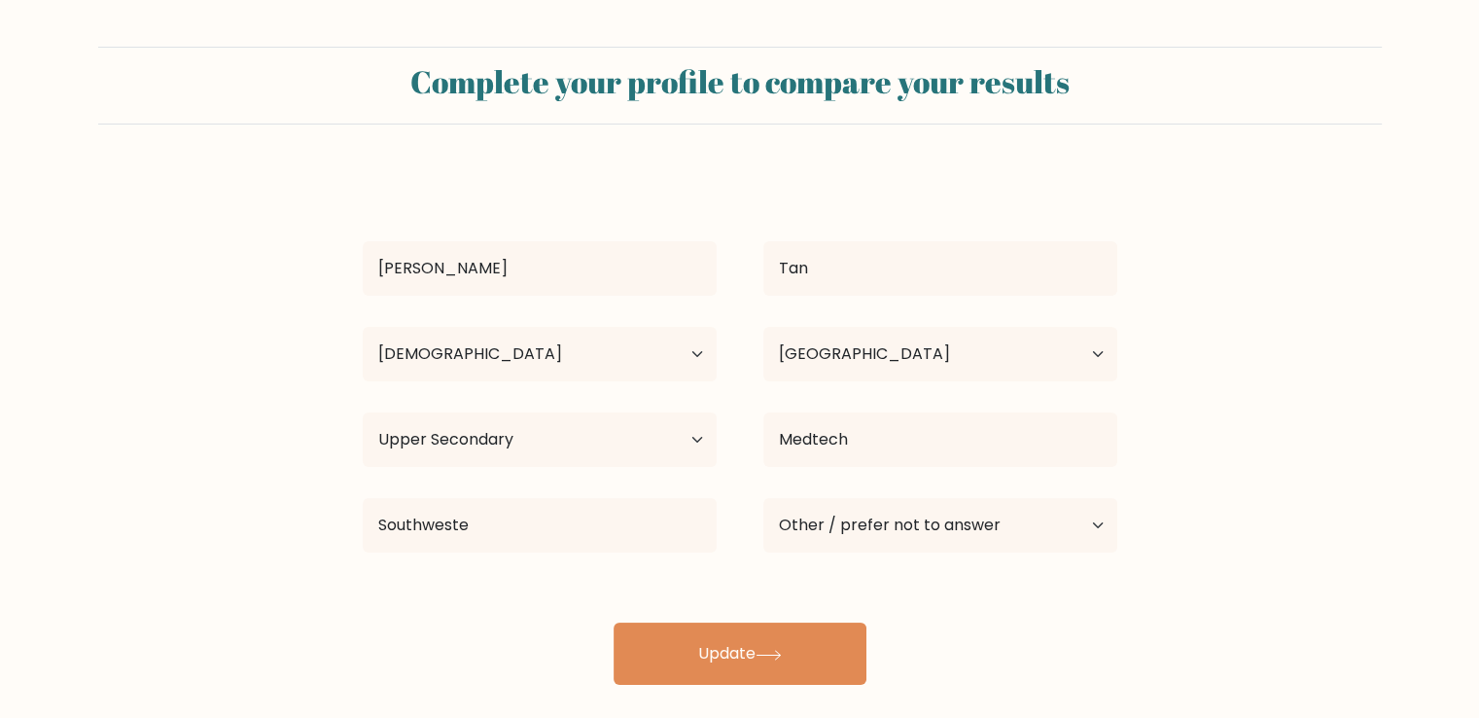
click at [586, 628] on div "Ryen Kyrstin Tan Age Under 18 years old 18-24 years old 25-34 years old 35-44 y…" at bounding box center [740, 427] width 778 height 513
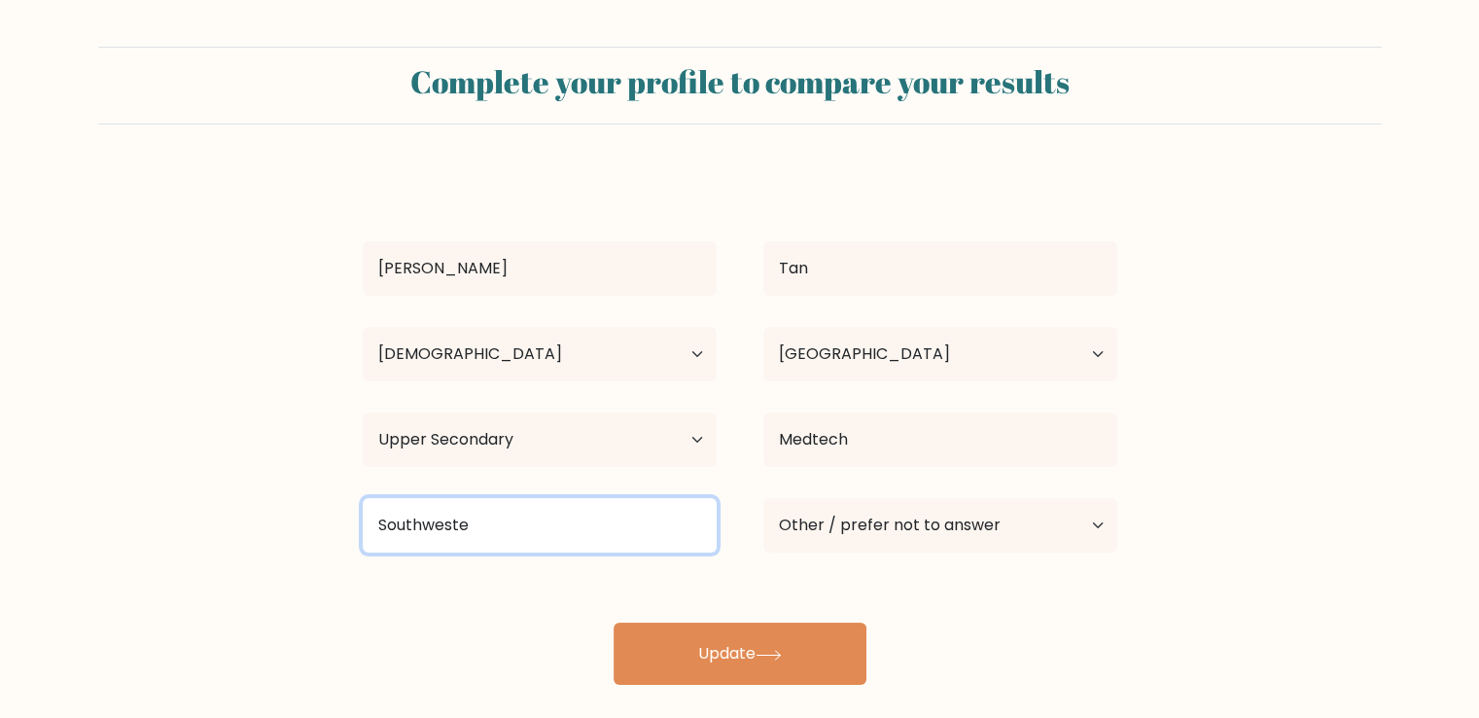
click at [556, 529] on input "Southweste" at bounding box center [540, 525] width 354 height 54
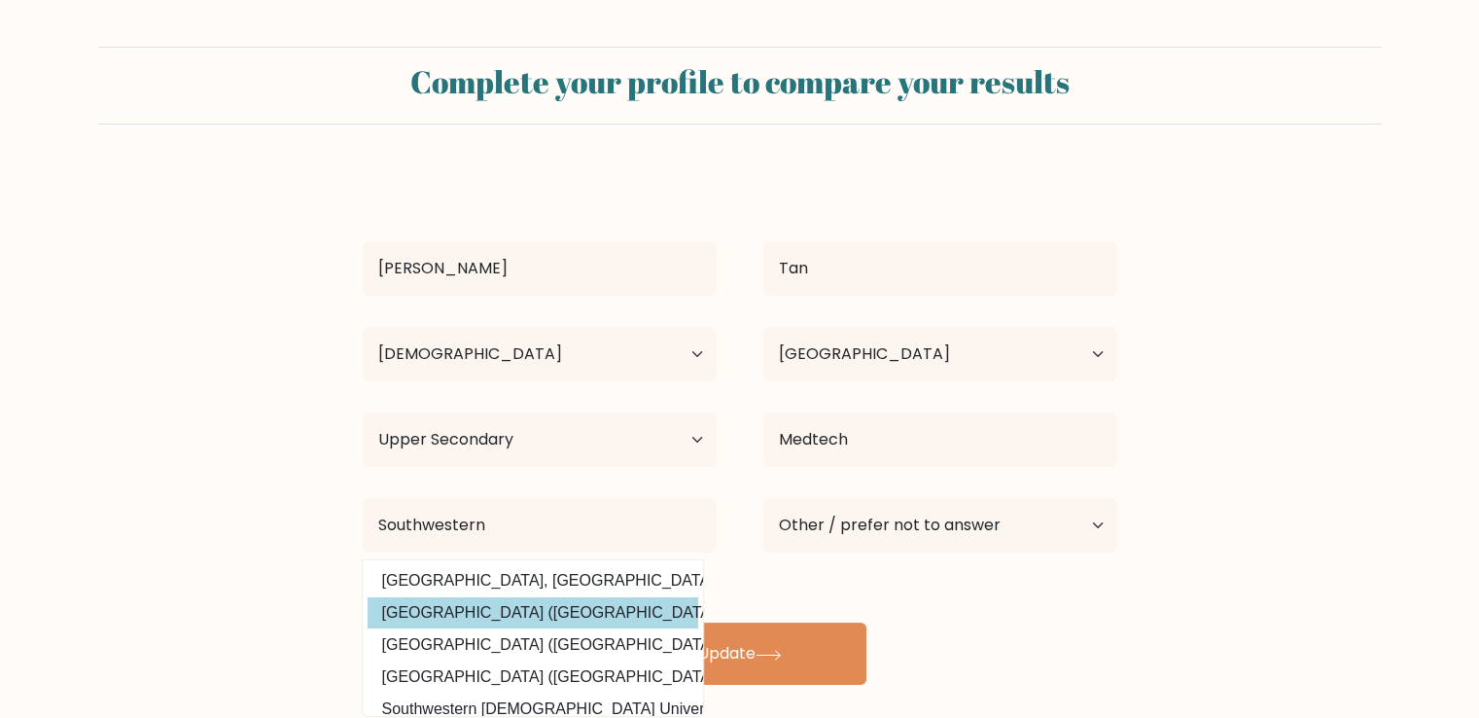
click at [516, 609] on div "Ryen Kyrstin Tan Age Under 18 years old 18-24 years old 25-34 years old 35-44 y…" at bounding box center [740, 427] width 778 height 513
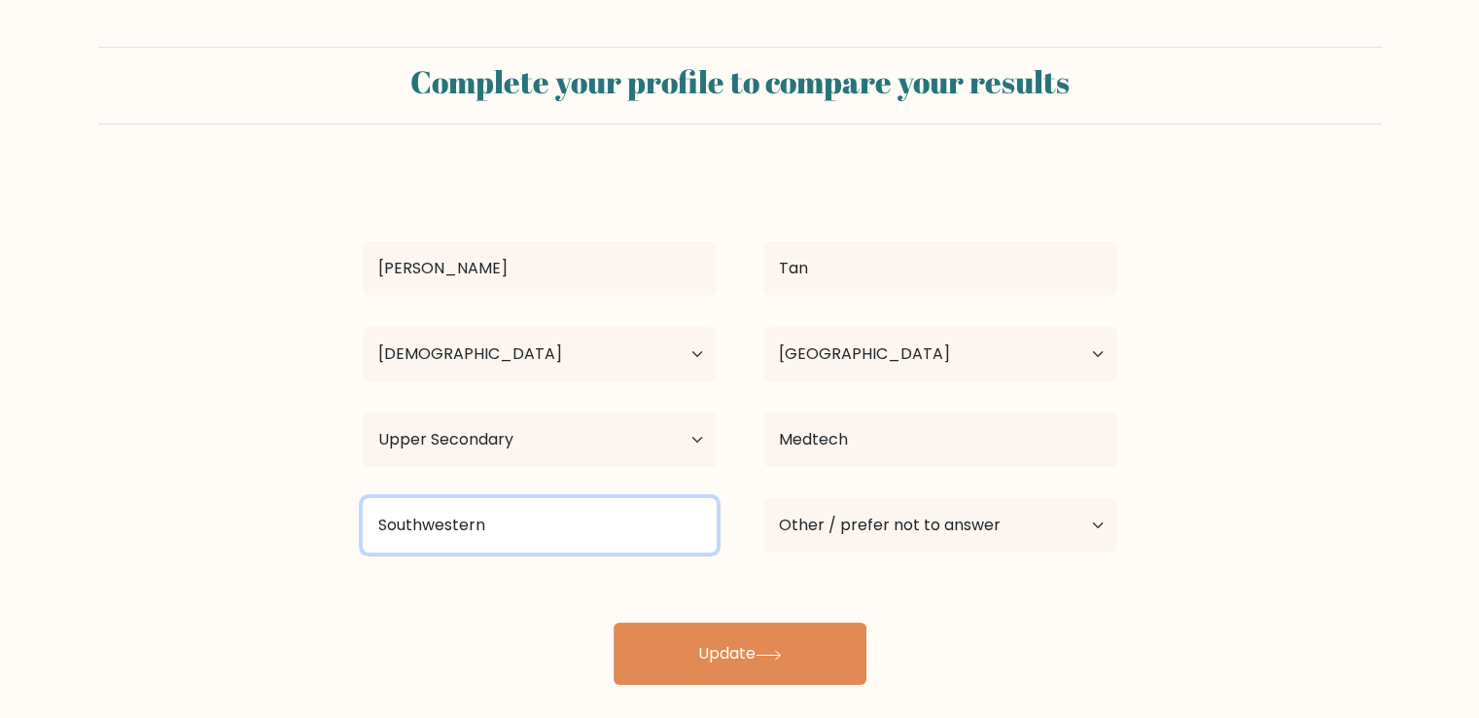
click at [636, 527] on input "Southwestern" at bounding box center [540, 525] width 354 height 54
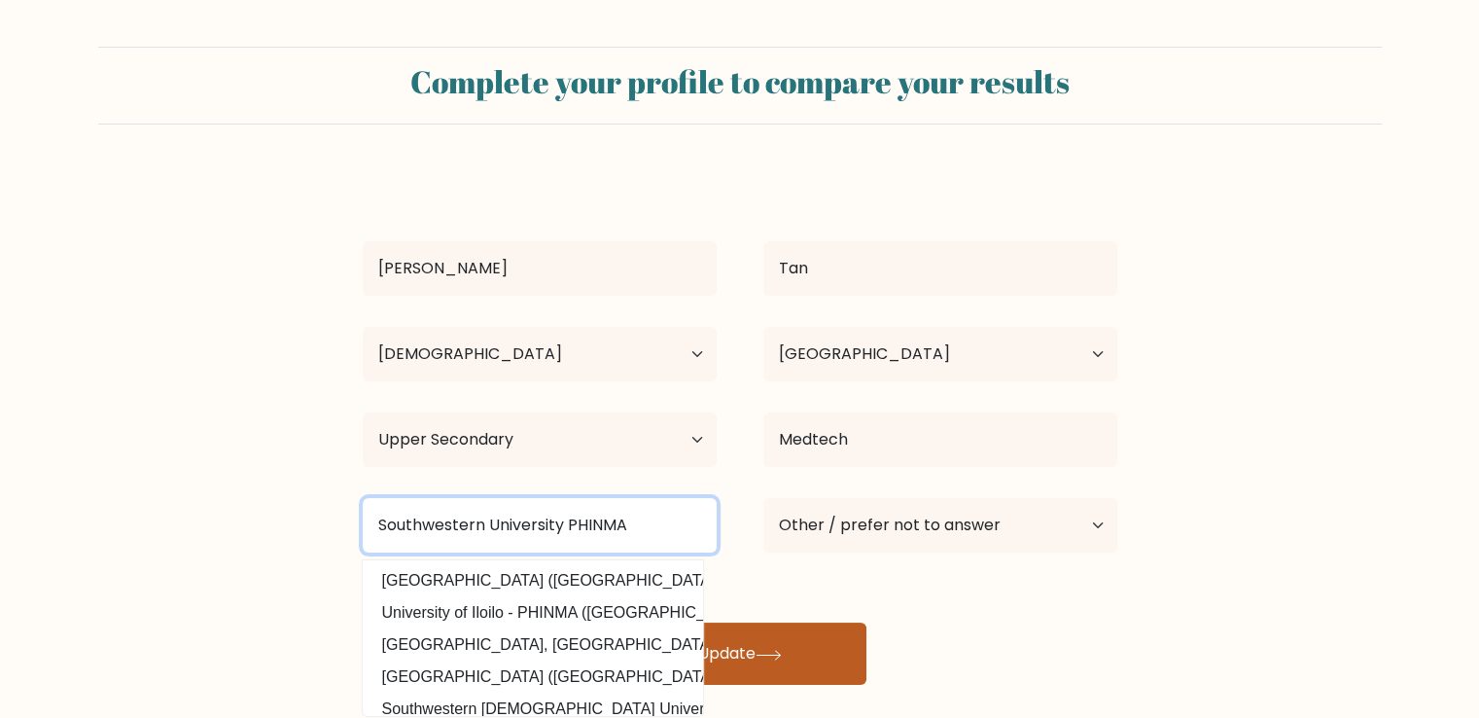
type input "Southwestern University PHINMA"
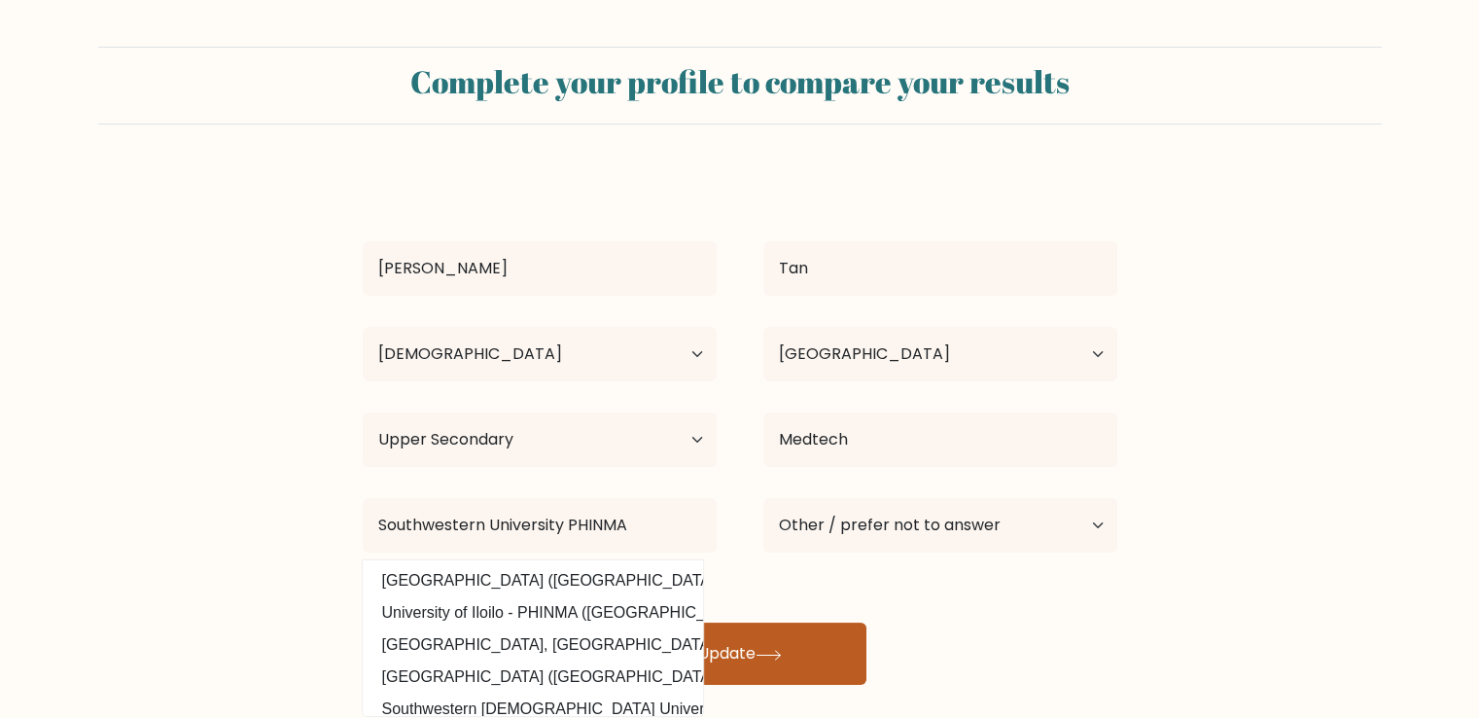
click at [766, 660] on button "Update" at bounding box center [740, 653] width 253 height 62
